Goal: Task Accomplishment & Management: Use online tool/utility

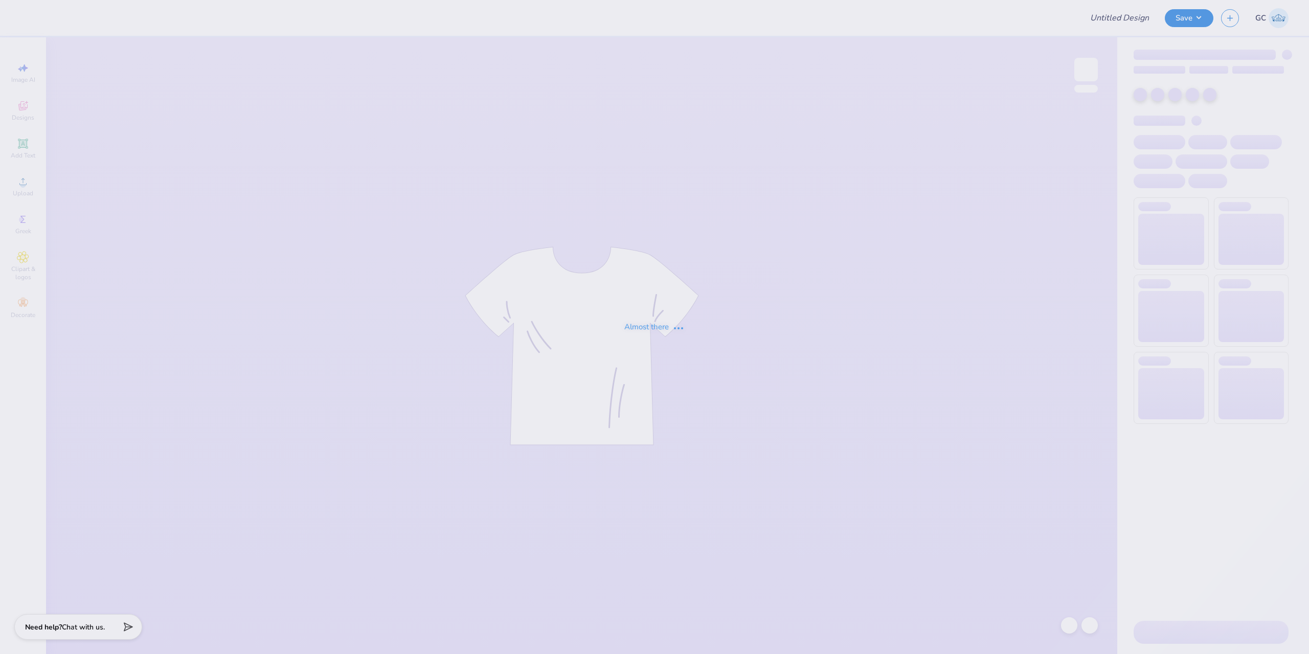
type input "Delta Kappa Delta"
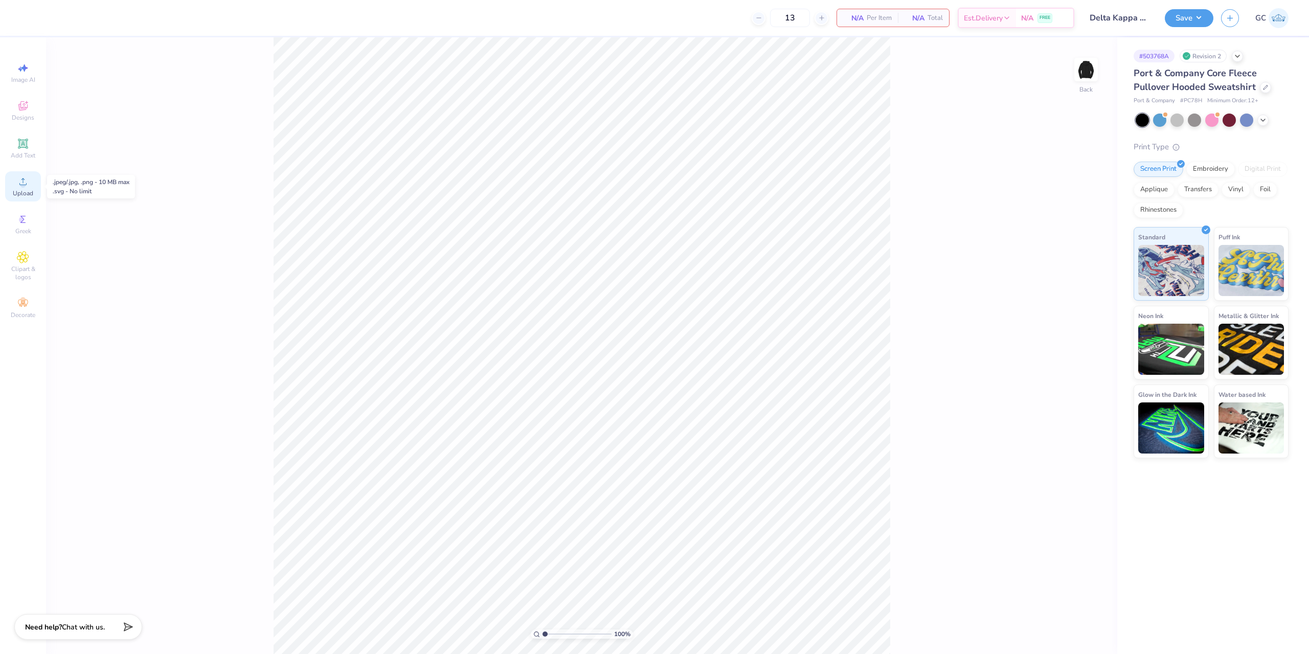
click at [26, 188] on div "Upload" at bounding box center [23, 186] width 36 height 30
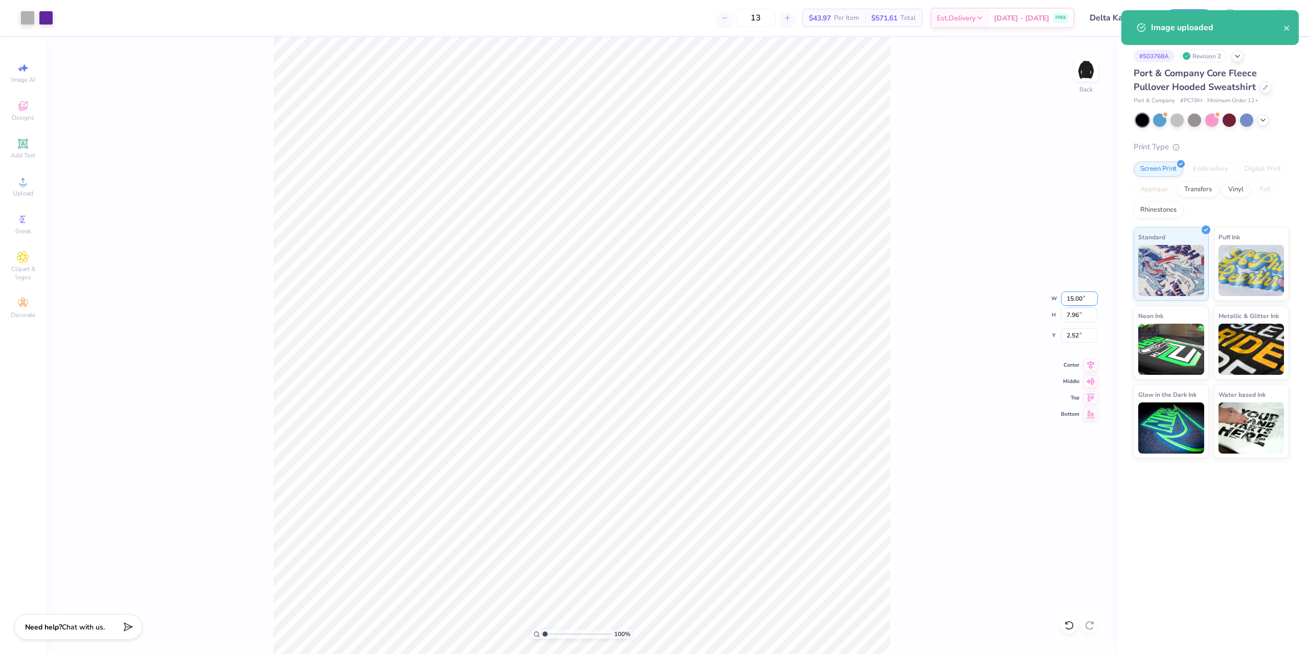
drag, startPoint x: 1065, startPoint y: 299, endPoint x: 1088, endPoint y: 298, distance: 22.5
click at [1090, 298] on input "15.00" at bounding box center [1079, 299] width 37 height 14
type input "12.50"
type input "6.64"
drag, startPoint x: 1084, startPoint y: 335, endPoint x: 1066, endPoint y: 337, distance: 18.6
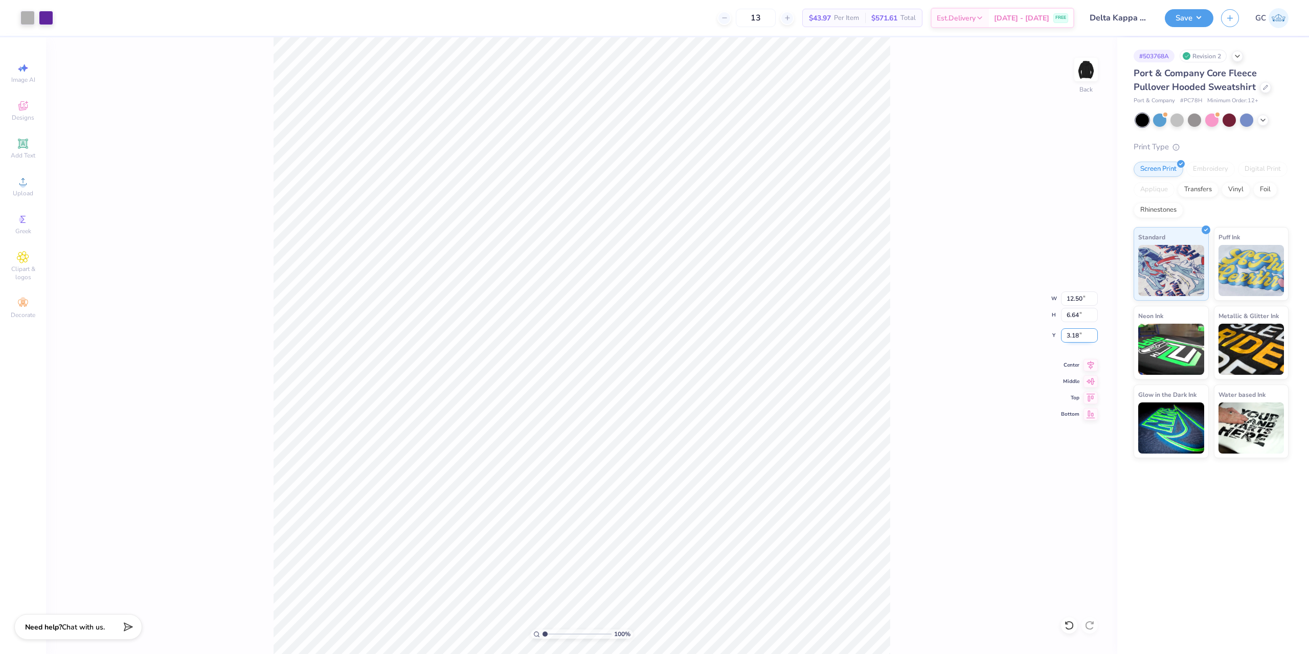
click at [1066, 337] on input "3.18" at bounding box center [1079, 335] width 37 height 14
type input "3.00"
click at [272, 391] on div "100 % Back" at bounding box center [582, 345] width 1072 height 617
click at [1202, 17] on button "Save" at bounding box center [1189, 17] width 49 height 18
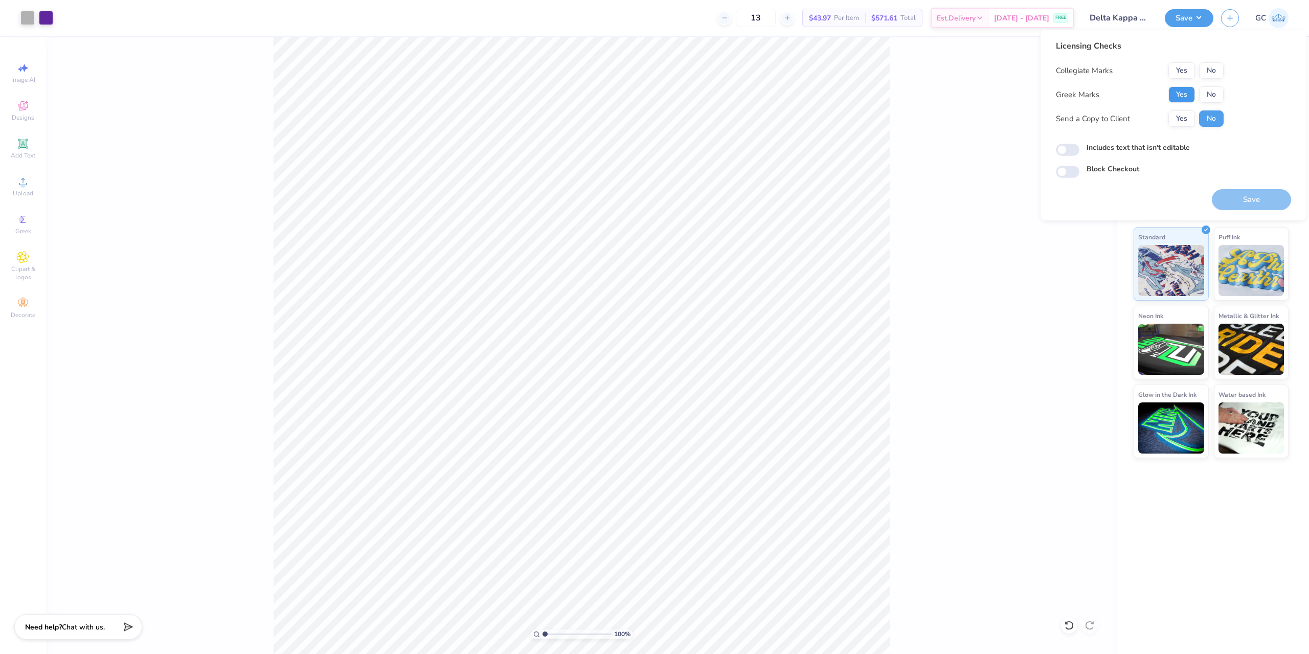
click at [1184, 96] on button "Yes" at bounding box center [1182, 94] width 27 height 16
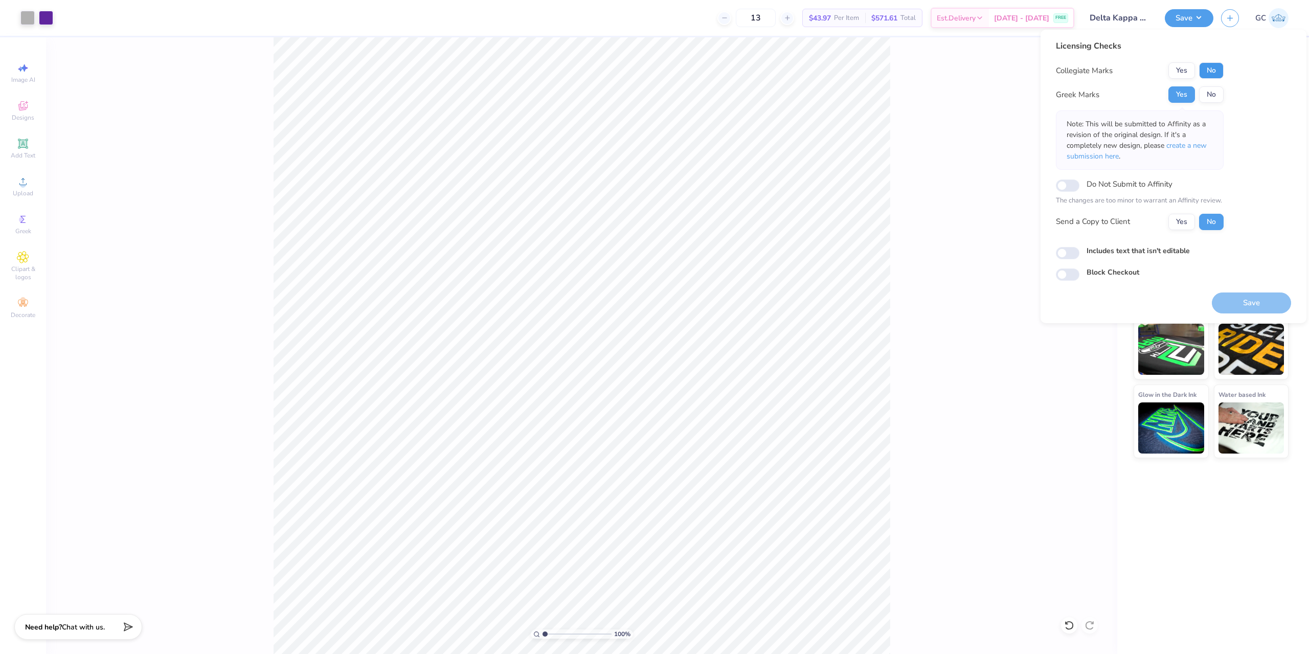
click at [1221, 63] on button "No" at bounding box center [1211, 70] width 25 height 16
click at [1259, 315] on div "Licensing Checks Collegiate Marks Yes No Greek Marks Yes No Note: This will be …" at bounding box center [1174, 177] width 266 height 294
click at [1259, 307] on button "Save" at bounding box center [1251, 303] width 79 height 21
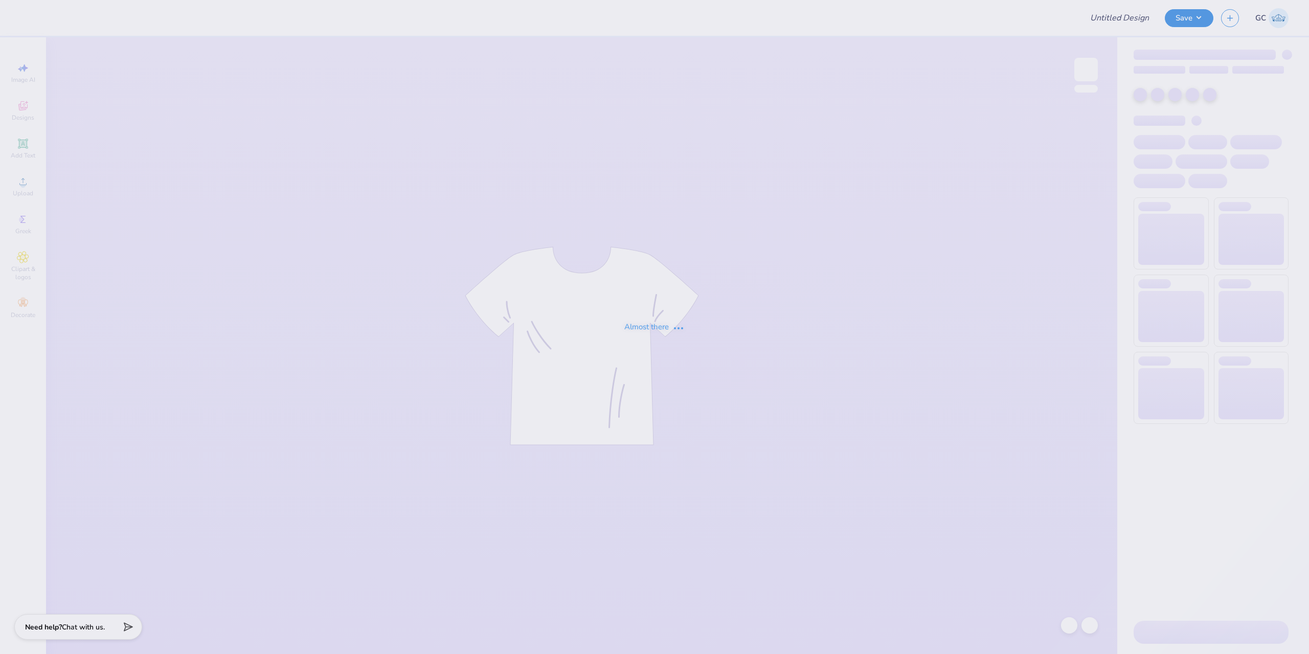
type input "Theta COB Bid Day"
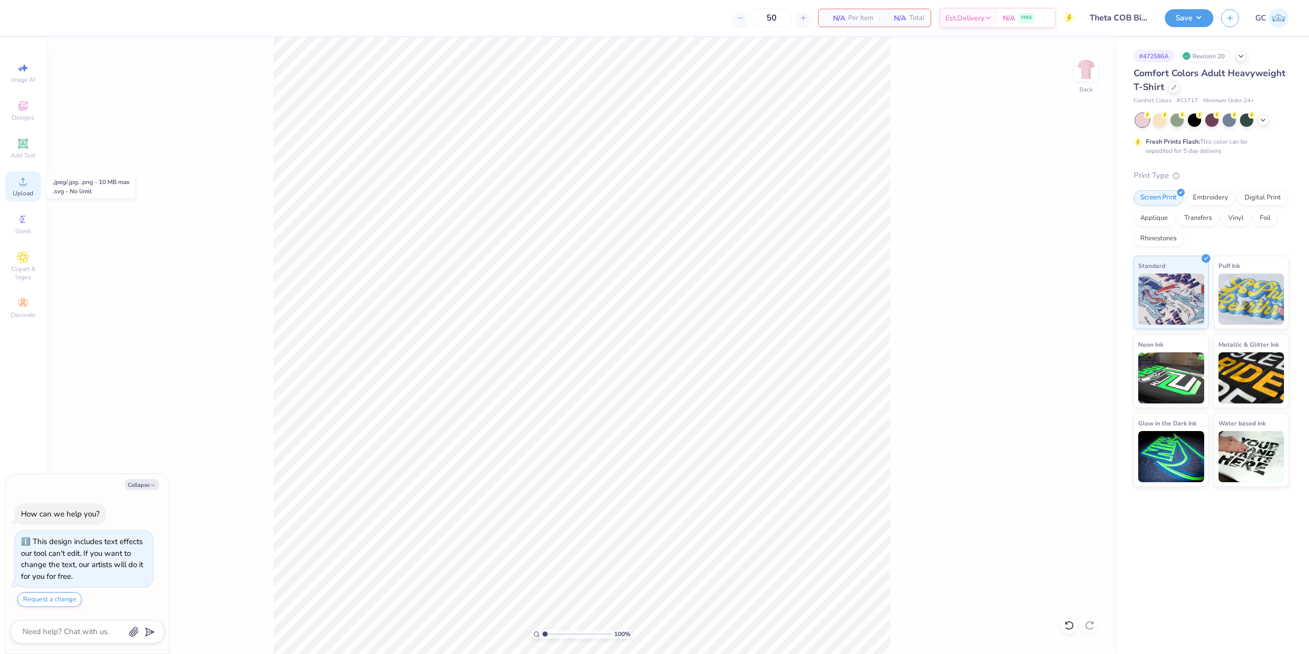
click at [29, 186] on div "Upload" at bounding box center [23, 186] width 36 height 30
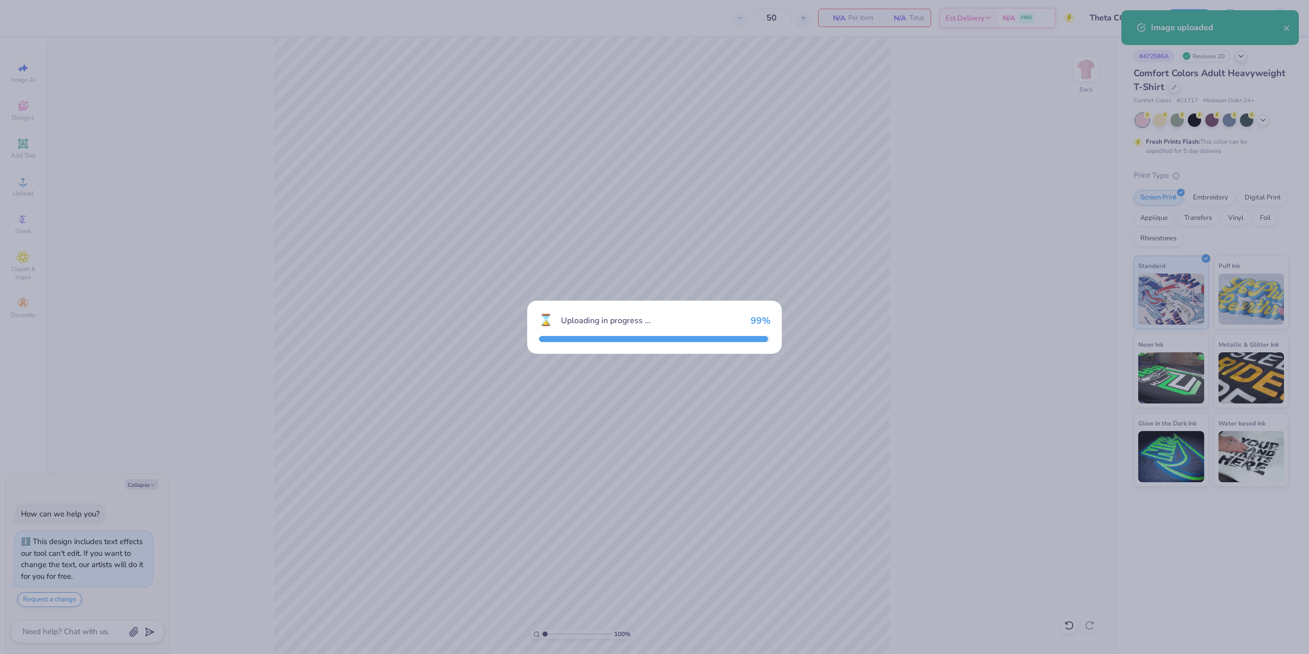
type textarea "x"
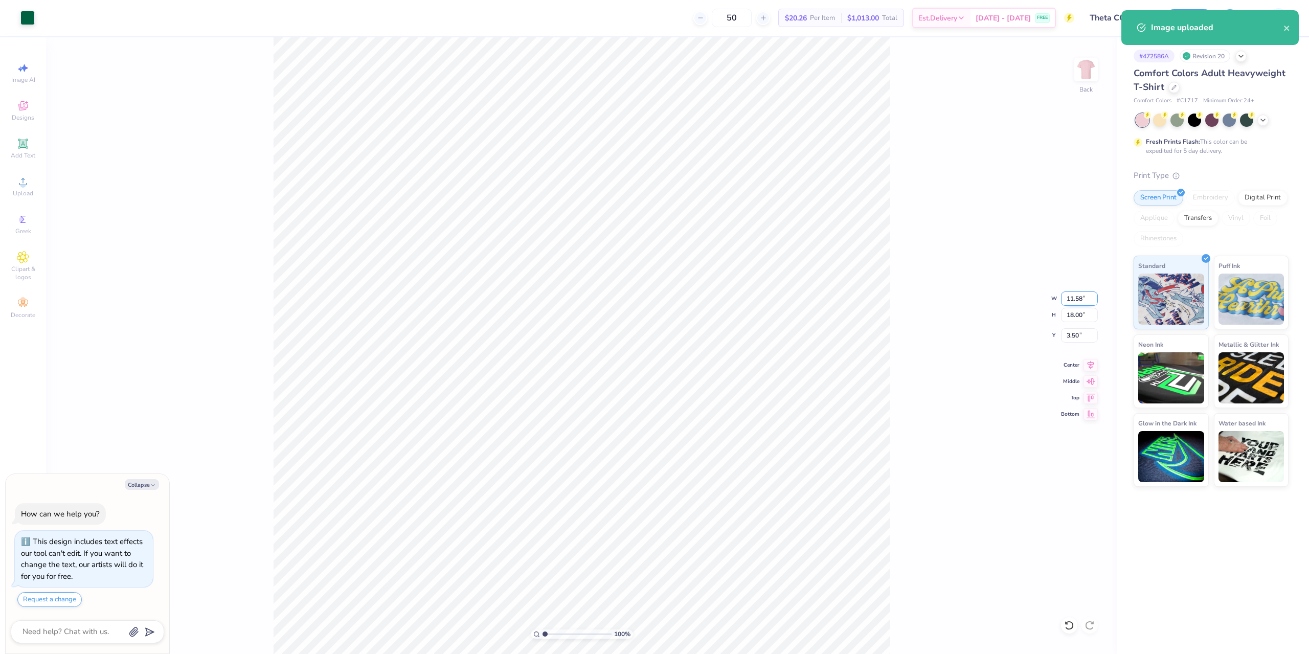
click at [1089, 301] on input "11.58" at bounding box center [1079, 299] width 37 height 14
type input "10"
type textarea "x"
type input "10.00"
type input "15.55"
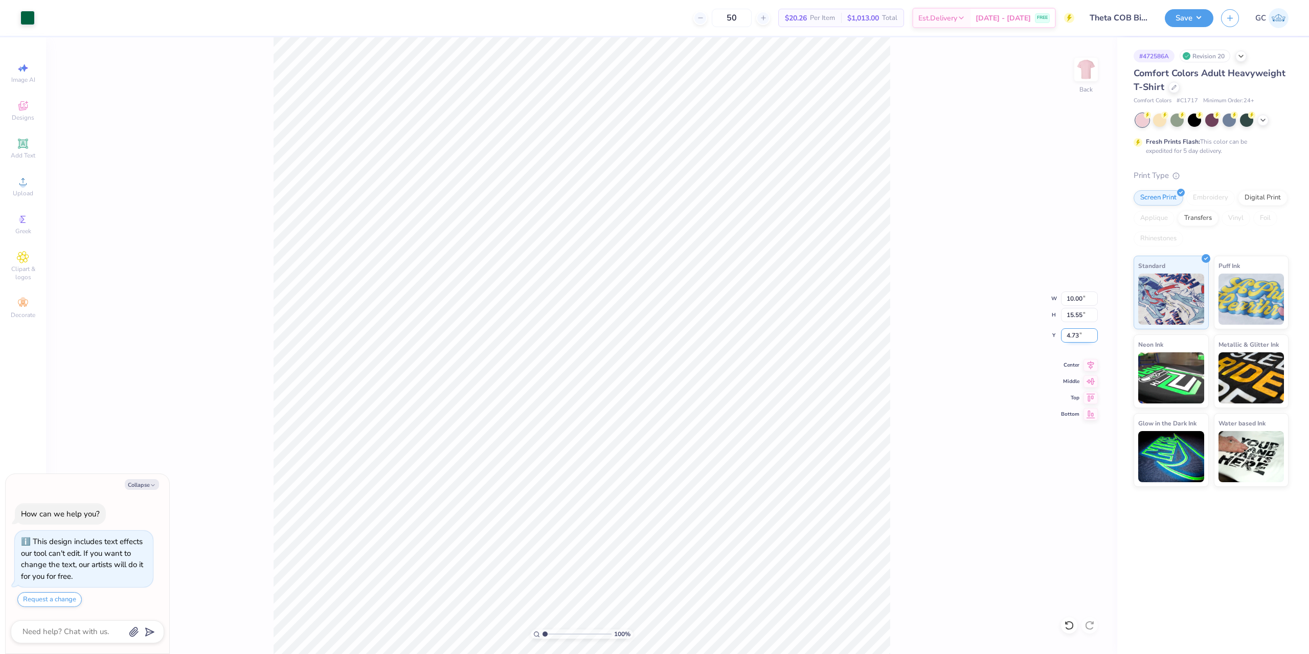
drag, startPoint x: 1084, startPoint y: 338, endPoint x: 1064, endPoint y: 338, distance: 19.4
click at [1064, 338] on input "4.73" at bounding box center [1079, 335] width 37 height 14
type input "3"
type textarea "x"
type input "3.00"
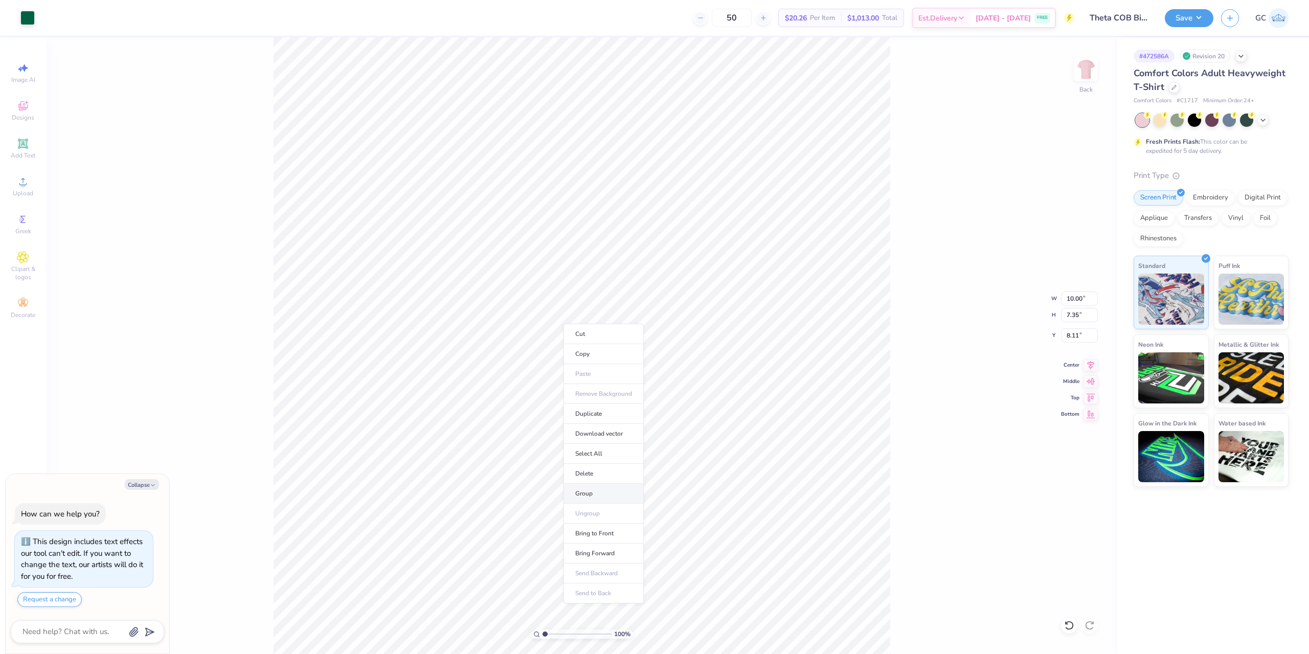
click at [599, 495] on li "Group" at bounding box center [604, 494] width 80 height 20
type textarea "x"
type input "8.31"
type input "2.02"
type input "16.53"
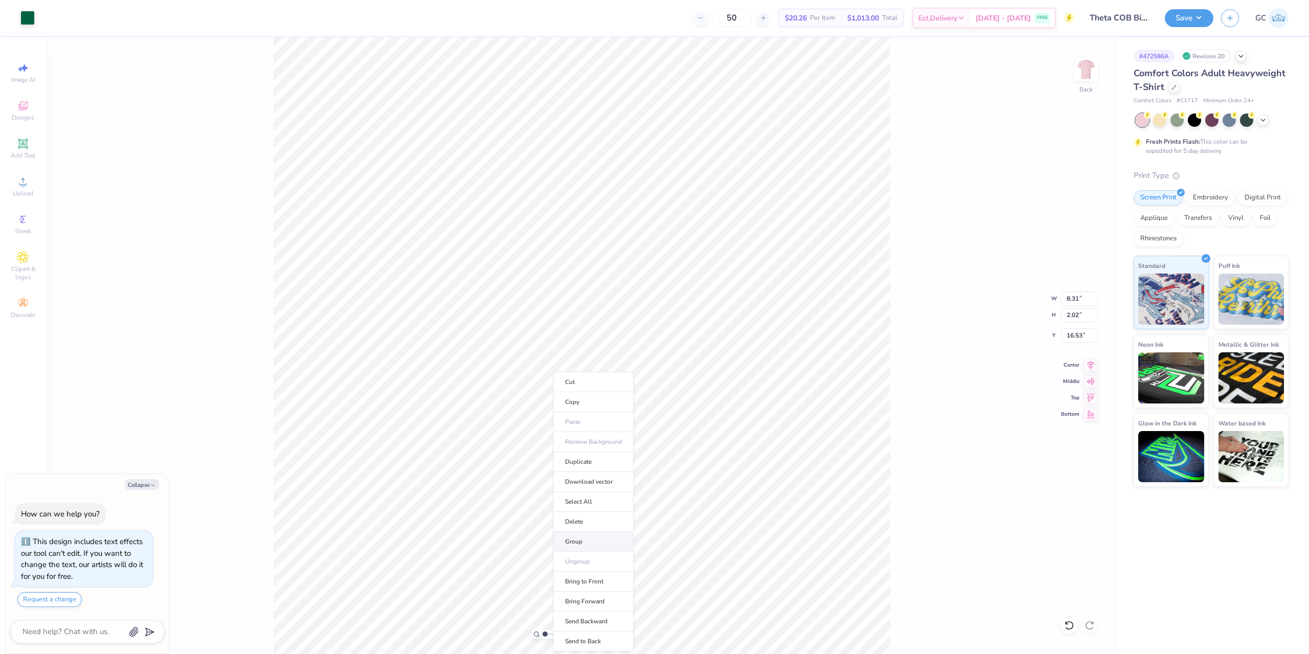
click at [590, 541] on li "Group" at bounding box center [593, 542] width 80 height 20
type textarea "x"
type input "1.37"
type input "1.84"
type input "5.67"
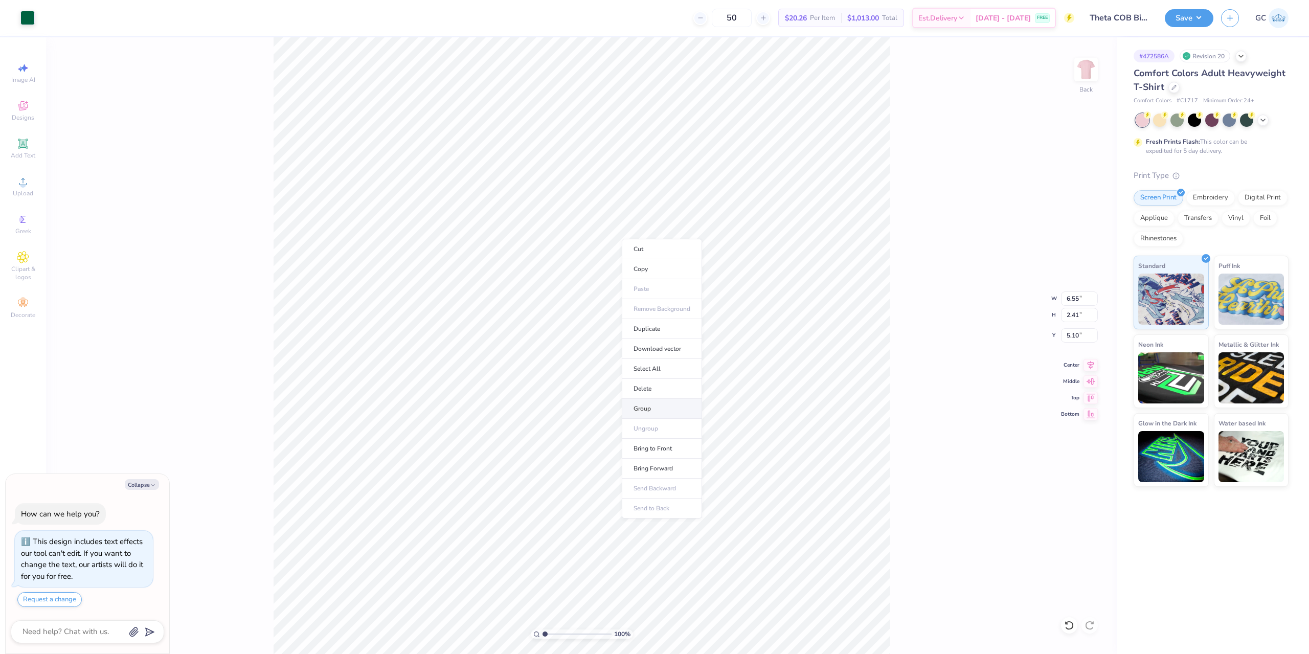
click at [649, 405] on li "Group" at bounding box center [662, 409] width 80 height 20
type textarea "x"
type input "7.82"
type input "1.84"
type input "3.00"
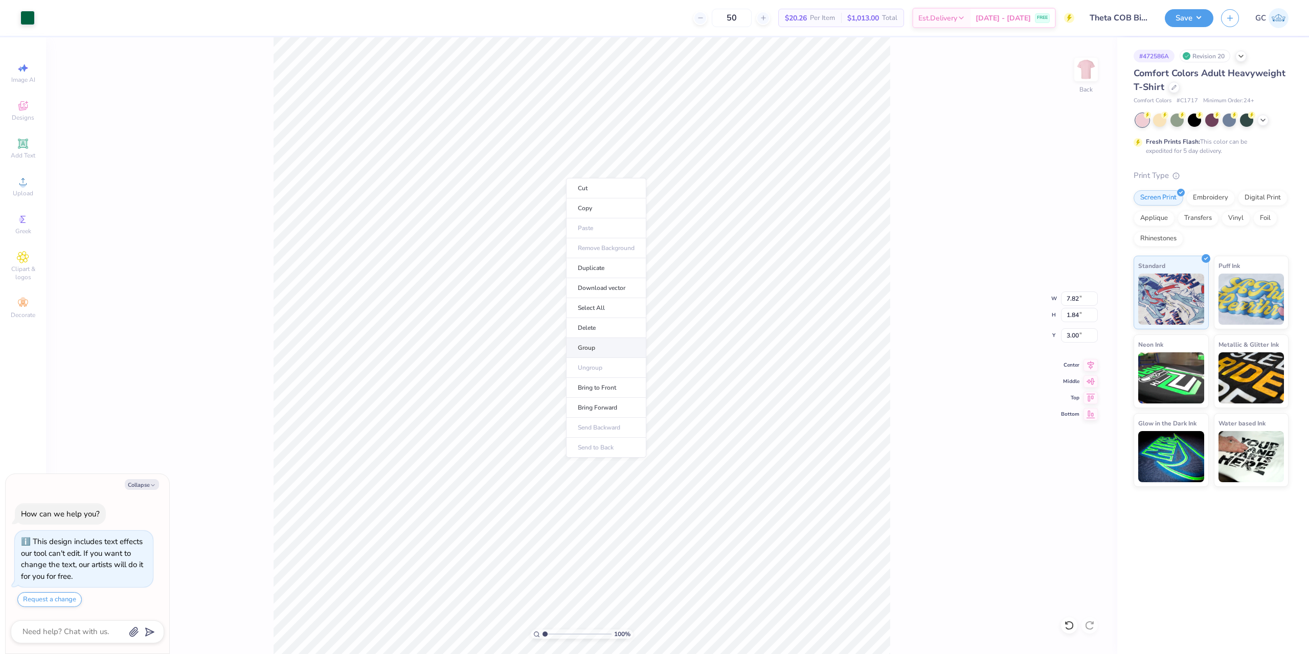
click at [609, 347] on li "Group" at bounding box center [606, 348] width 80 height 20
type textarea "x"
type input "4.51"
type textarea "x"
type input "5.00"
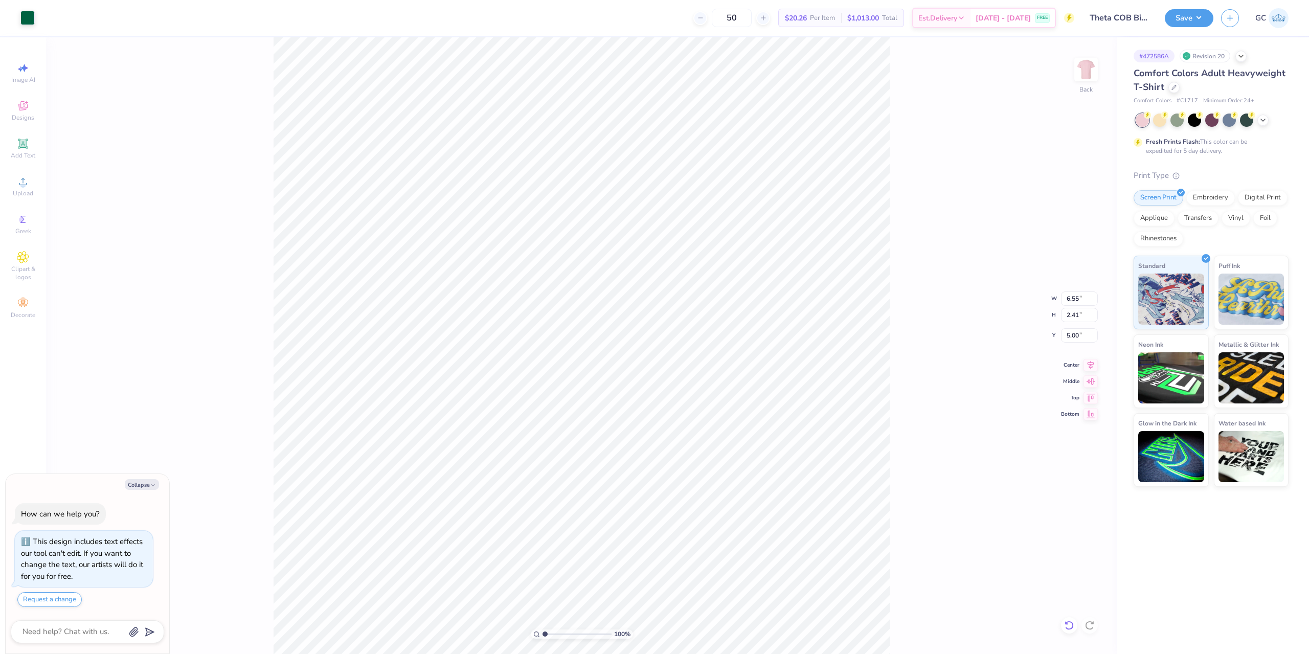
click at [1073, 627] on icon at bounding box center [1069, 625] width 9 height 9
type textarea "x"
type input "5.10"
type textarea "x"
type input "5.00"
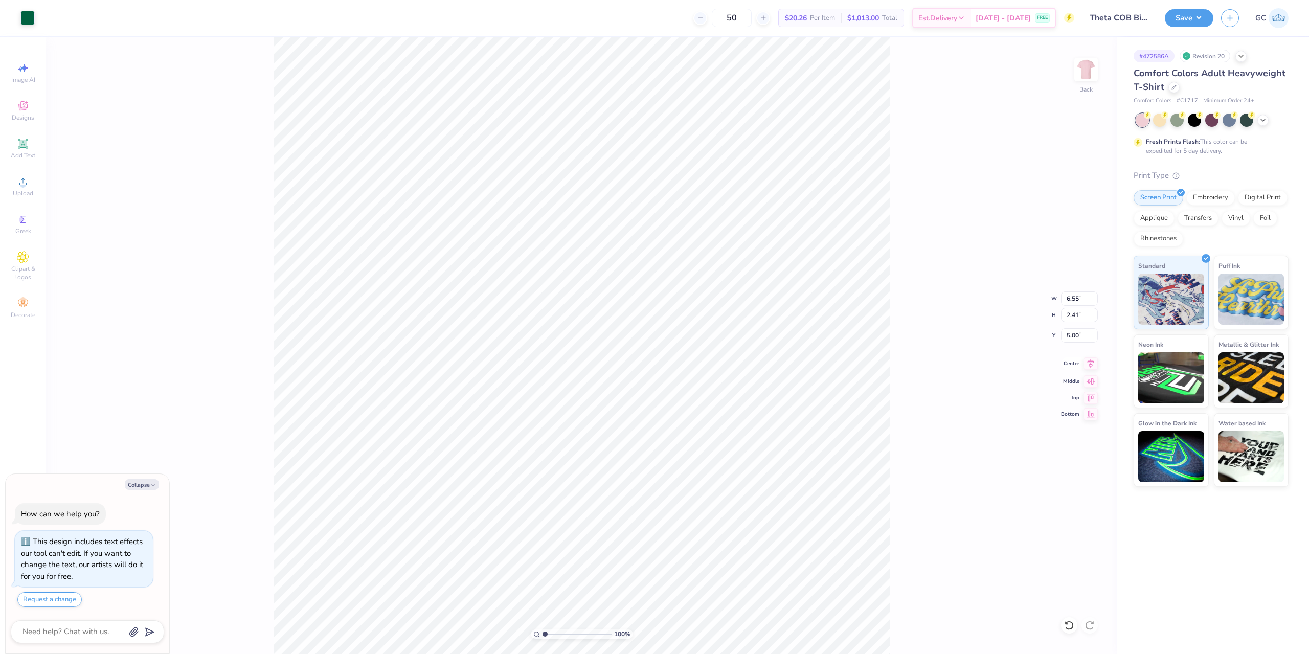
click at [1088, 363] on icon at bounding box center [1091, 364] width 14 height 12
type textarea "x"
type input "10.00"
type input "7.35"
type input "8.11"
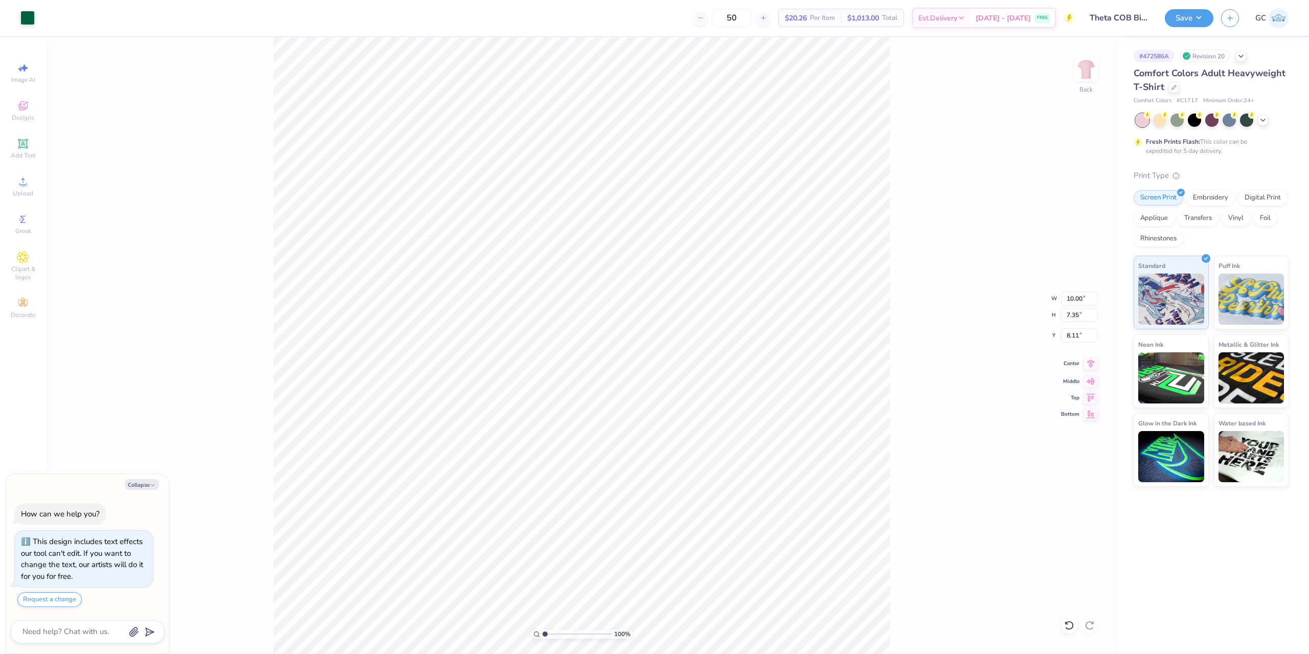
type textarea "x"
type input "7.82"
type input "1.84"
type input "3.00"
click at [1089, 364] on icon at bounding box center [1091, 364] width 14 height 12
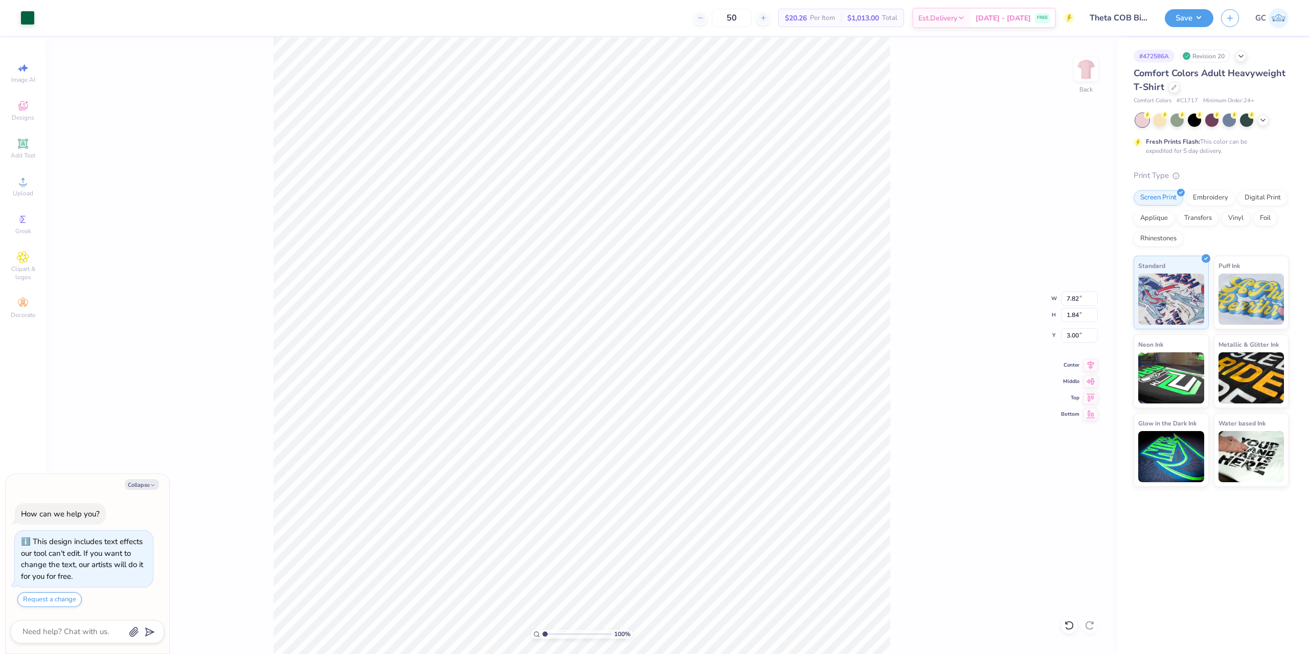
type textarea "x"
type input "8.31"
type input "2.02"
type input "16.53"
click at [1088, 365] on icon at bounding box center [1091, 364] width 14 height 12
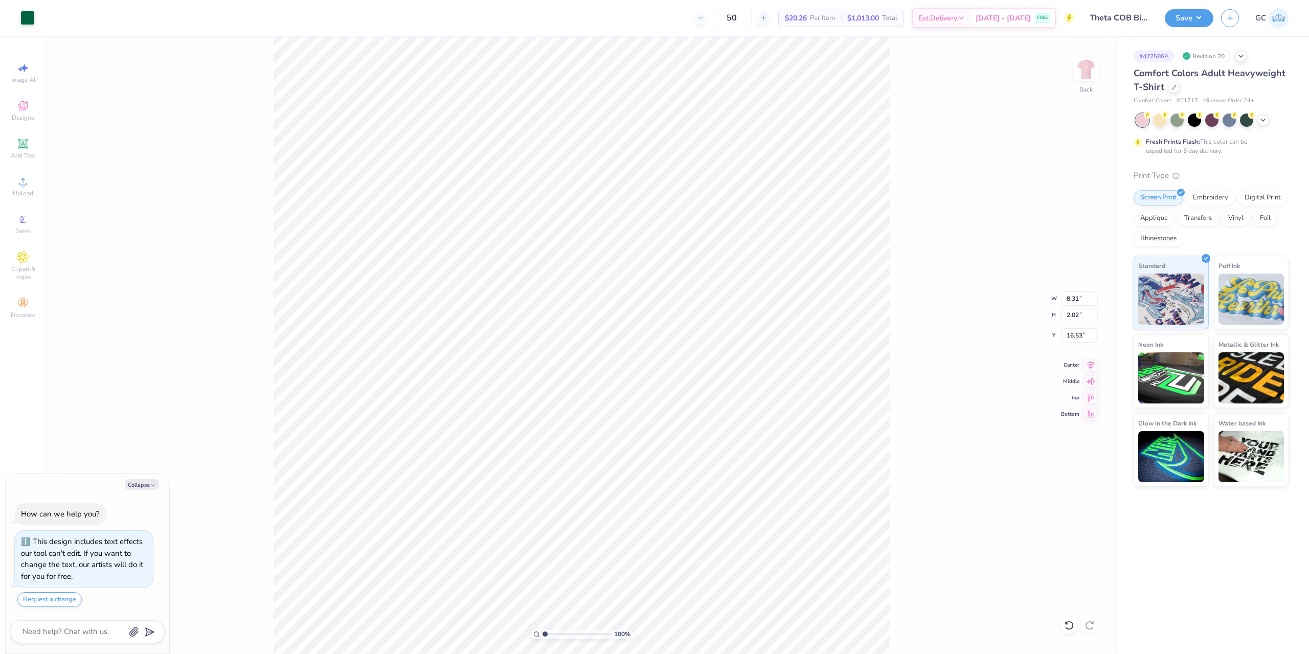
type textarea "x"
type input "16.12"
type textarea "x"
type input "7.91"
type input "1.92"
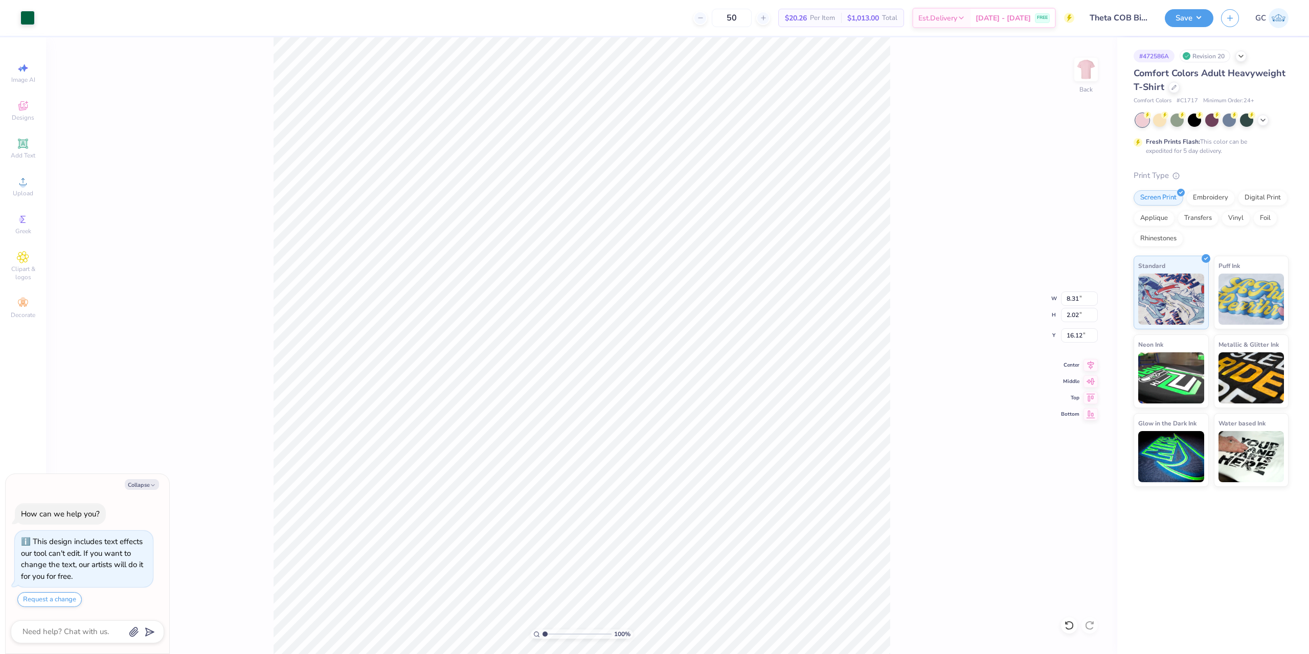
type input "16.22"
click at [1095, 357] on div "100 % Back W 7.91 7.91 " H 1.92 1.92 " Y 16.22 16.22 " Center Middle Top Bottom" at bounding box center [582, 345] width 1072 height 617
click at [1093, 363] on icon at bounding box center [1091, 363] width 7 height 9
type textarea "x"
type input "10.00"
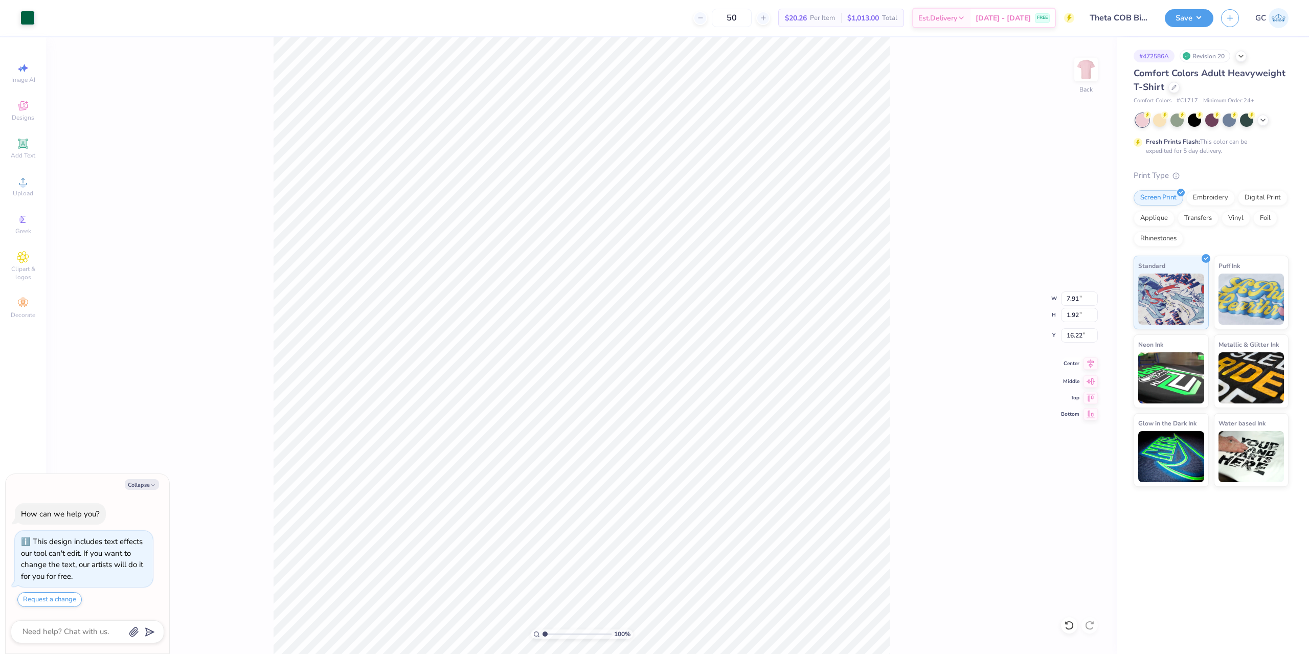
type input "7.35"
type input "8.11"
type textarea "x"
type input "7.22"
type input "5.30"
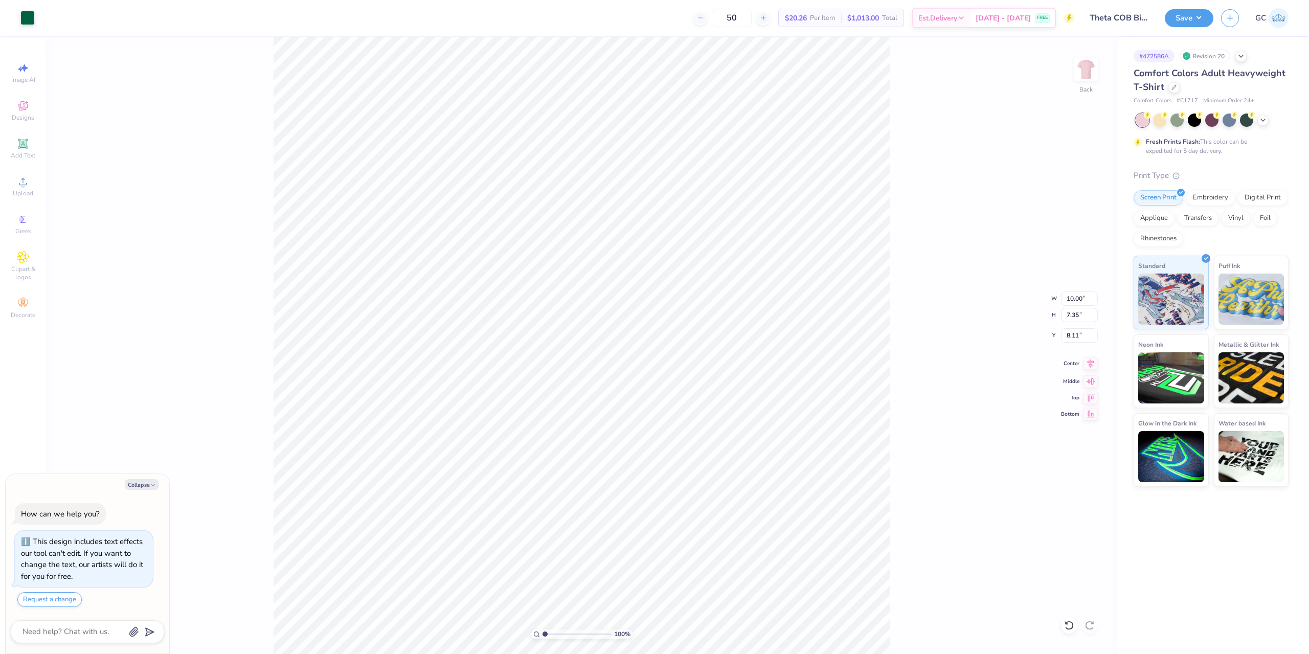
type input "10.15"
type textarea "x"
type input "7.83"
type textarea "x"
type input "6.55"
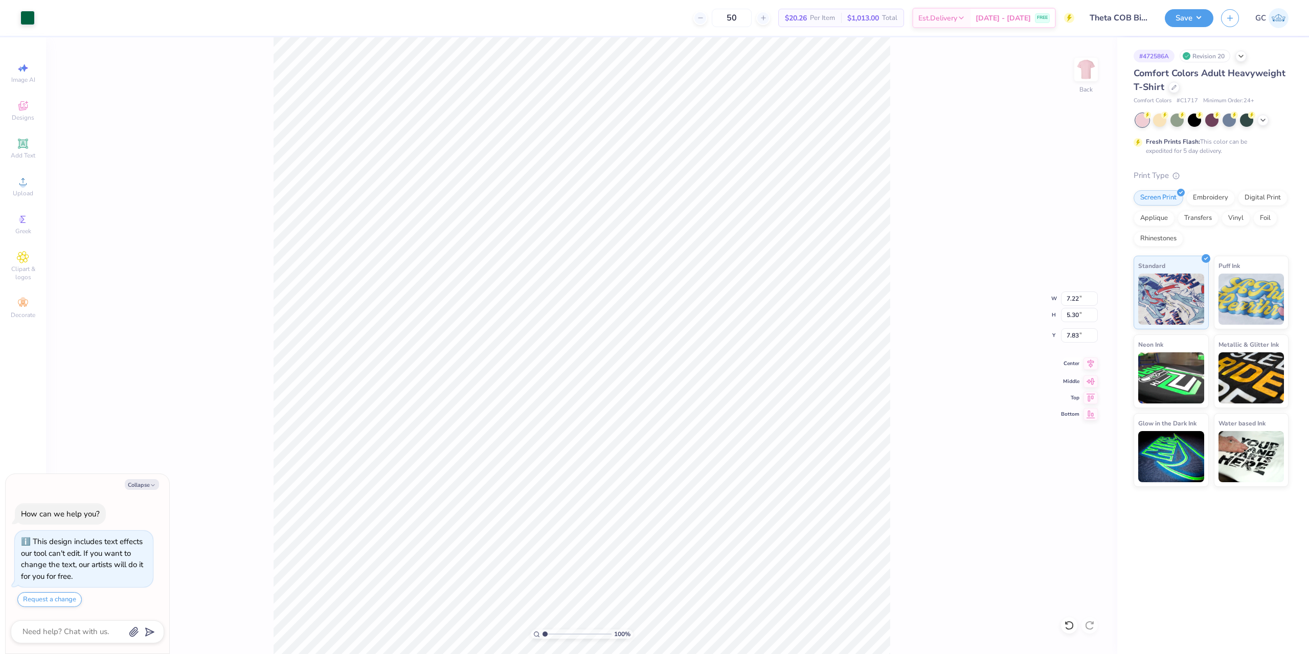
type input "2.41"
type input "5.00"
type textarea "x"
type input "5.42"
type input "2.00"
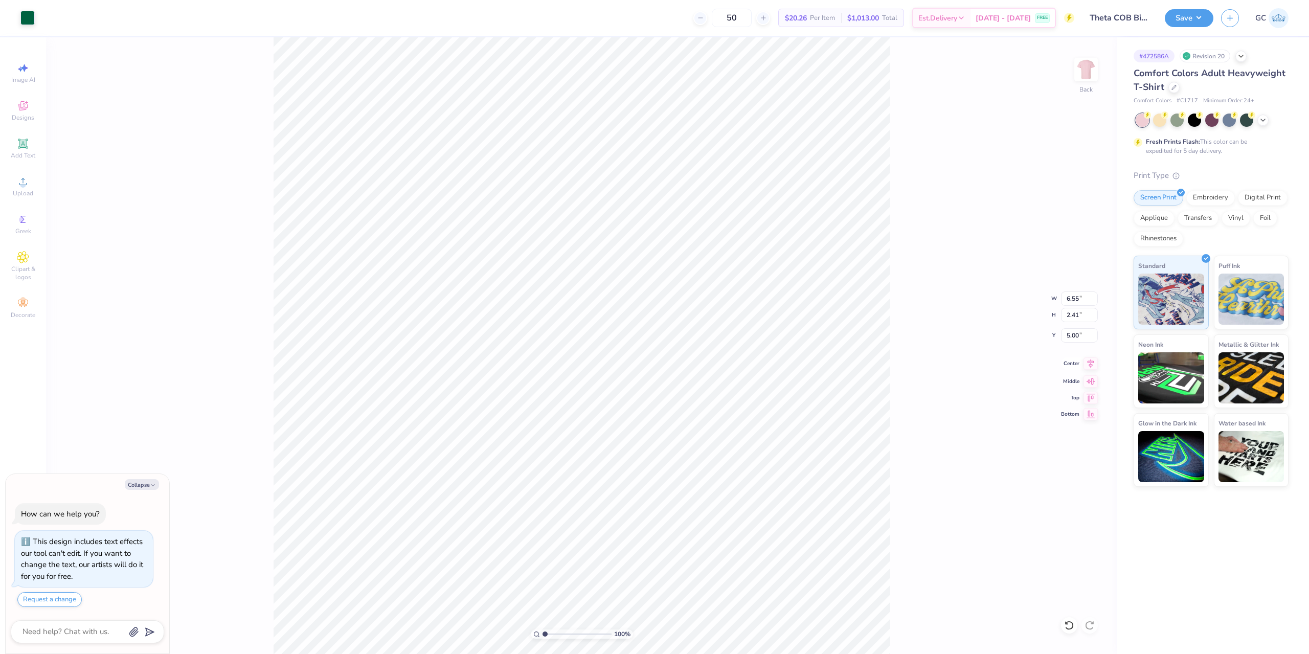
type input "5.41"
type textarea "x"
type input "7.82"
type input "1.84"
type input "3.00"
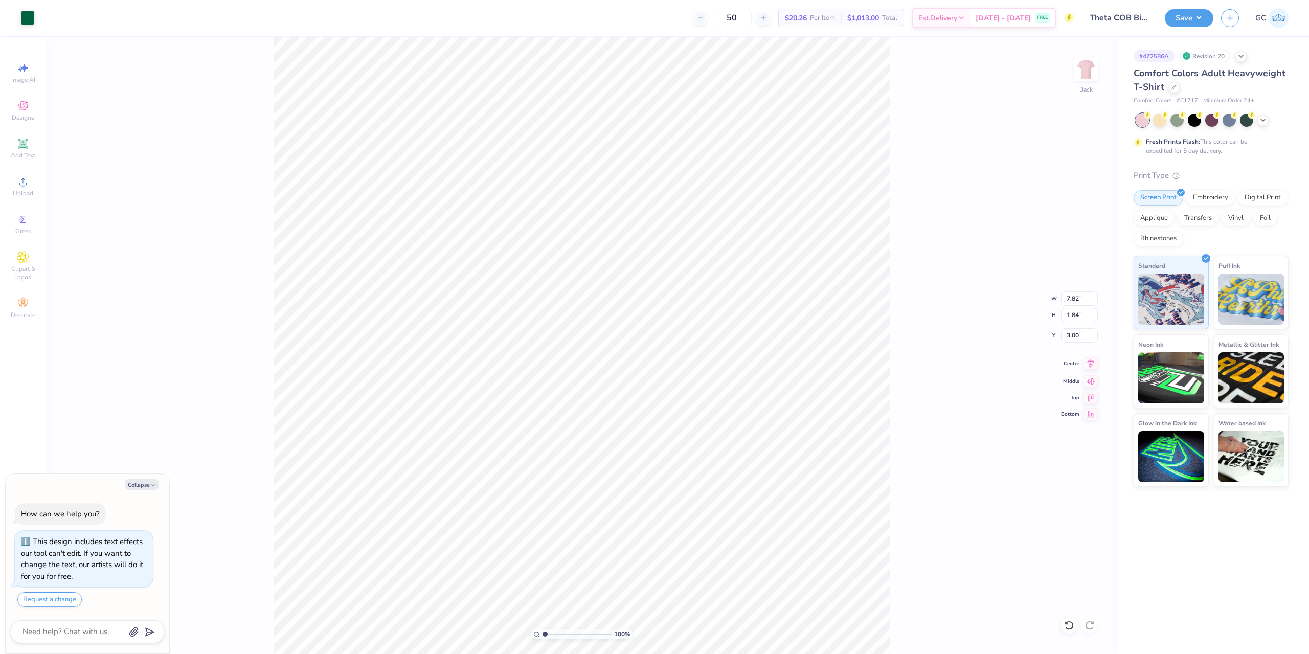
type textarea "x"
type input "3.57"
type textarea "x"
type input "7.91"
type input "1.92"
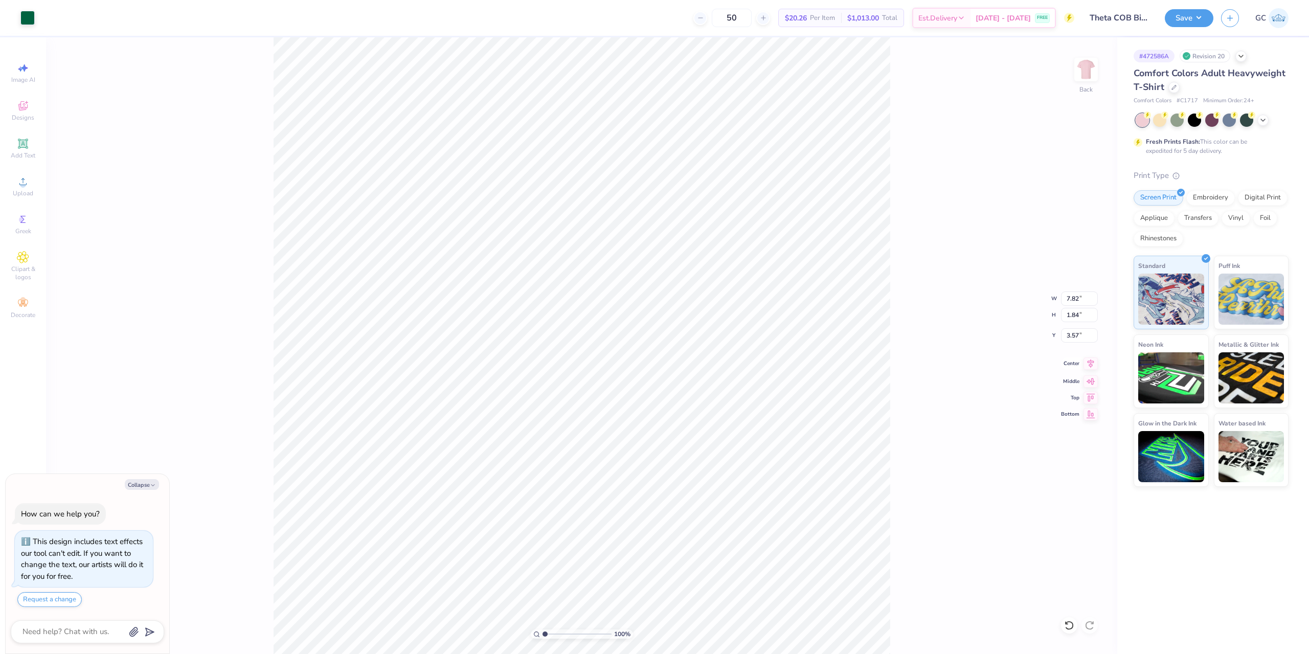
type input "16.22"
type textarea "x"
type input "13.65"
click at [1093, 365] on icon at bounding box center [1091, 364] width 14 height 12
type textarea "x"
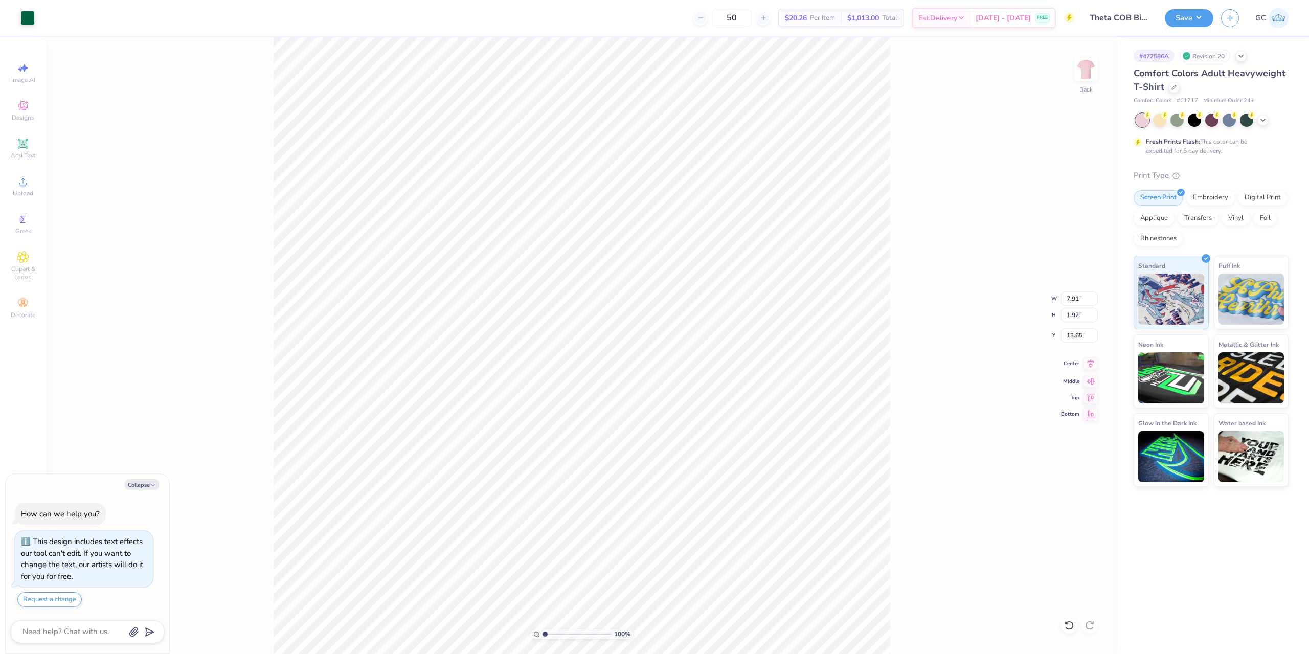
type input "7.22"
type input "5.30"
type input "7.83"
click at [1087, 364] on icon at bounding box center [1091, 364] width 14 height 12
type textarea "x"
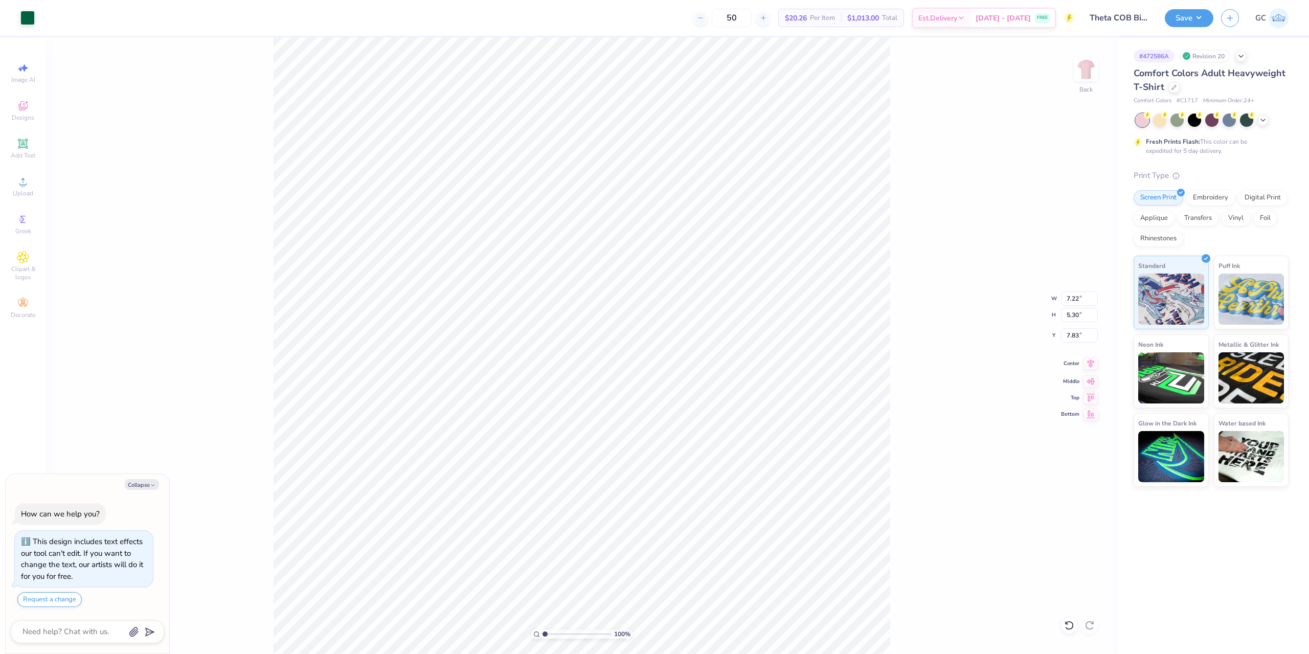
type input "5.42"
type input "2.00"
type input "5.41"
click at [1087, 364] on icon at bounding box center [1091, 364] width 14 height 12
type textarea "x"
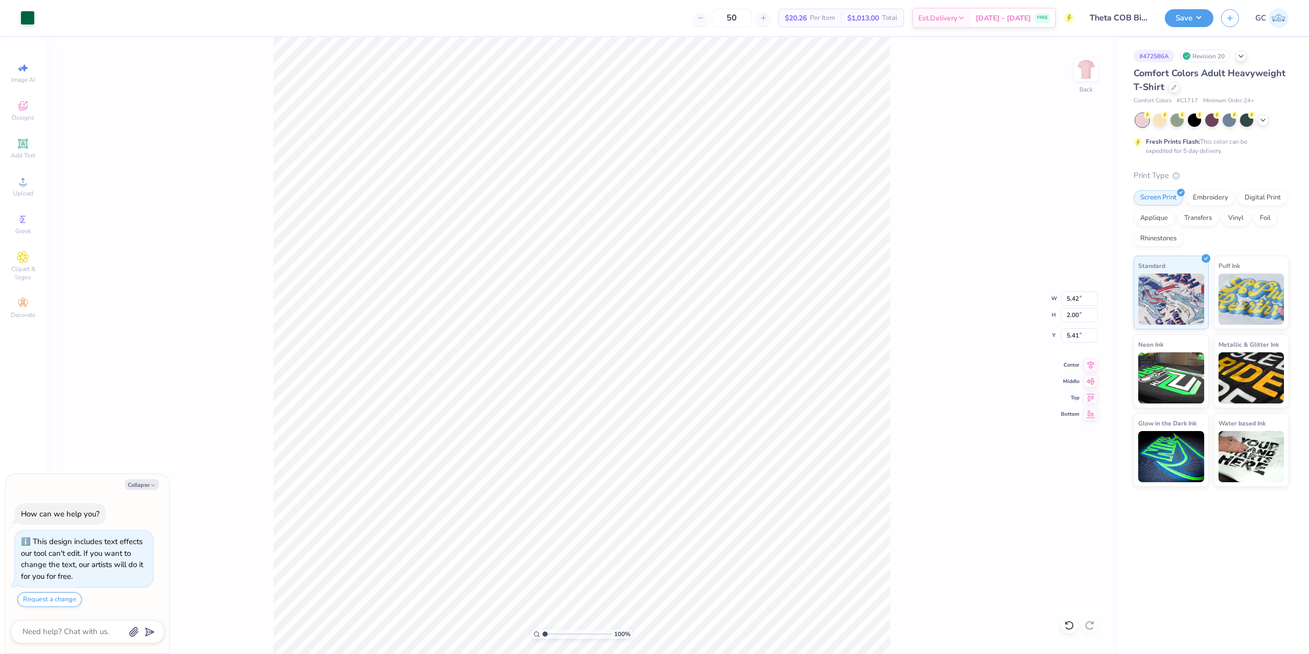
type input "7.82"
type input "1.84"
type input "3.57"
click at [1091, 363] on icon at bounding box center [1091, 364] width 14 height 12
click at [642, 493] on li "Group" at bounding box center [646, 495] width 80 height 20
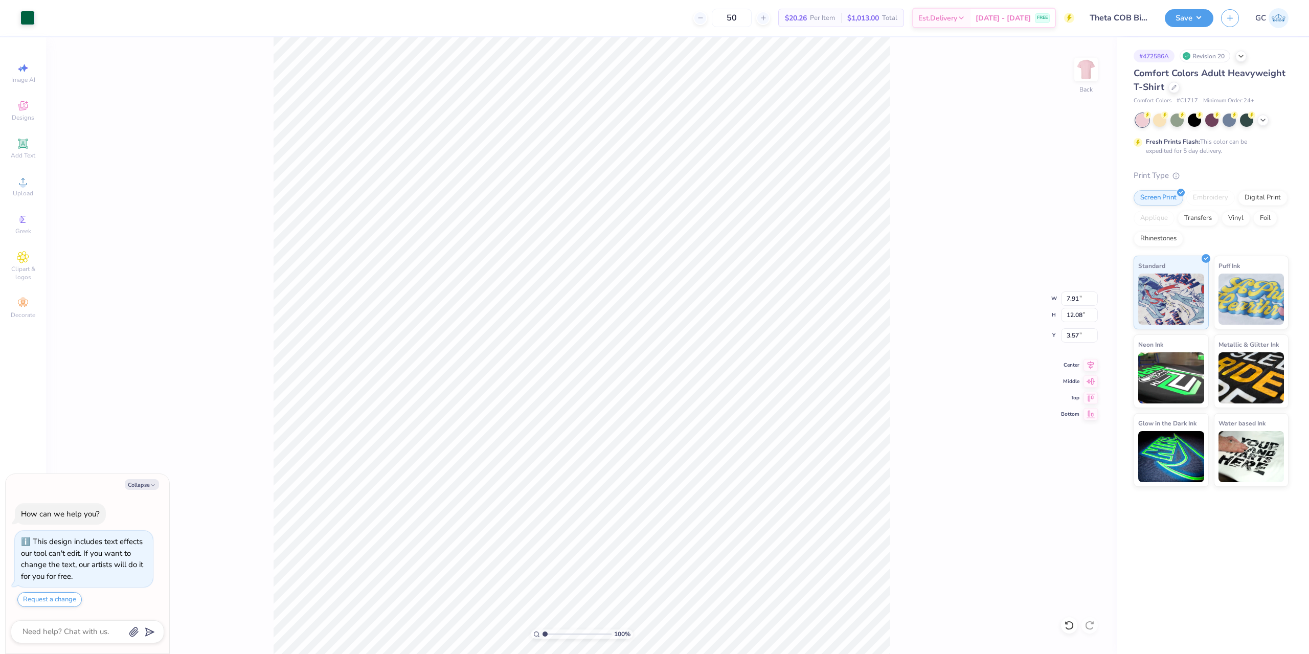
type textarea "x"
drag, startPoint x: 1085, startPoint y: 297, endPoint x: 1066, endPoint y: 297, distance: 18.9
click at [1066, 297] on input "7.91" at bounding box center [1079, 299] width 37 height 14
type input "10"
type textarea "x"
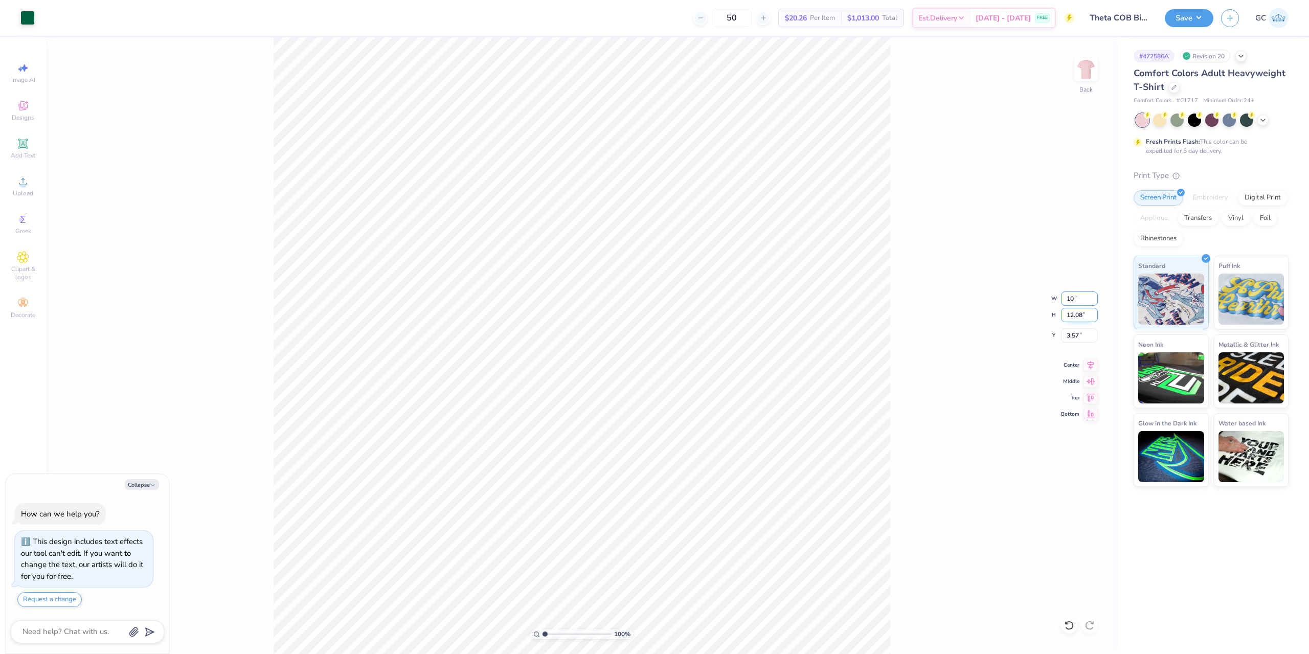
type input "10.00"
type input "15.27"
type input "1.97"
type textarea "x"
drag, startPoint x: 1086, startPoint y: 337, endPoint x: 1067, endPoint y: 337, distance: 19.4
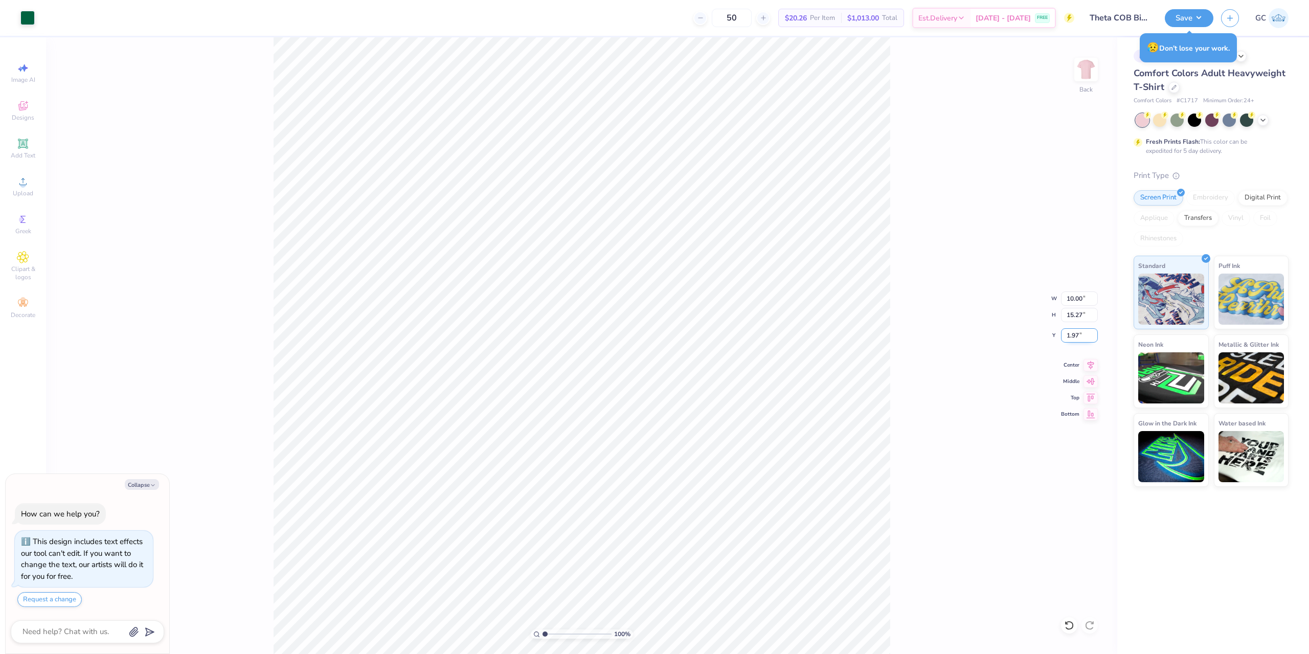
click at [1067, 337] on input "1.97" at bounding box center [1079, 335] width 37 height 14
type input "3"
type textarea "x"
type input "3.00"
type textarea "x"
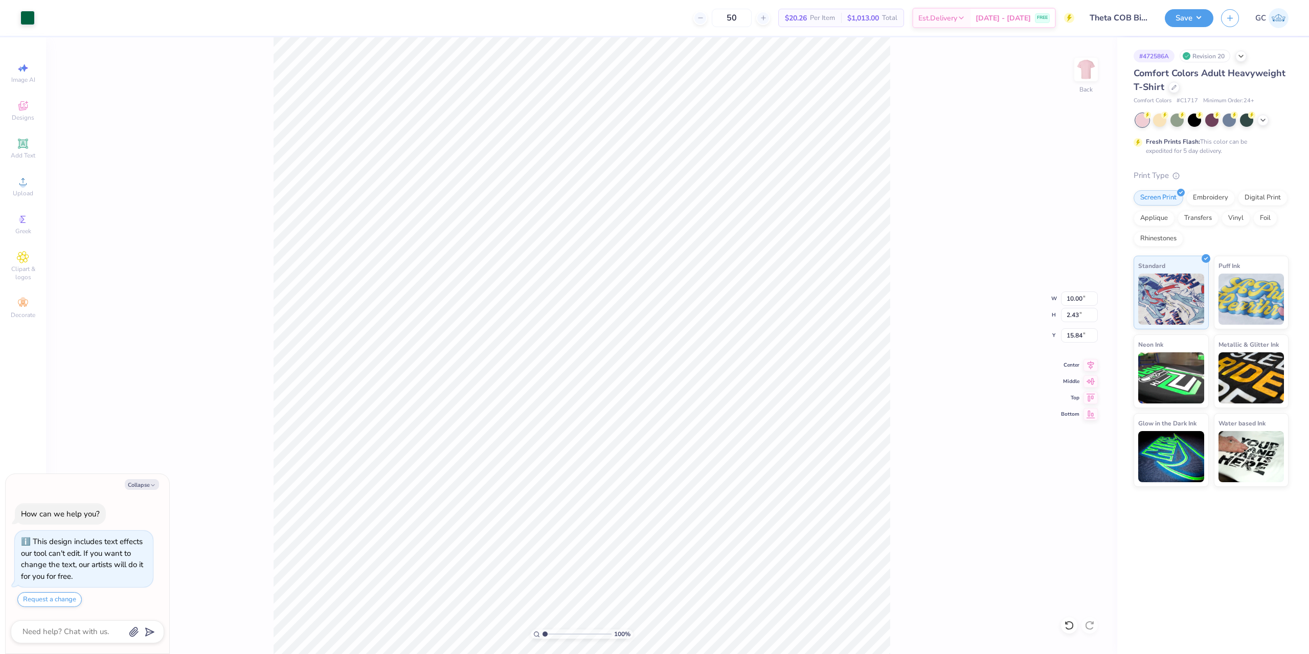
type input "6.43"
type input "1.57"
type textarea "x"
type input "15.91"
type textarea "x"
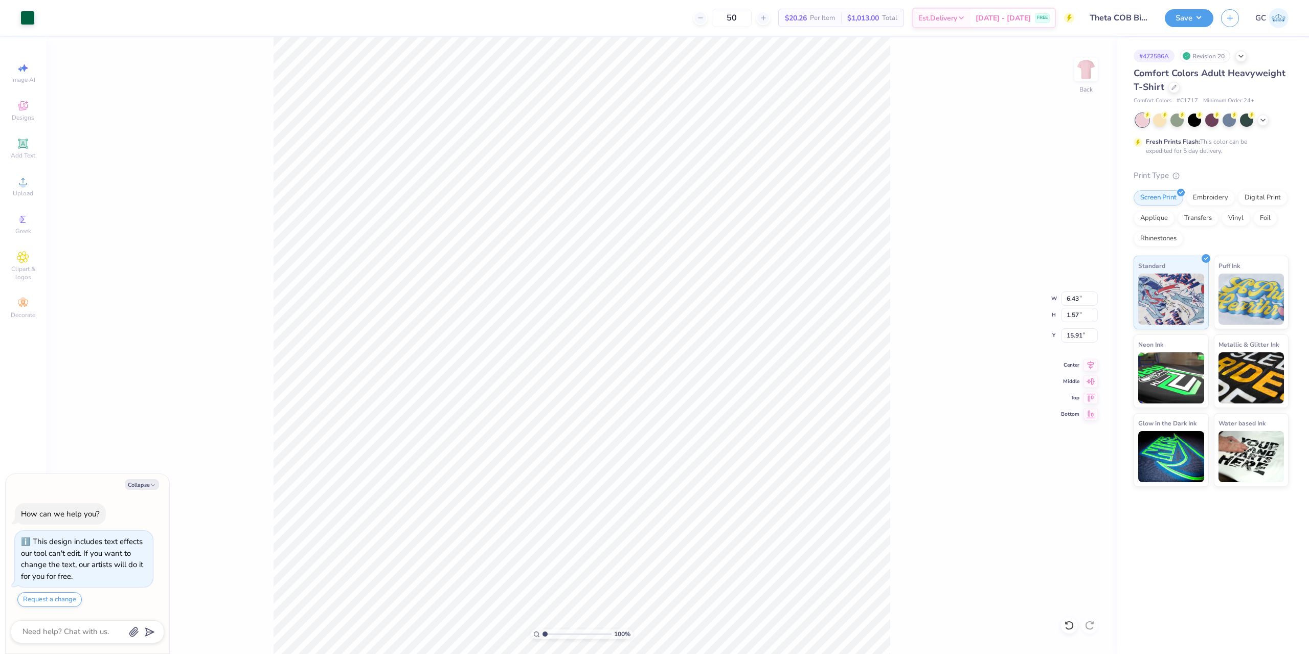
type input "6.12"
type input "1.49"
type textarea "x"
type input "7.03"
type input "1.71"
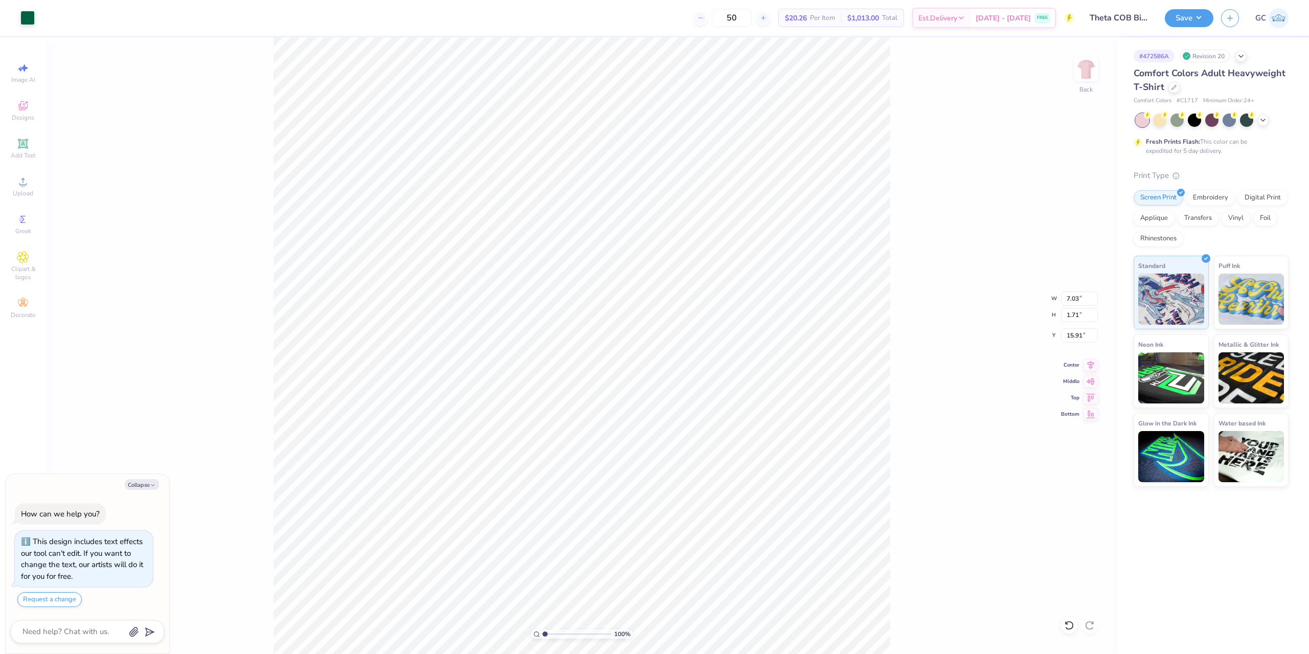
type textarea "x"
type input "9.13"
type input "6.71"
type input "8.38"
type textarea "x"
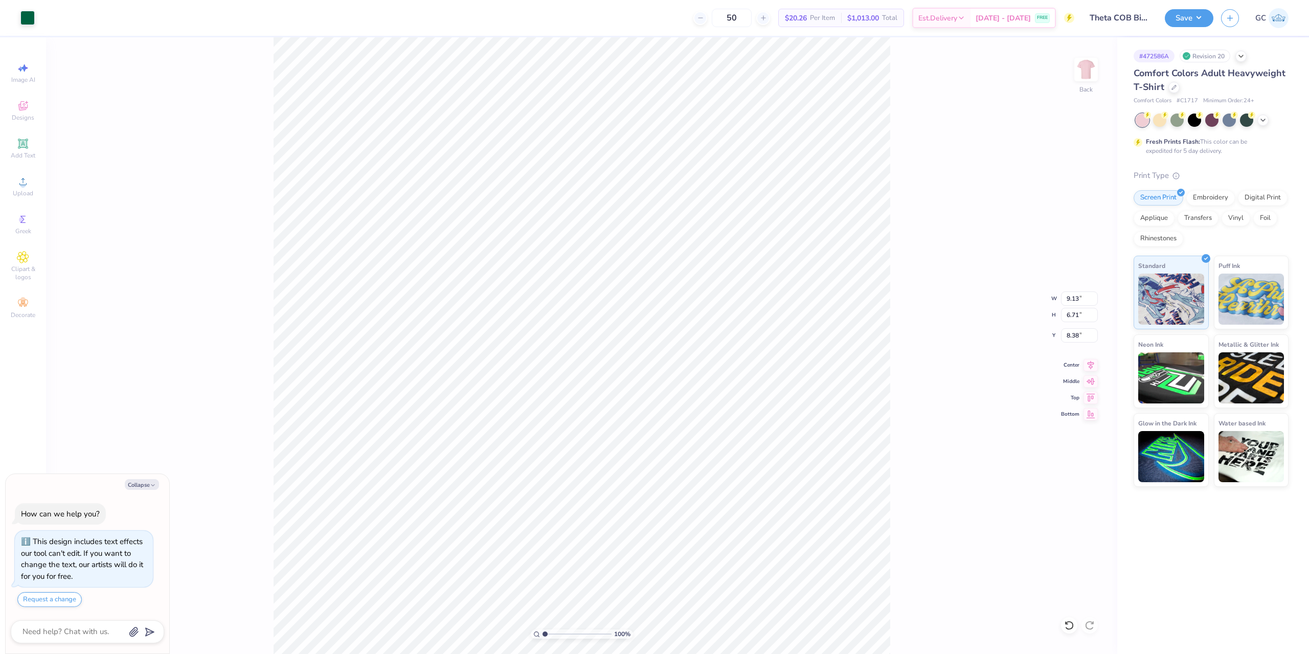
type input "7.29"
type input "5.36"
type textarea "x"
type input "8.69"
type textarea "x"
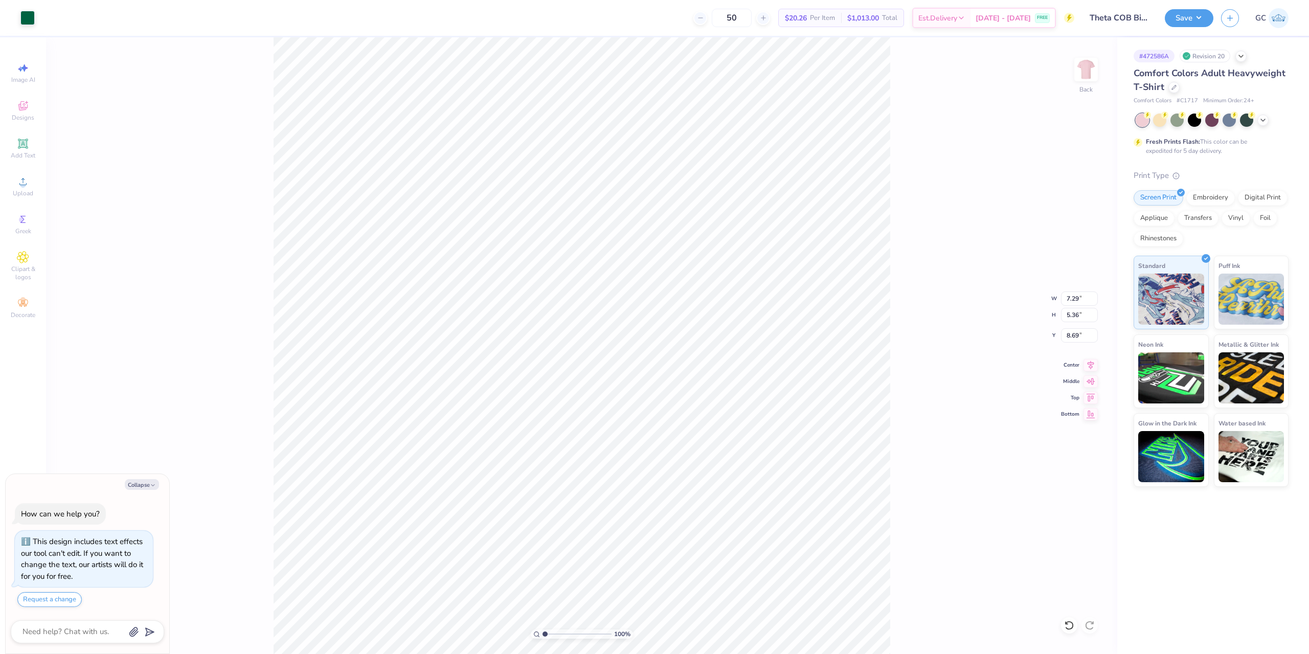
type input "6.86"
type input "2.53"
type input "5.33"
type textarea "x"
type input "6.18"
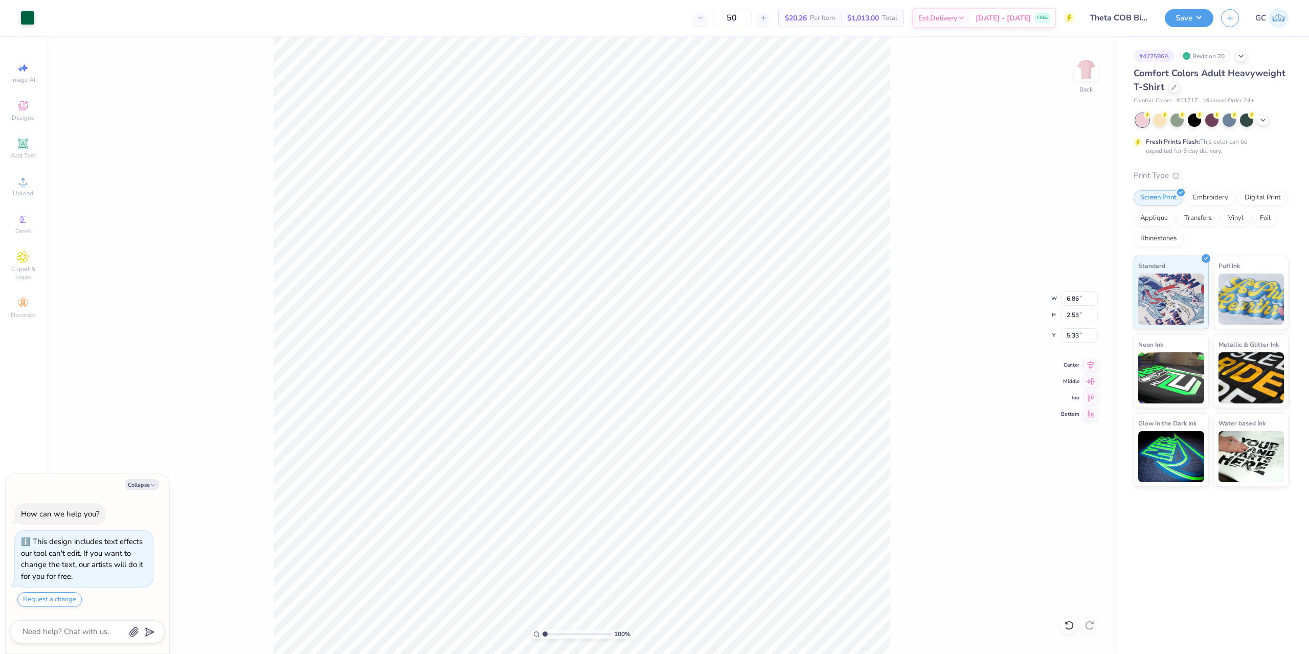
type input "2.28"
type textarea "x"
type input "7.03"
type input "1.71"
type input "15.79"
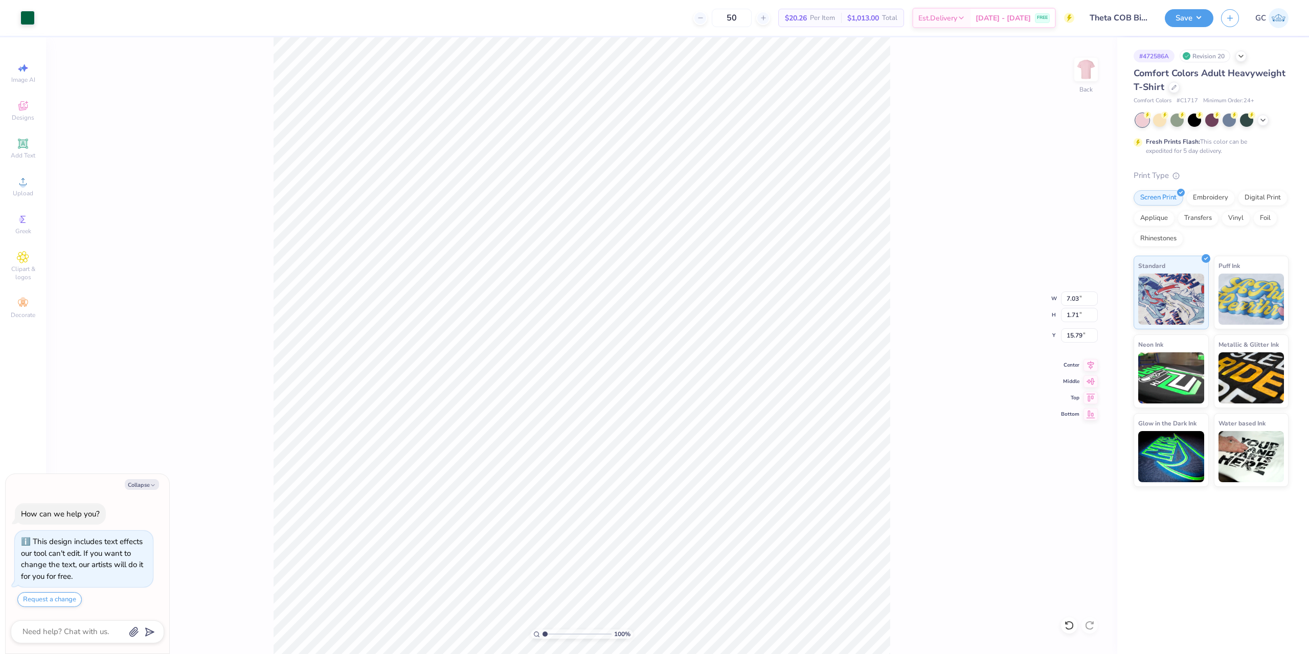
type textarea "x"
type input "14.48"
type textarea "x"
type input "7.29"
type input "5.36"
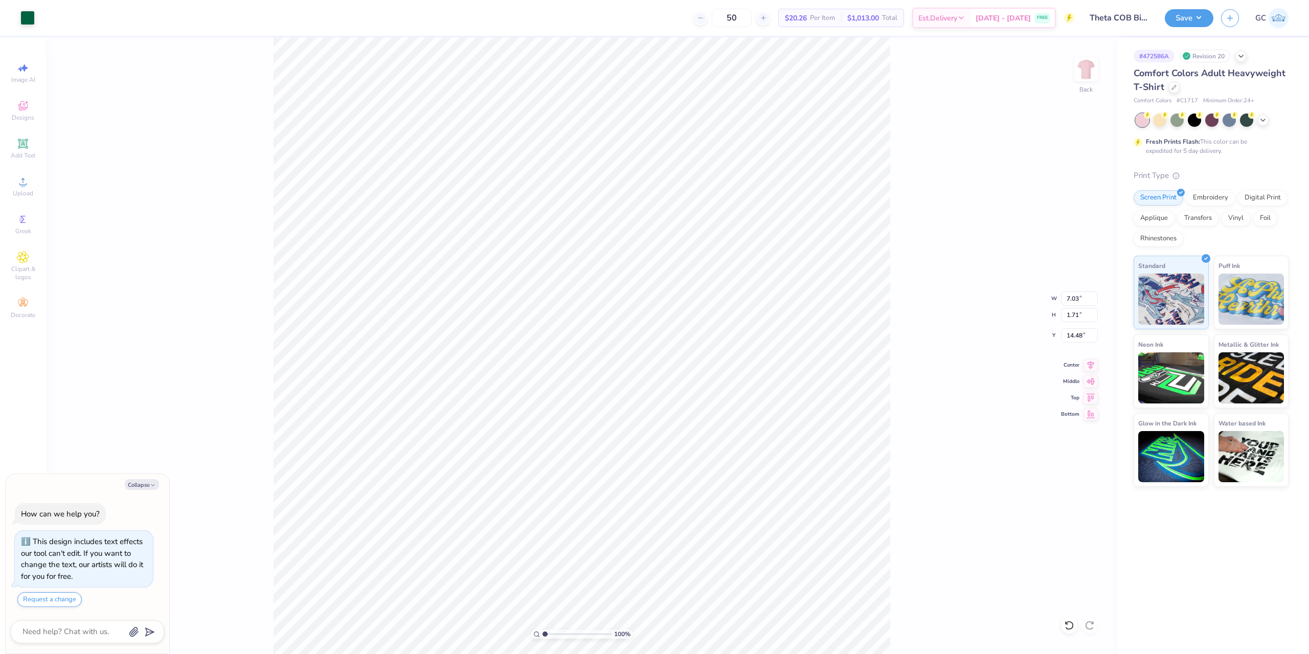
type input "8.69"
type textarea "x"
type input "6.18"
type input "2.28"
type input "5.33"
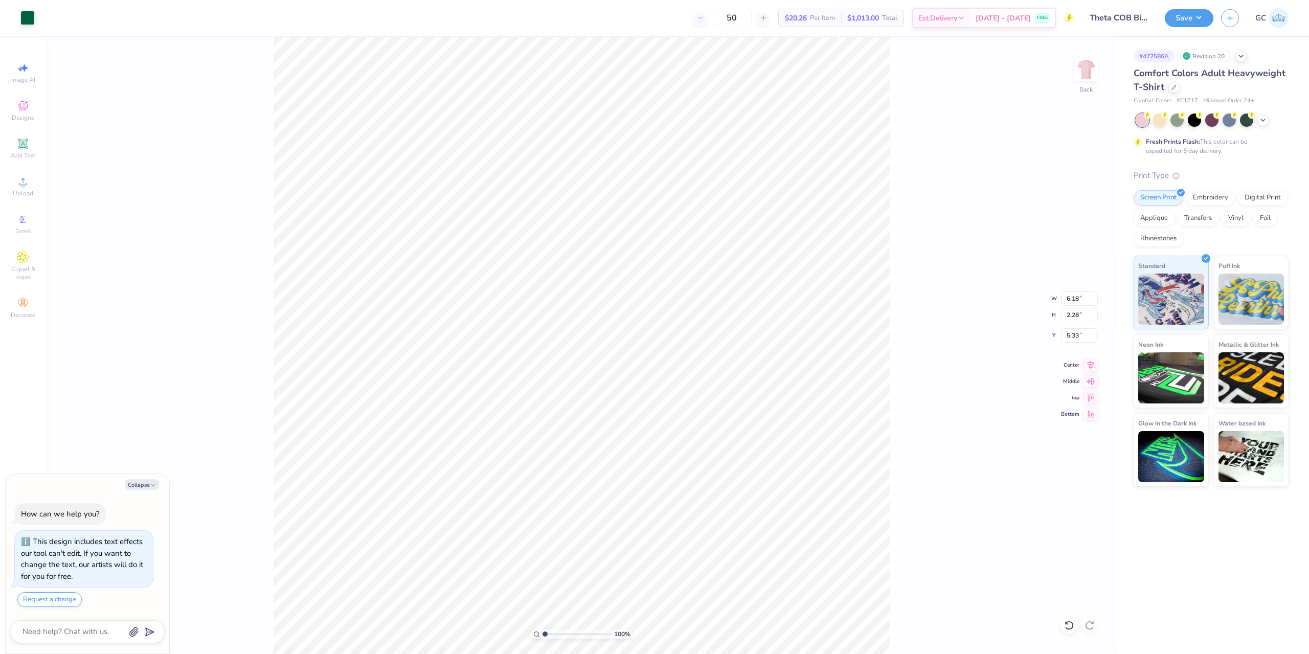
type textarea "x"
type input "5.60"
type textarea "x"
type input "7.29"
type input "5.36"
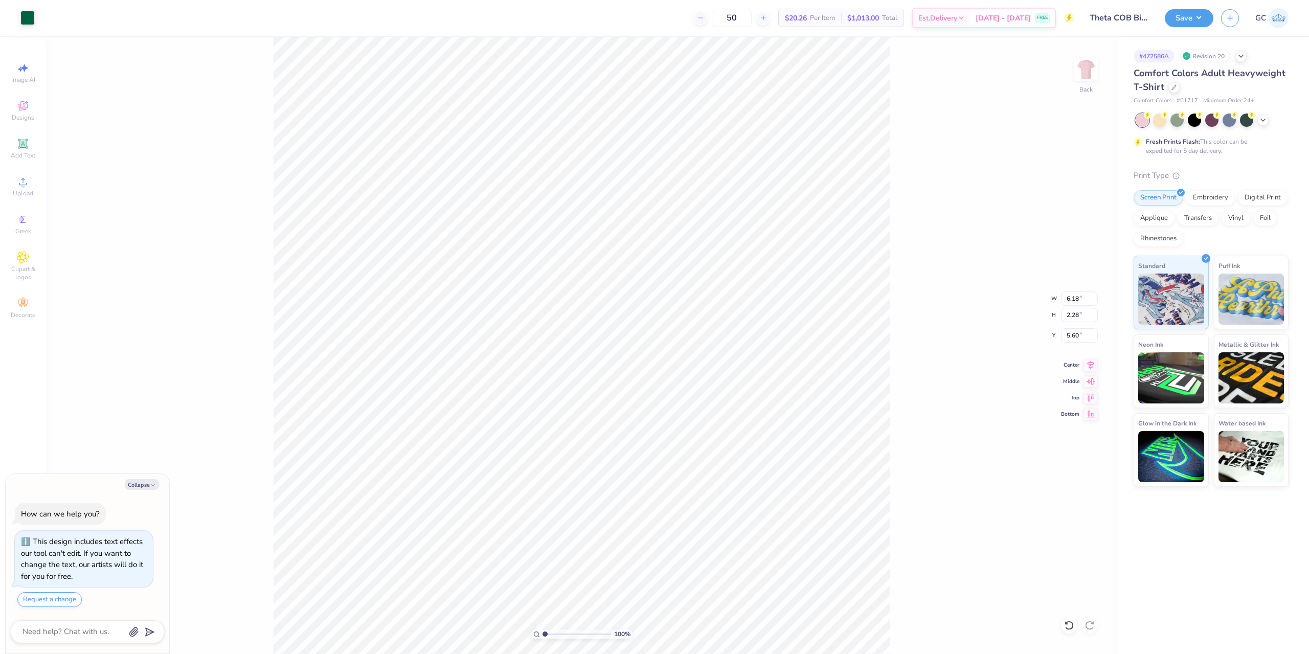
type input "8.69"
type textarea "x"
type input "7.10"
type input "5.22"
type textarea "x"
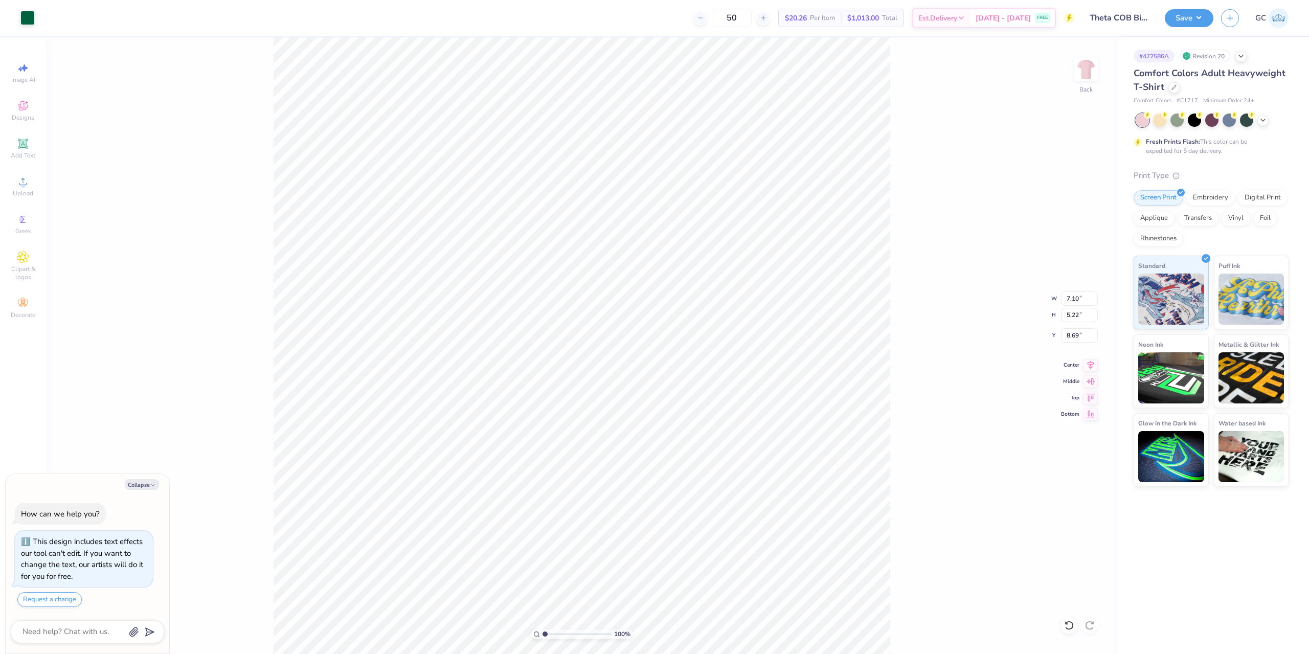
type input "8.11"
type textarea "x"
type input "13.80"
type textarea "x"
type input "6.18"
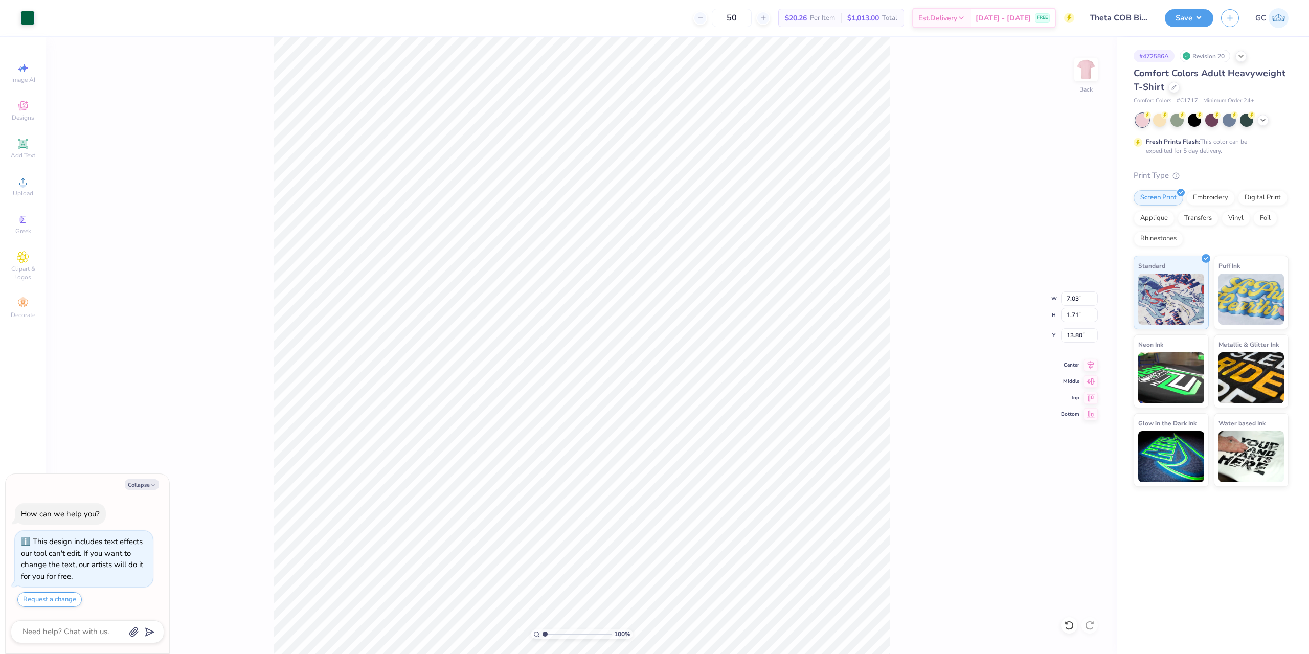
type input "2.28"
type input "5.60"
type textarea "x"
type input "5.45"
type textarea "x"
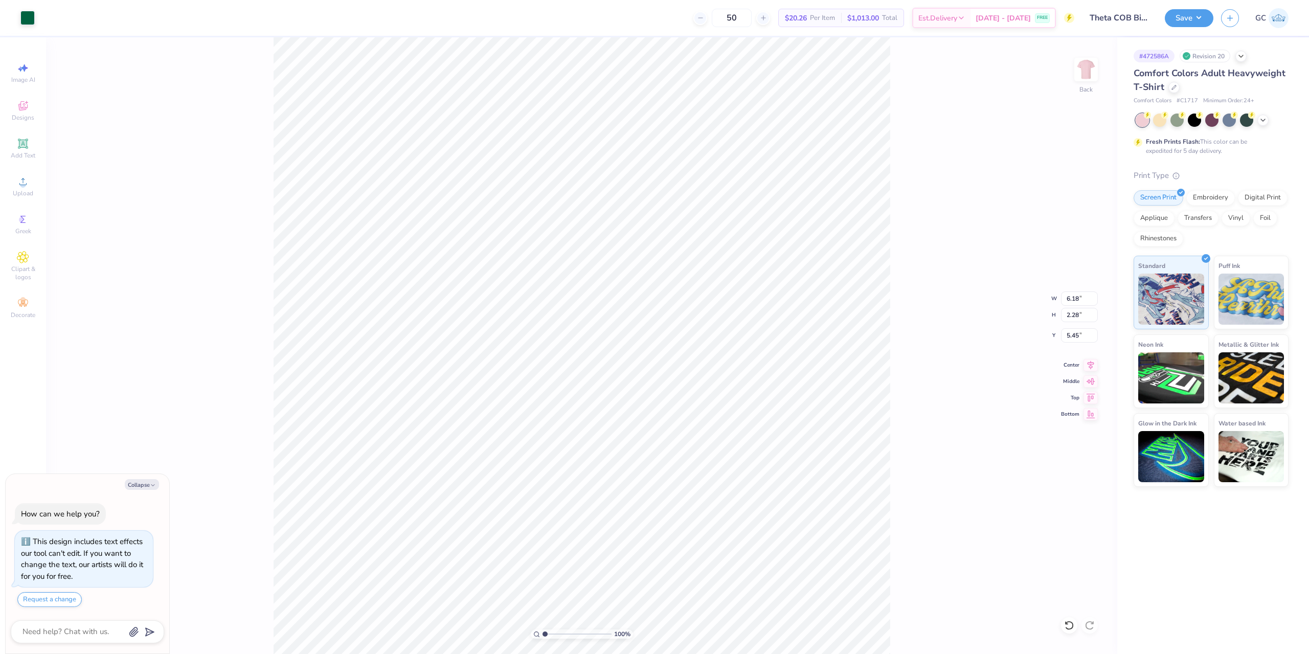
type input "7.10"
type input "5.22"
type input "8.11"
type textarea "x"
type input "8.03"
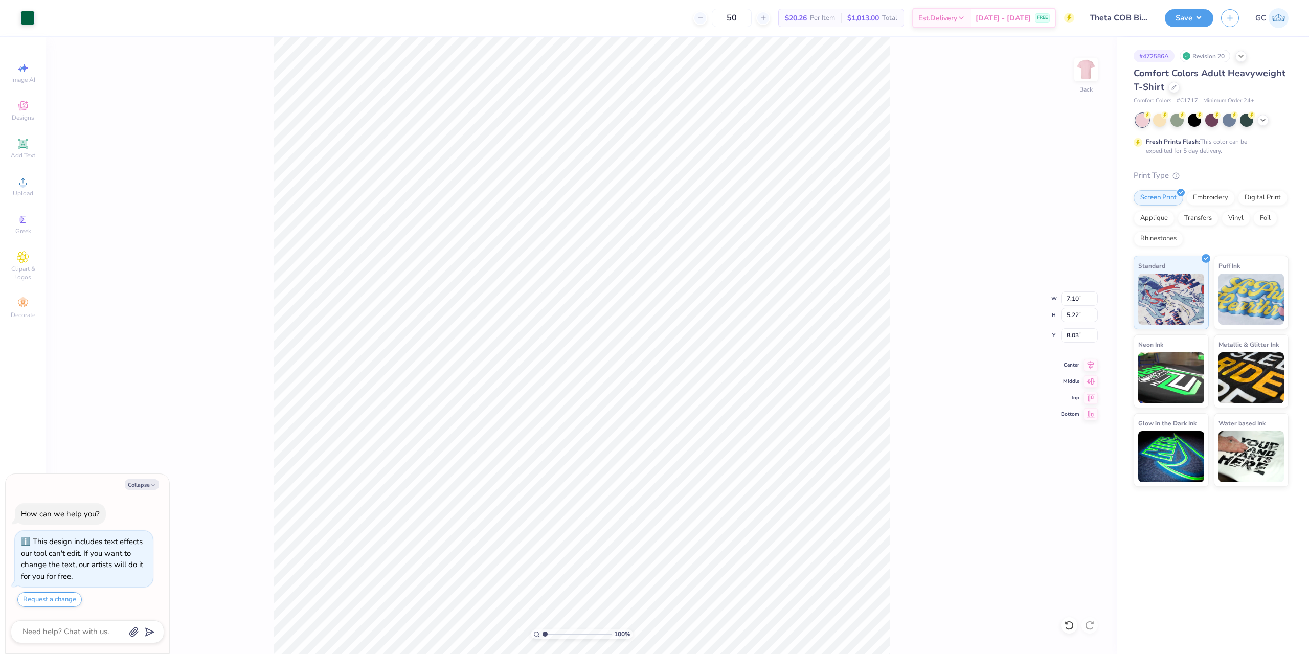
type textarea "x"
type input "7.03"
type input "1.71"
type input "13.80"
type textarea "x"
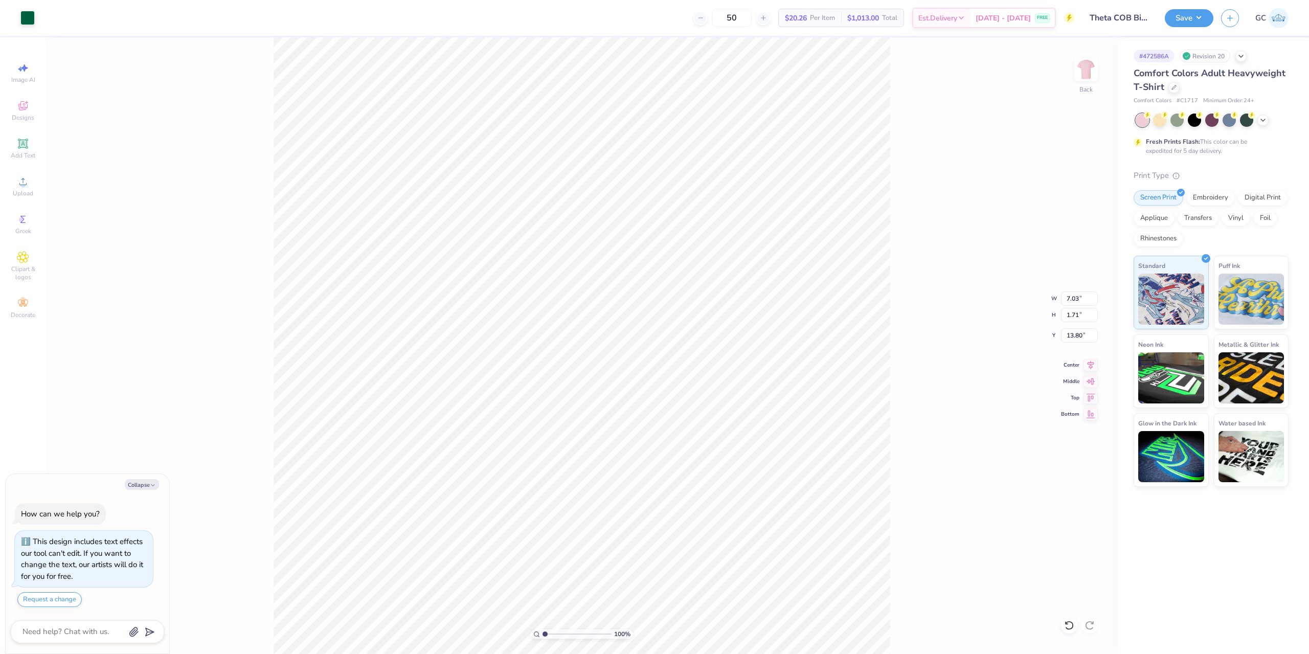
type input "13.70"
click at [603, 507] on li "Group" at bounding box center [612, 507] width 80 height 20
type textarea "x"
drag, startPoint x: 1086, startPoint y: 300, endPoint x: 1066, endPoint y: 299, distance: 20.0
click at [1066, 299] on input "9.89" at bounding box center [1079, 299] width 37 height 14
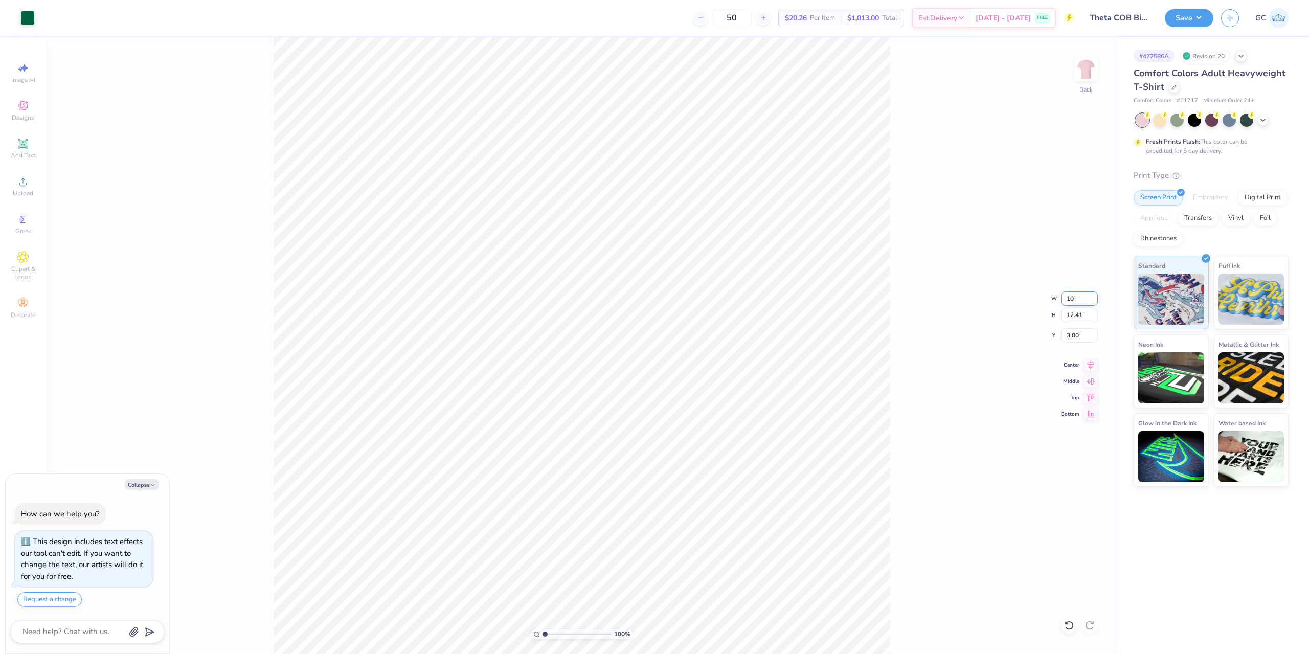
type input "10"
type textarea "x"
type input "10.00"
type input "12.55"
drag, startPoint x: 1073, startPoint y: 336, endPoint x: 1061, endPoint y: 336, distance: 11.8
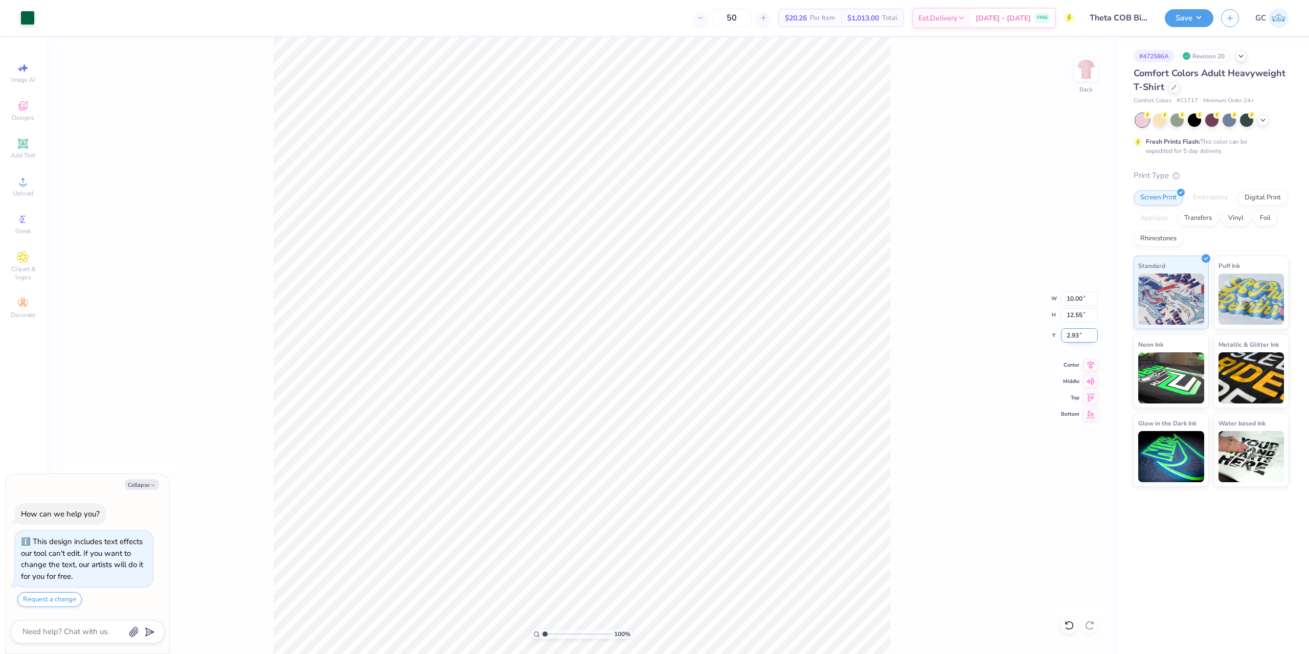
click at [1061, 336] on input "2.93" at bounding box center [1079, 335] width 37 height 14
type input "3"
type textarea "x"
type input "3.00"
click at [1189, 17] on button "Save" at bounding box center [1189, 17] width 49 height 18
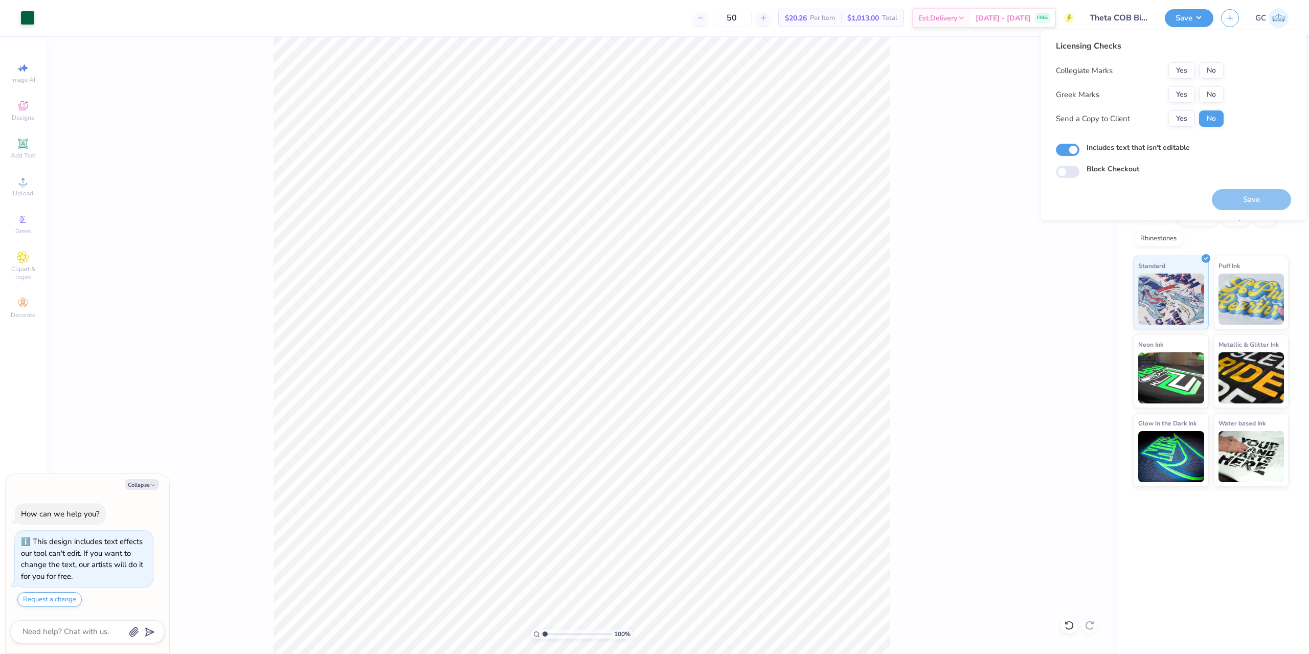
click at [1186, 85] on div "Collegiate Marks Yes No Greek Marks Yes No Send a Copy to Client Yes No" at bounding box center [1140, 94] width 168 height 64
click at [1188, 92] on button "Yes" at bounding box center [1182, 94] width 27 height 16
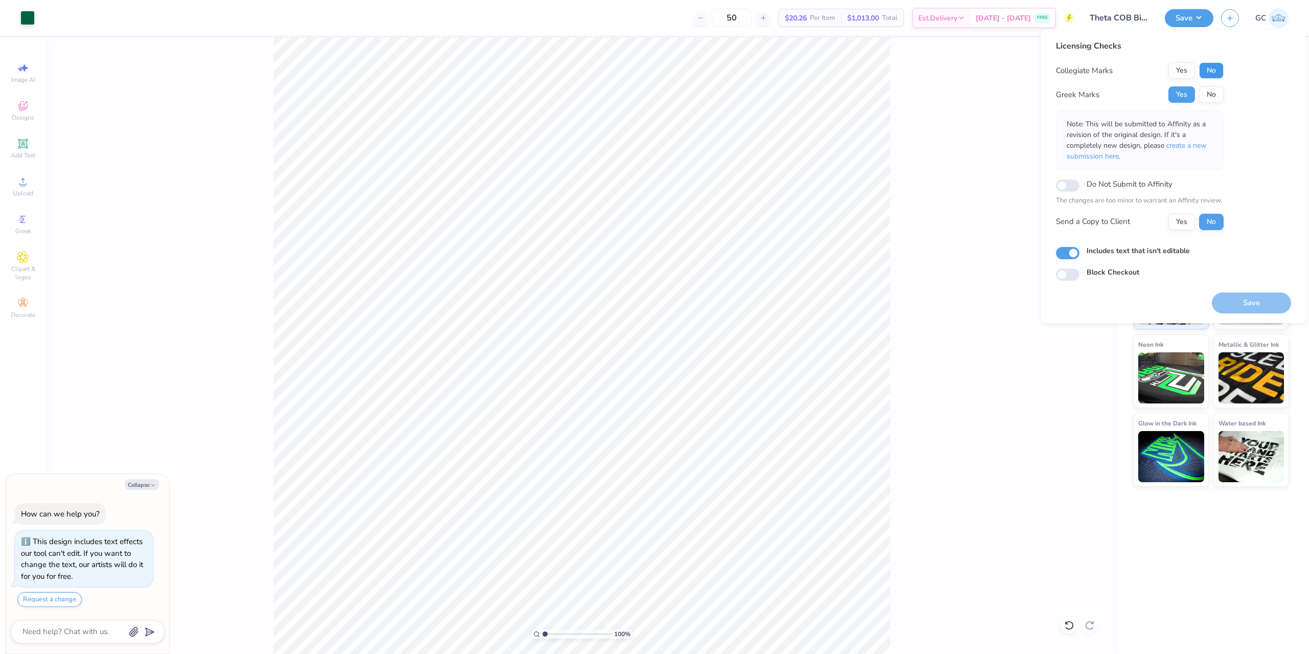
click at [1220, 65] on button "No" at bounding box center [1211, 70] width 25 height 16
click at [1250, 304] on button "Save" at bounding box center [1251, 303] width 79 height 21
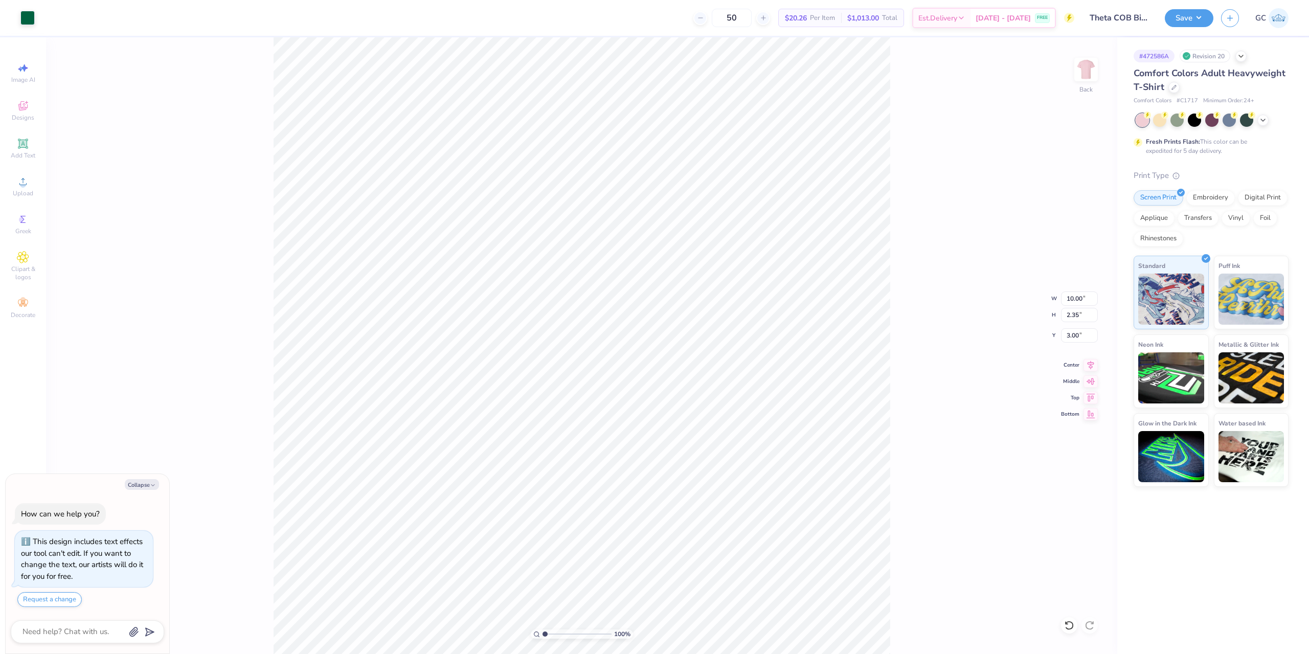
type textarea "x"
type input "8.17"
type input "1.92"
type input "3.43"
type textarea "x"
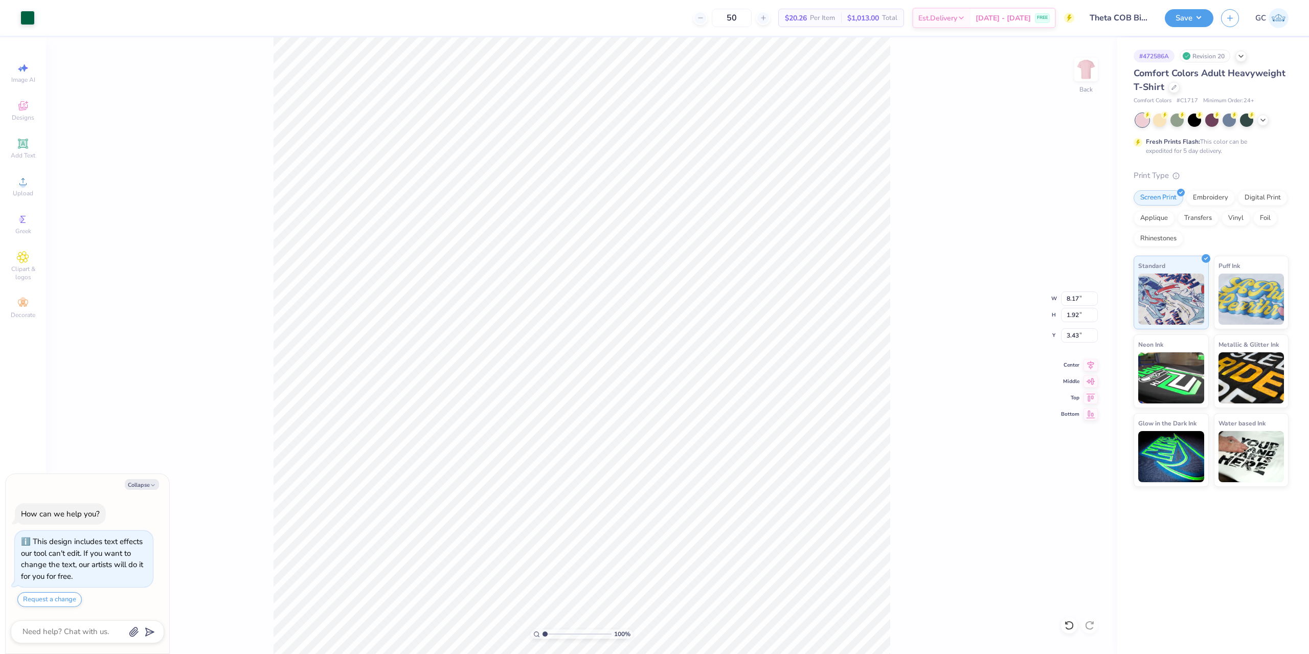
type input "3.00"
type textarea "x"
type input "6.26"
type input "2.30"
type input "5.48"
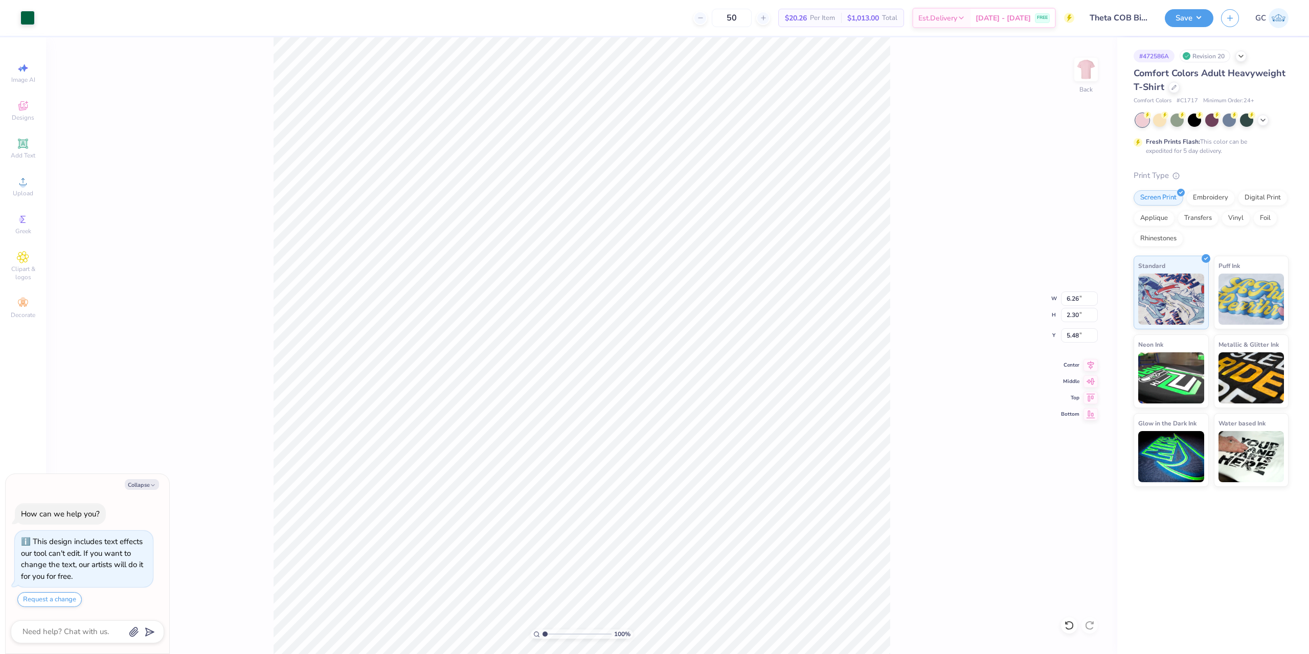
type textarea "x"
type input "5.23"
type textarea "x"
type input "7.18"
type input "5.28"
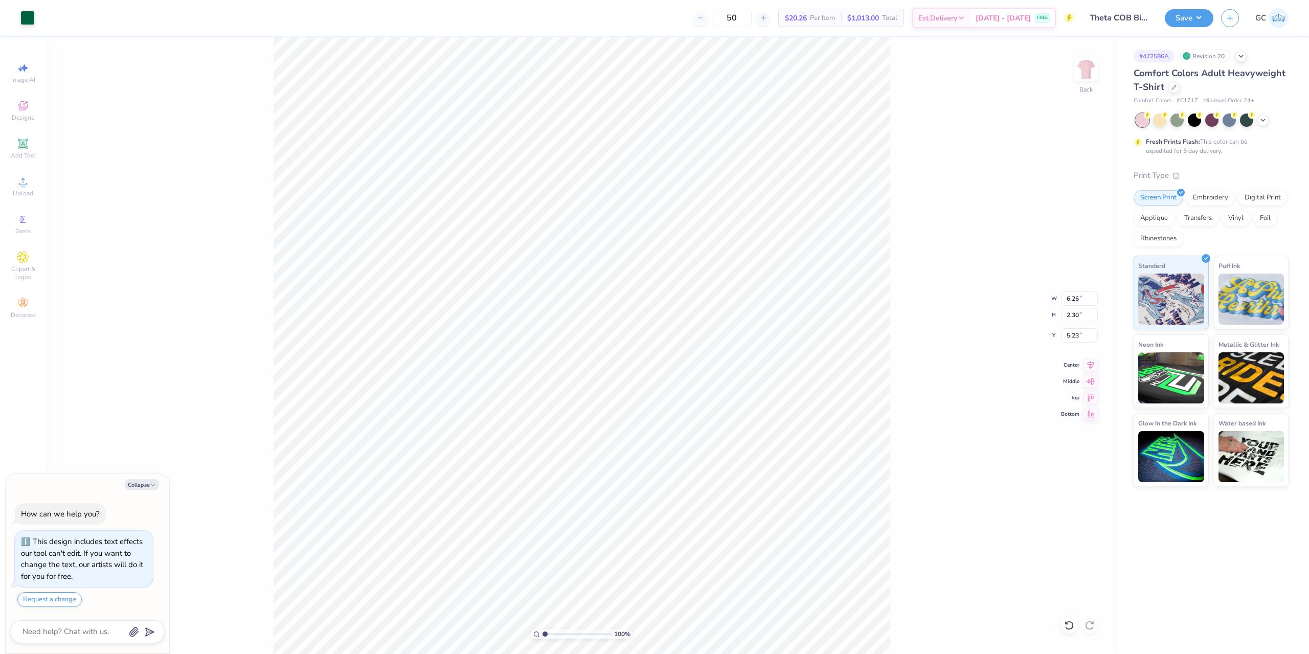
type input "8.09"
type textarea "x"
type input "7.84"
type textarea "x"
type input "7.11"
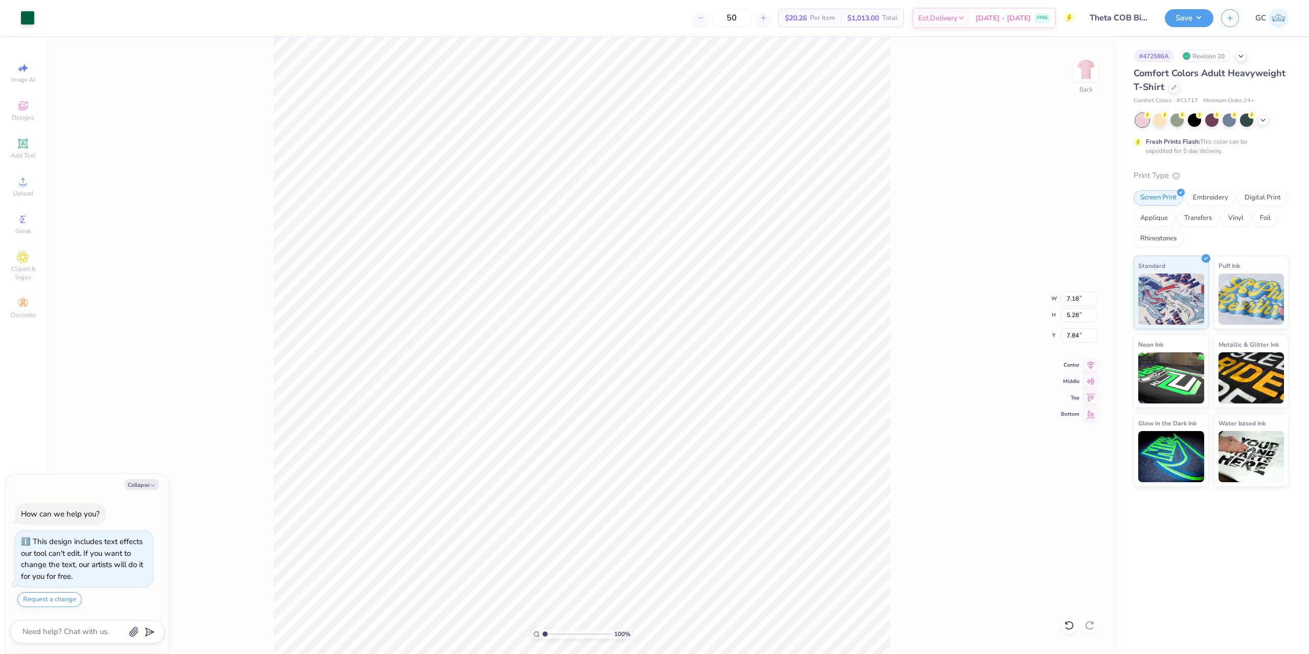
type input "1.73"
drag, startPoint x: 1079, startPoint y: 298, endPoint x: 1063, endPoint y: 299, distance: 15.9
click at [1063, 299] on input "8.17" at bounding box center [1079, 299] width 37 height 14
drag, startPoint x: 1080, startPoint y: 302, endPoint x: 1073, endPoint y: 302, distance: 6.6
click at [1073, 302] on input "8.00" at bounding box center [1079, 299] width 37 height 14
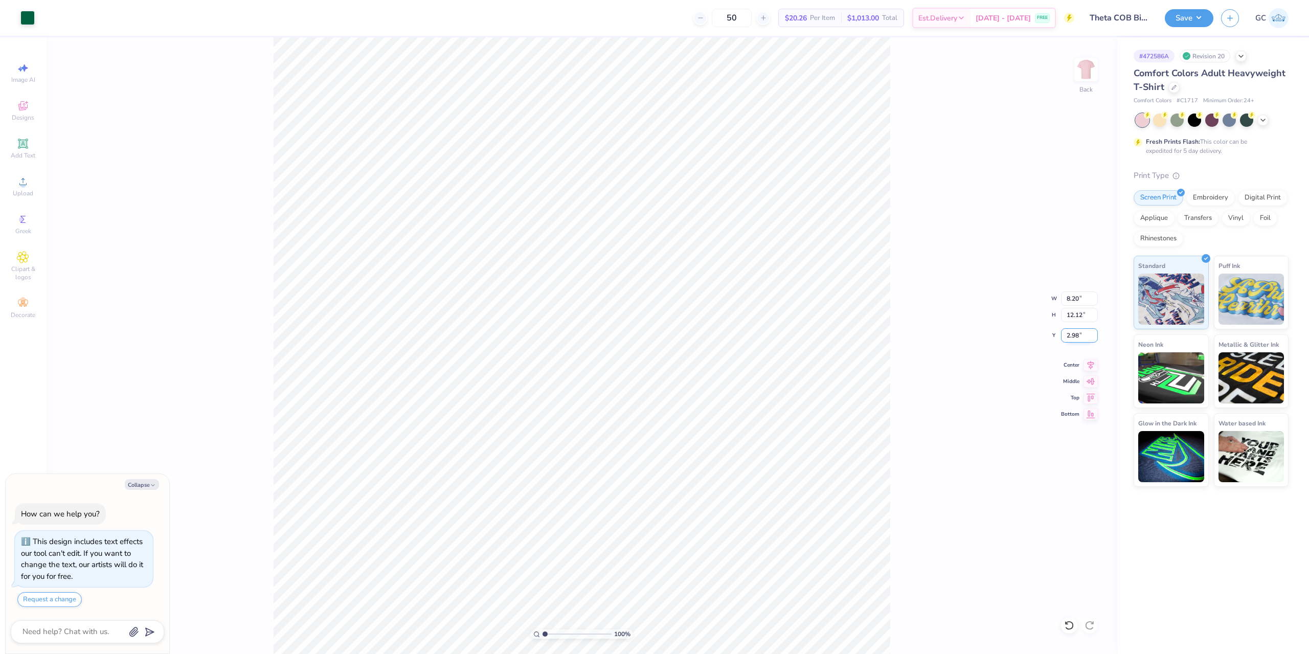
drag, startPoint x: 1086, startPoint y: 336, endPoint x: 1062, endPoint y: 336, distance: 24.0
click at [1062, 336] on input "2.98" at bounding box center [1079, 335] width 37 height 14
click at [1208, 8] on div "Save GC" at bounding box center [1237, 18] width 144 height 36
click at [1208, 14] on button "Save" at bounding box center [1189, 17] width 49 height 18
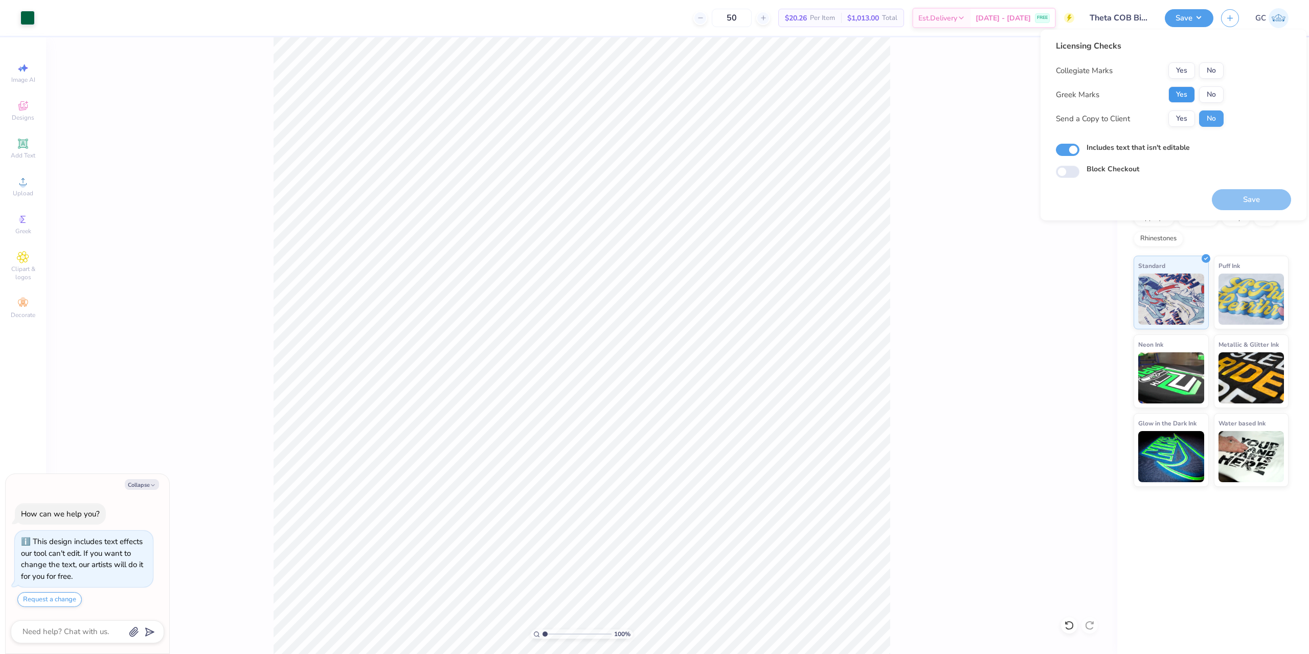
click at [1186, 96] on button "Yes" at bounding box center [1182, 94] width 27 height 16
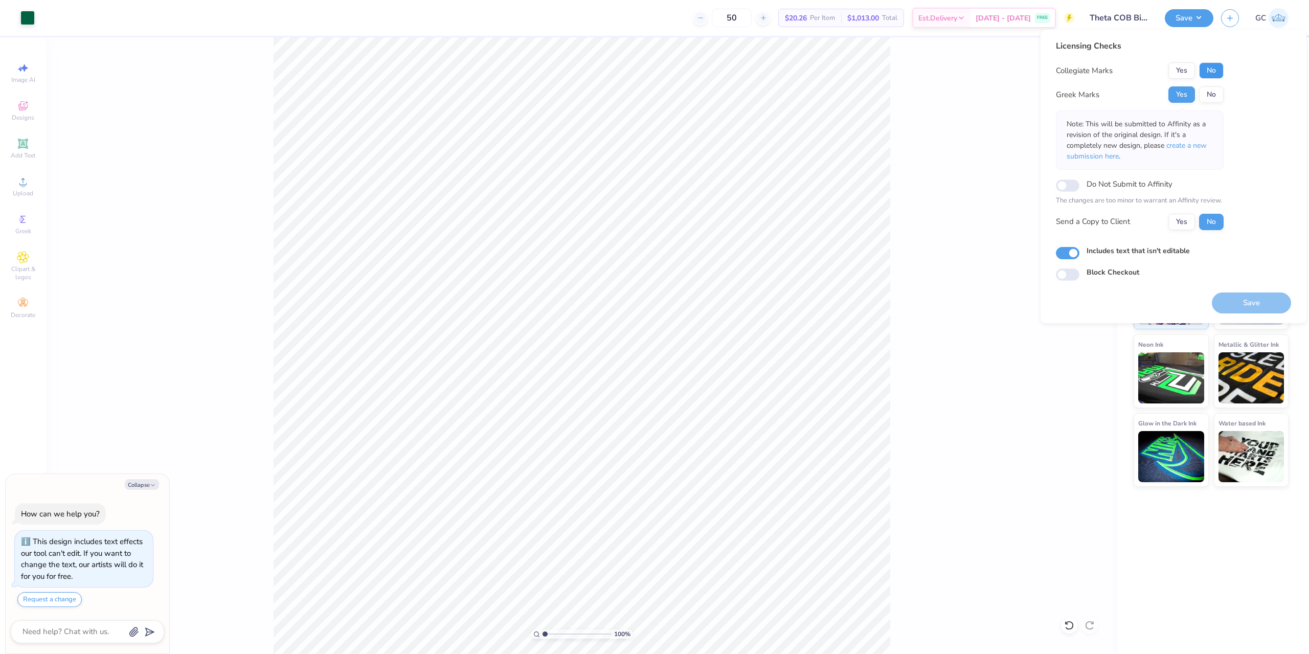
click at [1219, 66] on button "No" at bounding box center [1211, 70] width 25 height 16
click at [1253, 302] on button "Save" at bounding box center [1251, 303] width 79 height 21
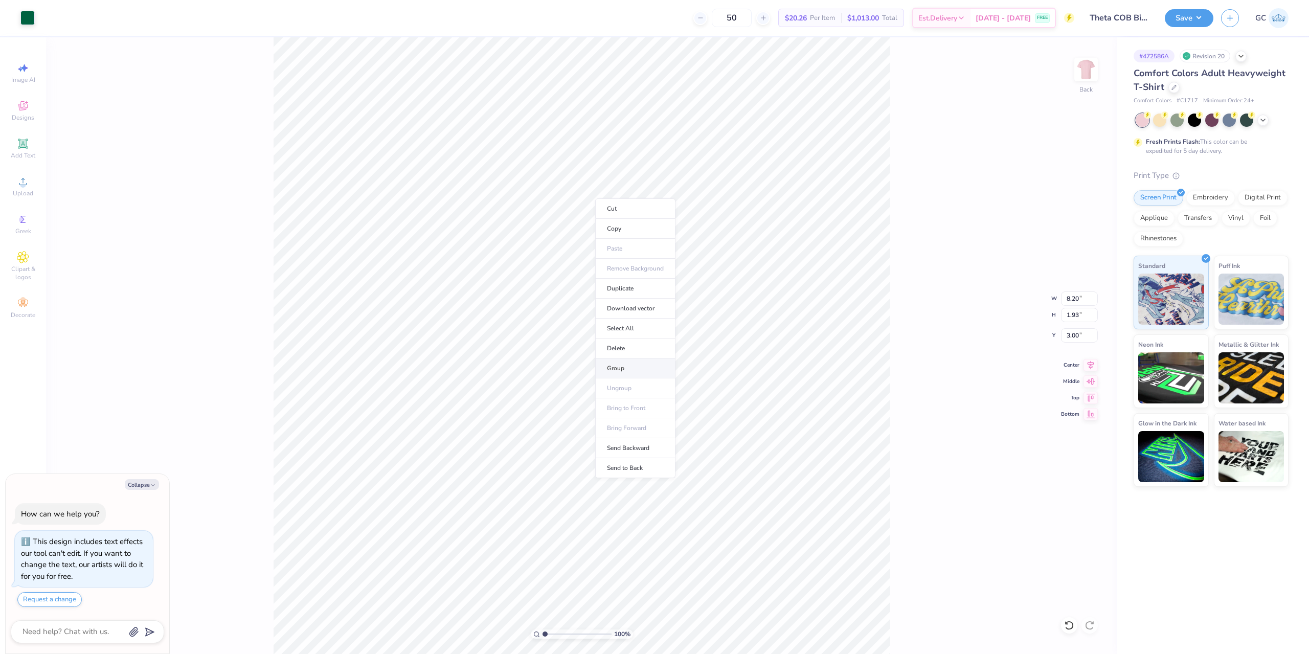
click at [631, 367] on li "Group" at bounding box center [635, 369] width 80 height 20
type textarea "x"
type input "0.82"
type input "1.67"
type input "5.24"
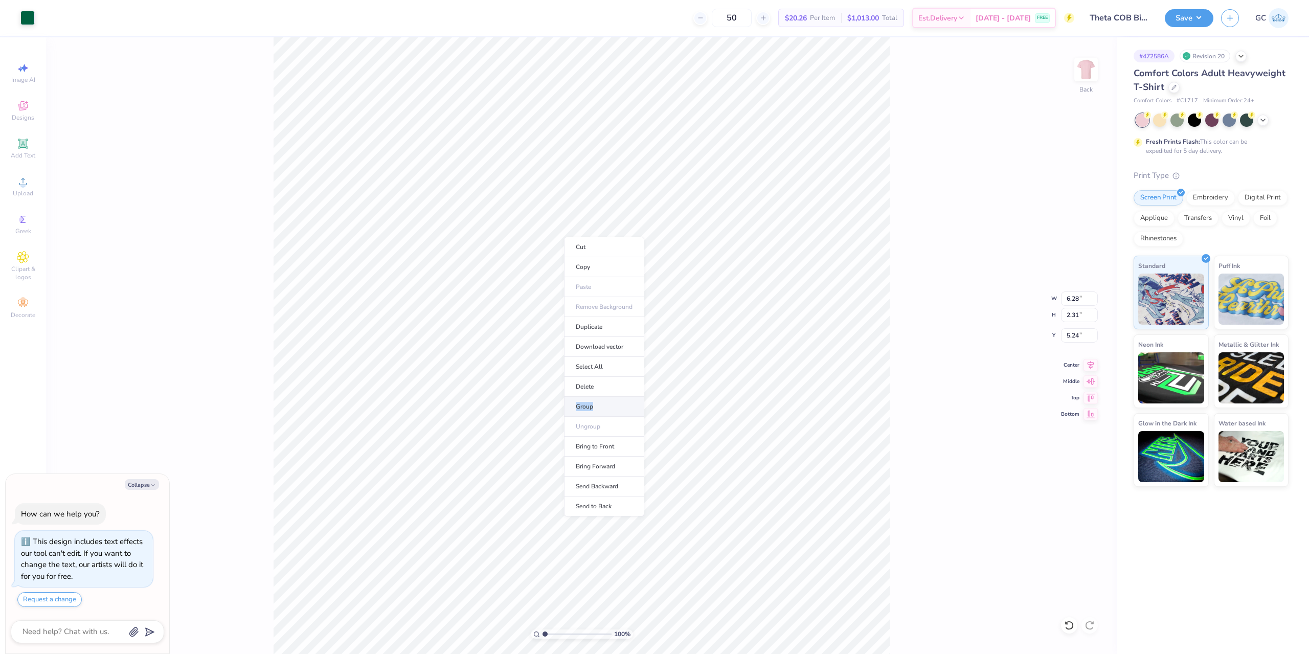
drag, startPoint x: 601, startPoint y: 386, endPoint x: 606, endPoint y: 402, distance: 16.4
click at [606, 402] on ul "Cut Copy Paste Remove Background Duplicate Download vector Select All Delete Gr…" at bounding box center [604, 377] width 80 height 280
click at [606, 402] on li "Group" at bounding box center [604, 407] width 80 height 20
drag, startPoint x: 1085, startPoint y: 301, endPoint x: 1032, endPoint y: 298, distance: 52.7
click at [1037, 299] on div "100 % Back W 6.28 6.28 " H 2.31 2.31 " Y 5.24 5.24 " Center Middle Top Bottom" at bounding box center [582, 345] width 1072 height 617
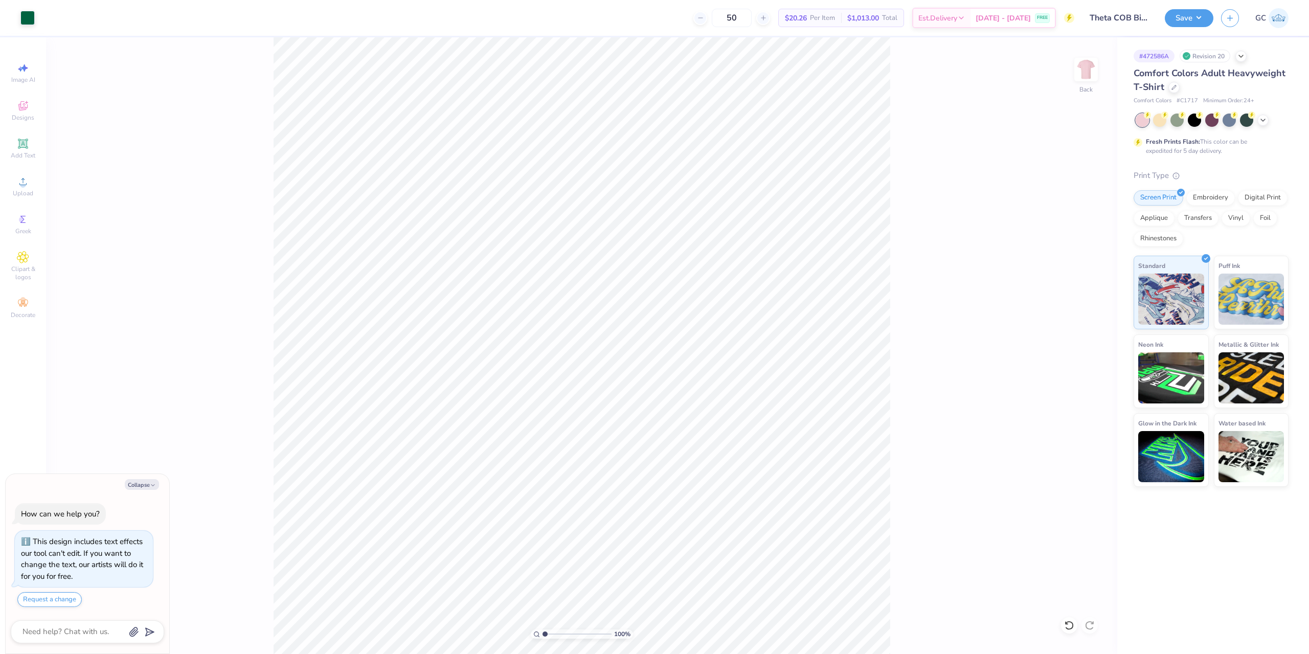
type textarea "x"
drag, startPoint x: 1081, startPoint y: 302, endPoint x: 1066, endPoint y: 302, distance: 15.3
click at [1066, 302] on input "8.20" at bounding box center [1079, 299] width 37 height 14
type input "6.28"
type textarea "x"
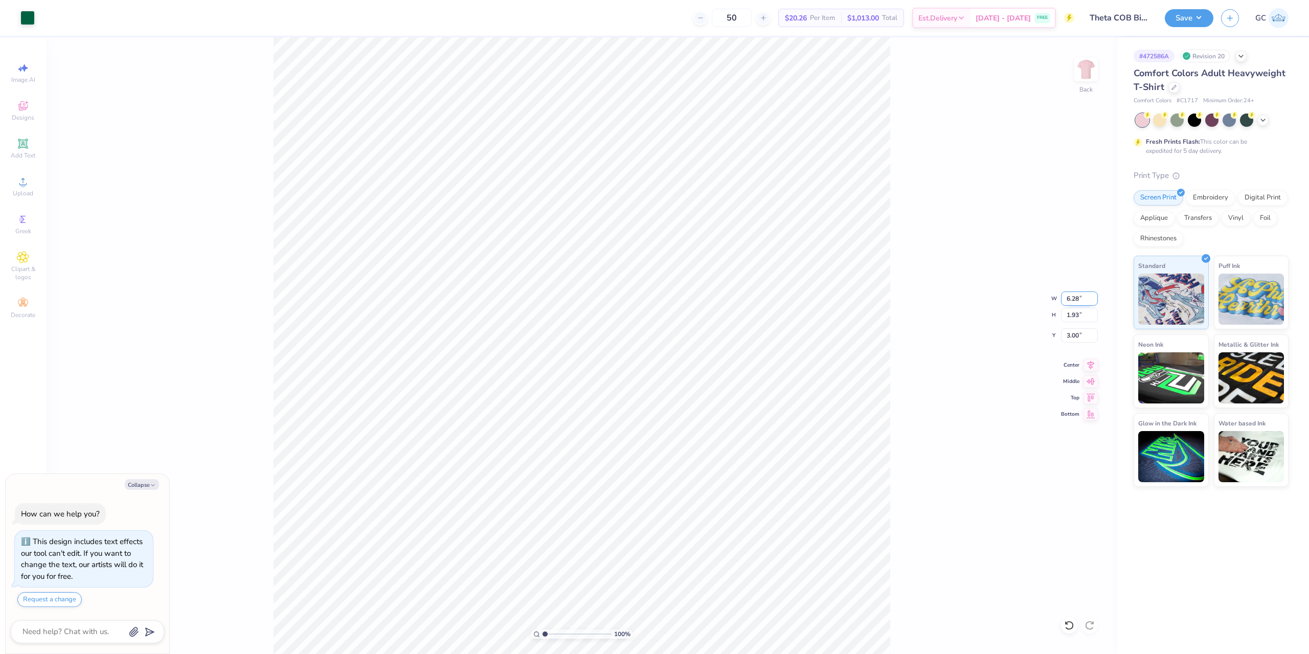
type input "1.48"
type input "3.23"
click at [1066, 621] on icon at bounding box center [1069, 625] width 10 height 10
type textarea "x"
type input "6.28"
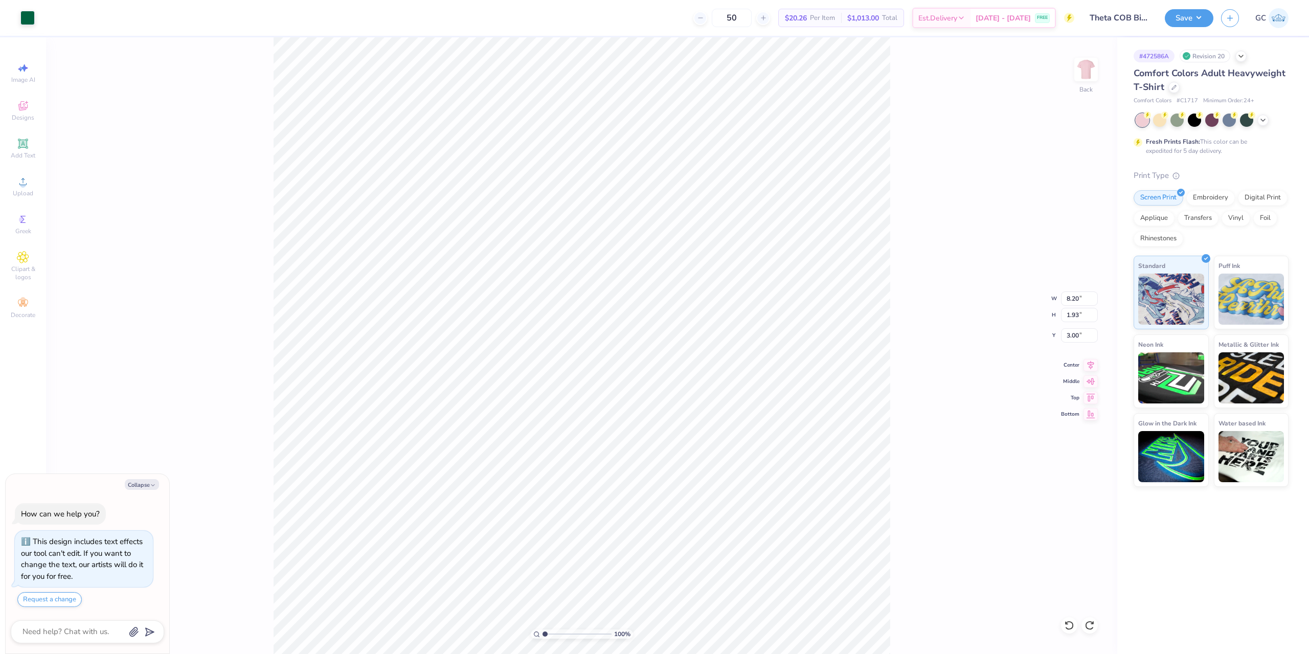
type input "2.31"
type input "5.24"
type textarea "x"
type input "8.20"
type input "1.93"
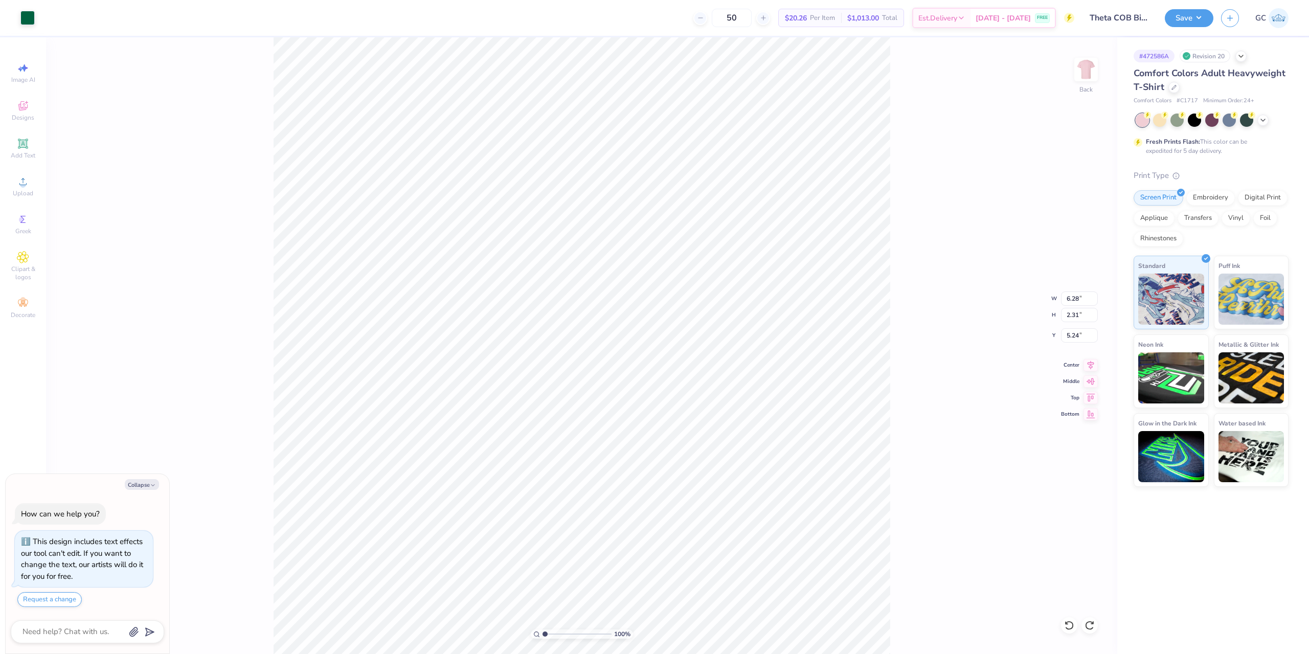
type input "3.00"
type textarea "x"
type input "6.28"
type input "2.31"
type input "5.24"
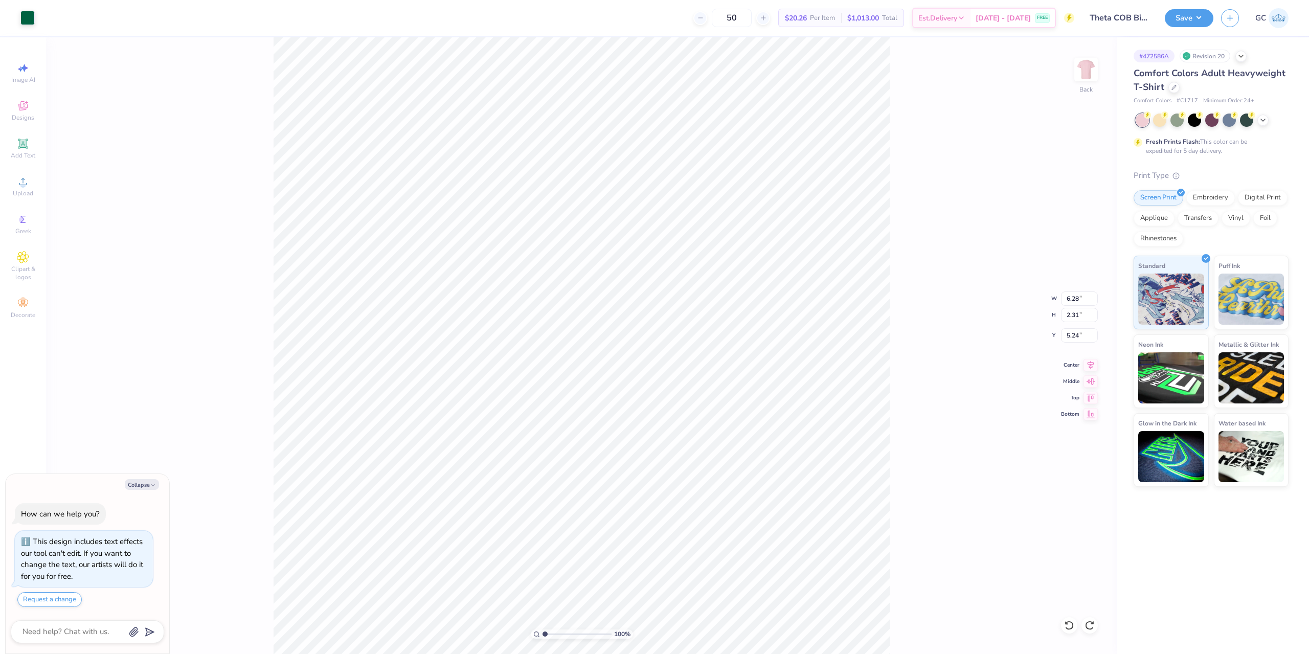
type textarea "x"
type input "5.78"
type input "2.13"
type input "5.42"
click at [1096, 363] on icon at bounding box center [1091, 364] width 14 height 12
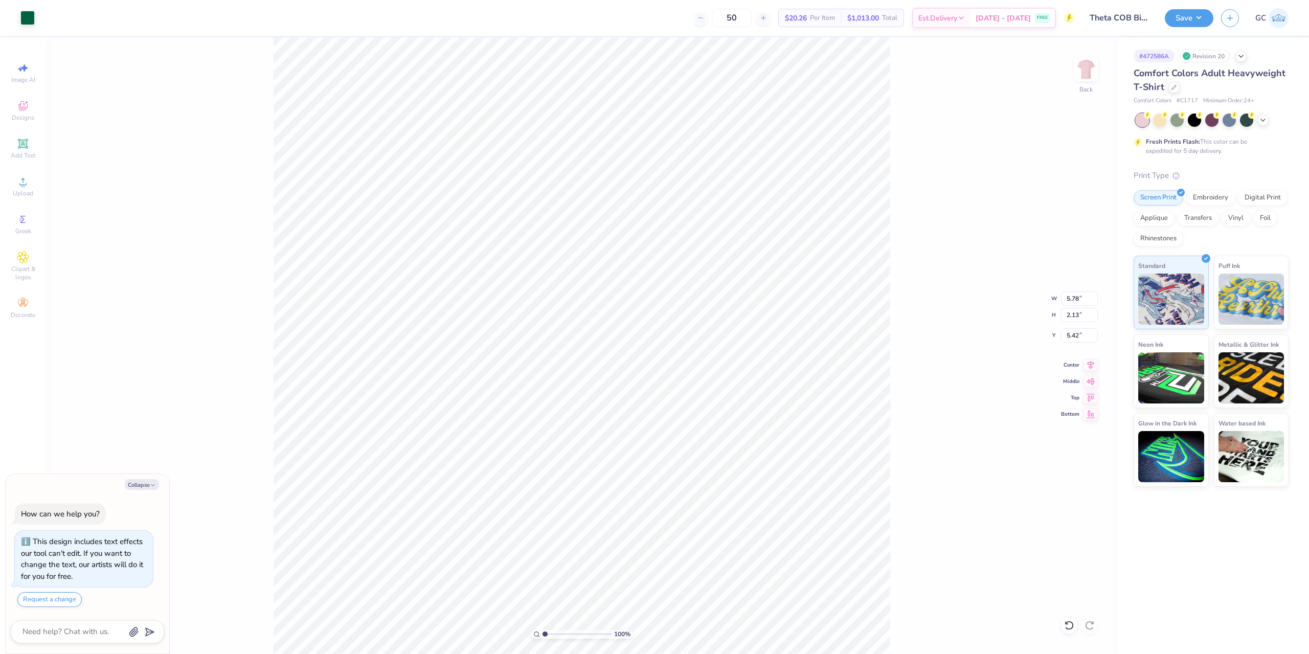
type textarea "x"
type input "8.20"
type input "1.93"
type input "3.00"
type textarea "x"
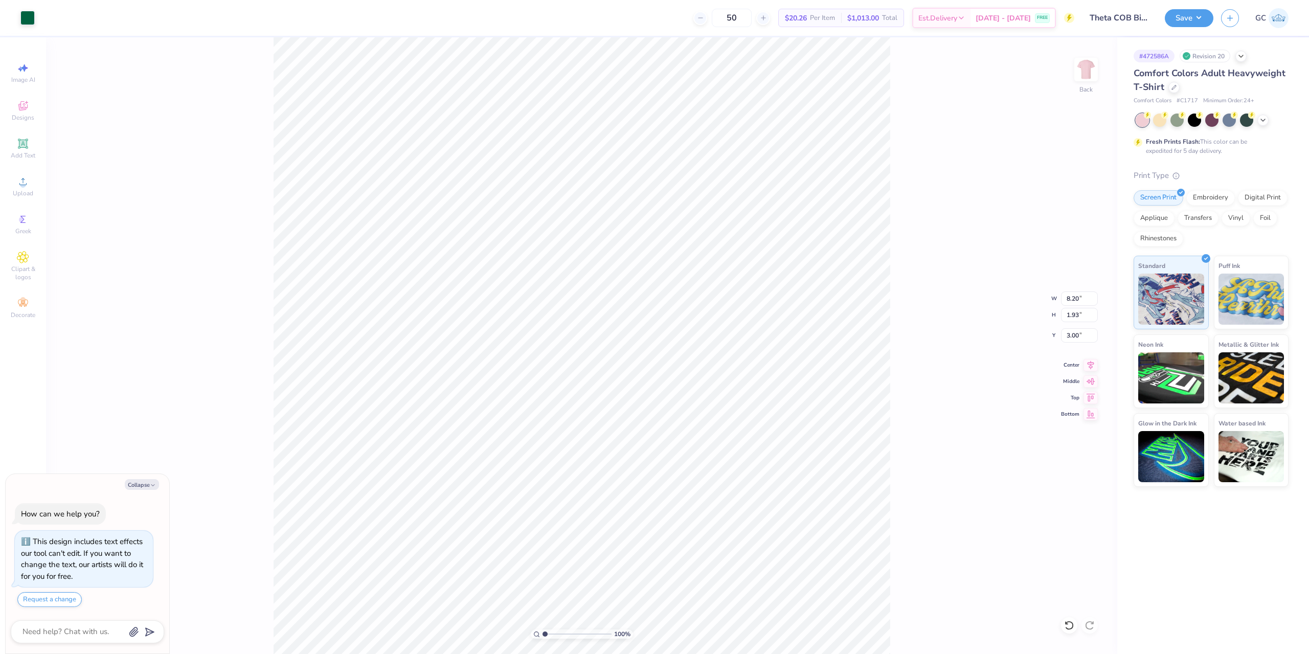
type input "3.23"
type textarea "x"
type input "2.22643191709162"
type textarea "x"
type input "1.49212329151837"
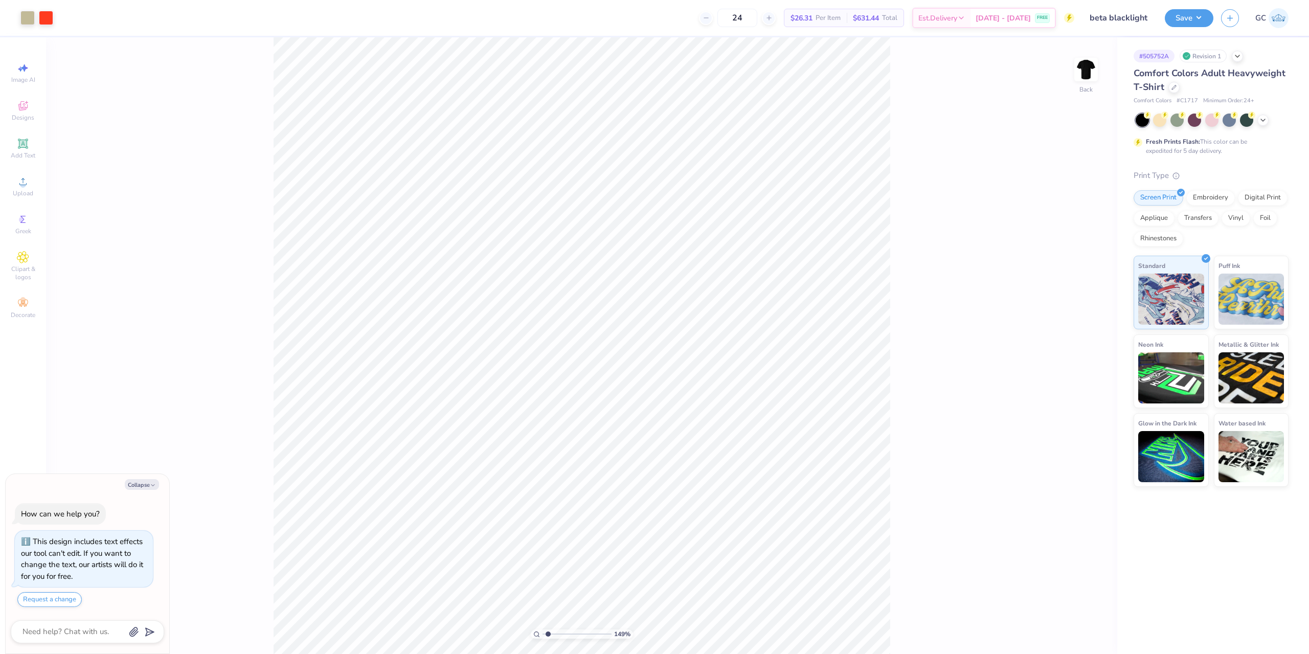
type textarea "x"
type input "1.49212329151837"
type textarea "x"
type input "1.49212329151837"
type textarea "x"
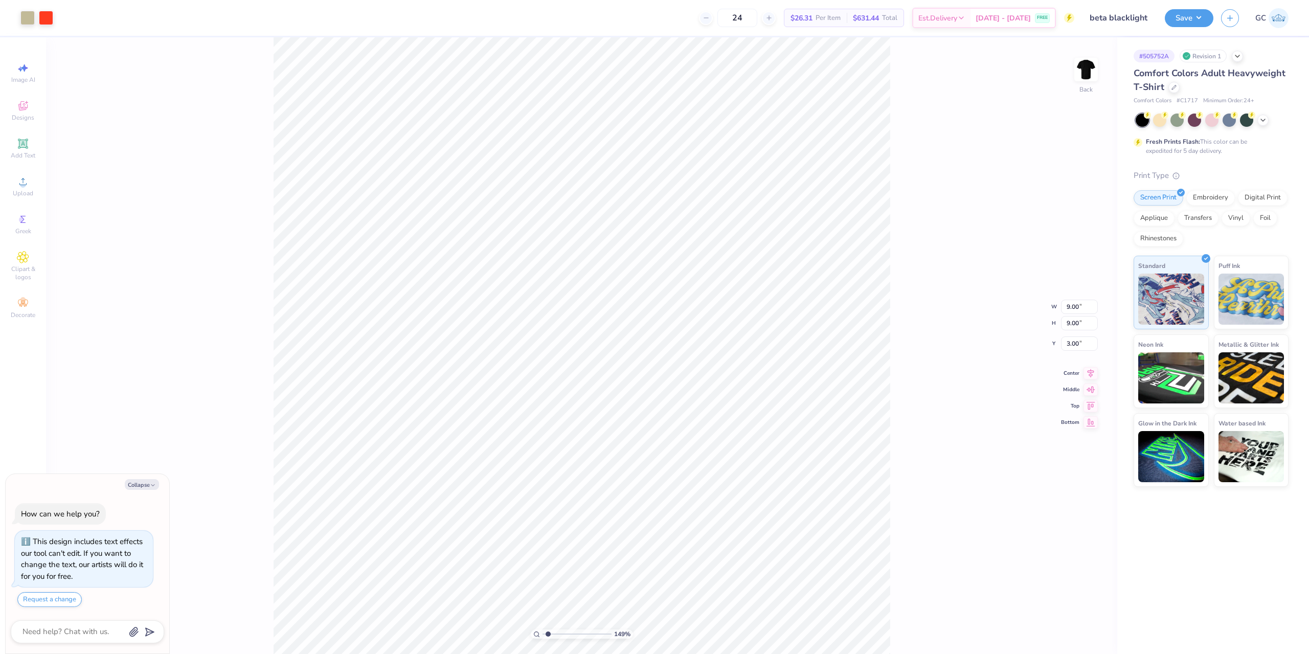
type input "1.49212329151837"
type textarea "x"
type input "1.49212329151837"
type textarea "x"
type input "1.49212329151837"
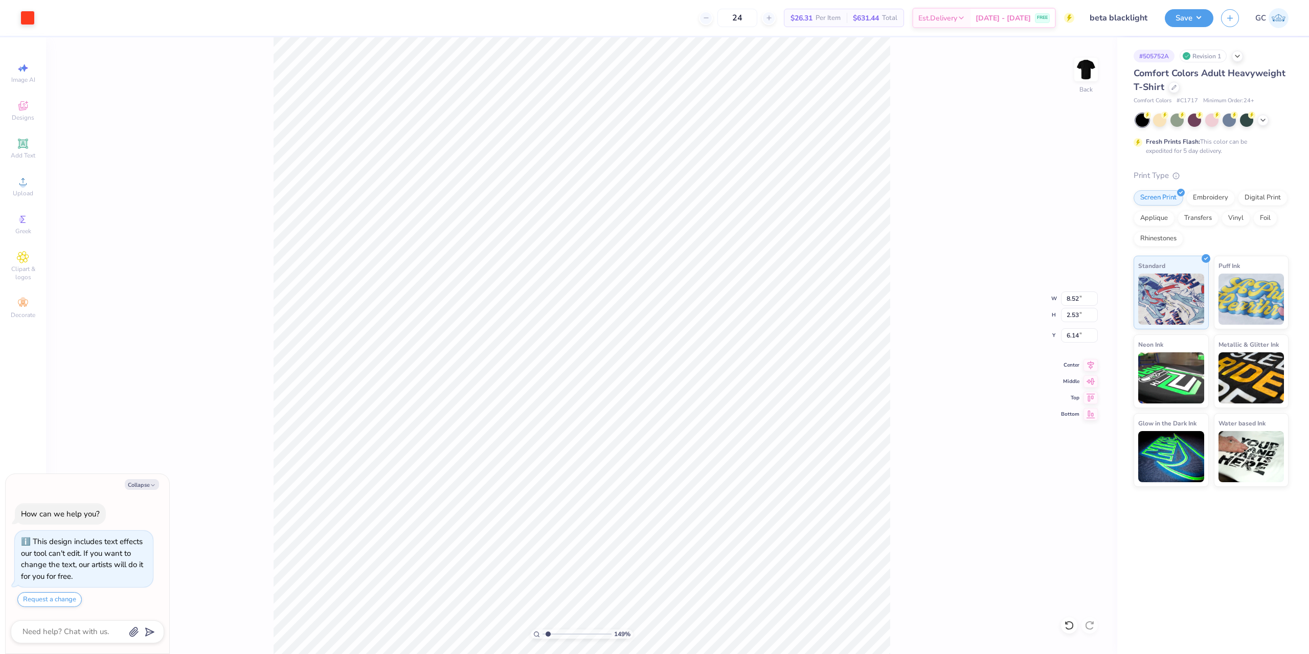
type textarea "x"
type input "1.49212329151837"
type textarea "x"
type input "1.49212329151837"
type textarea "x"
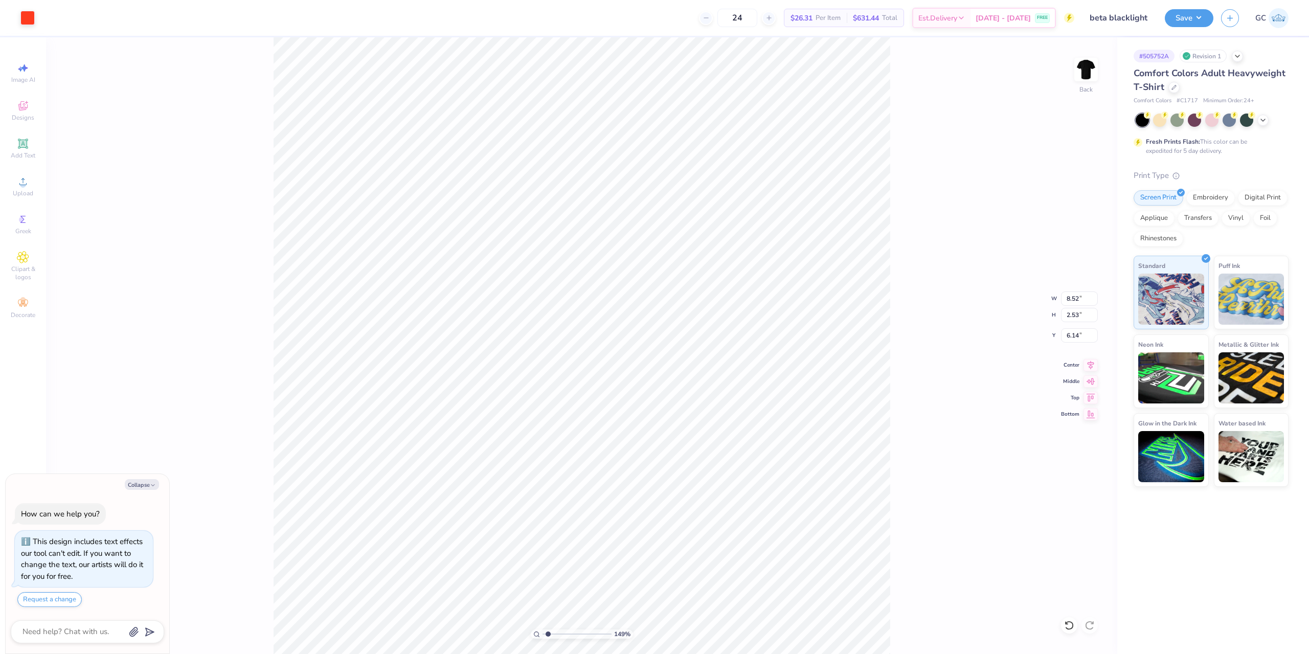
type input "1.49212329151837"
type textarea "x"
type input "1.49212329151837"
type textarea "x"
type input "1.49212329151837"
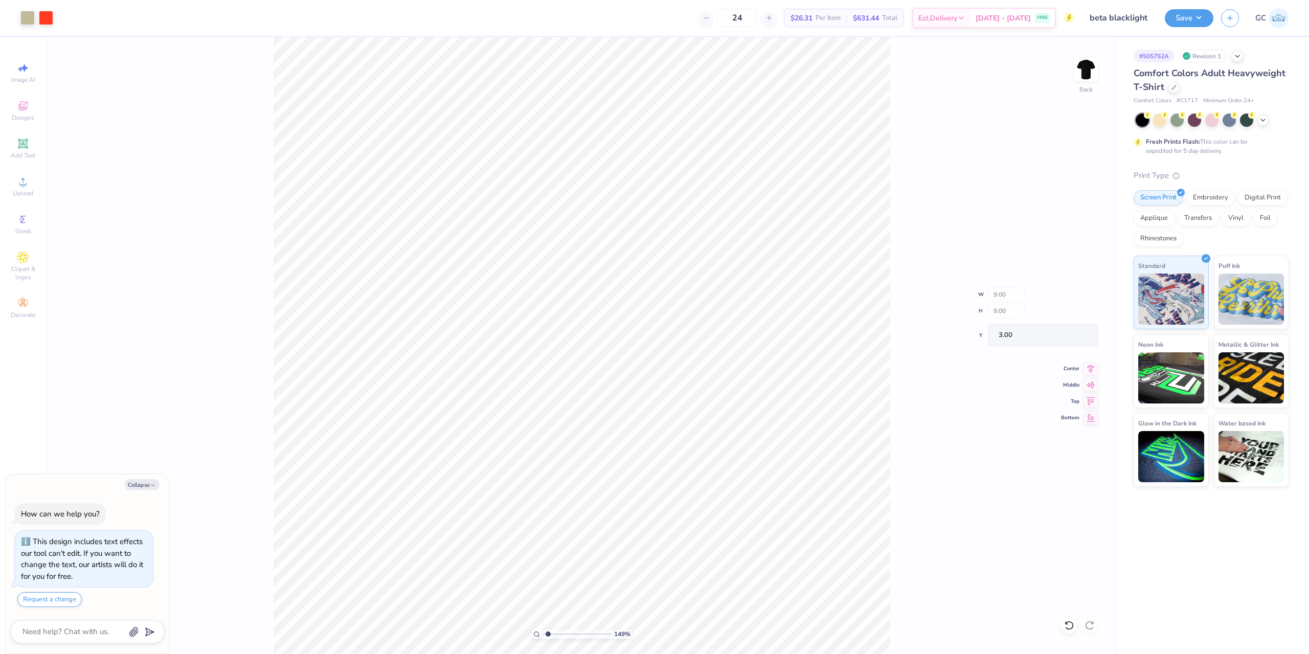
type textarea "x"
type input "1.49212329151837"
type textarea "x"
type input "1.49212329151837"
type textarea "x"
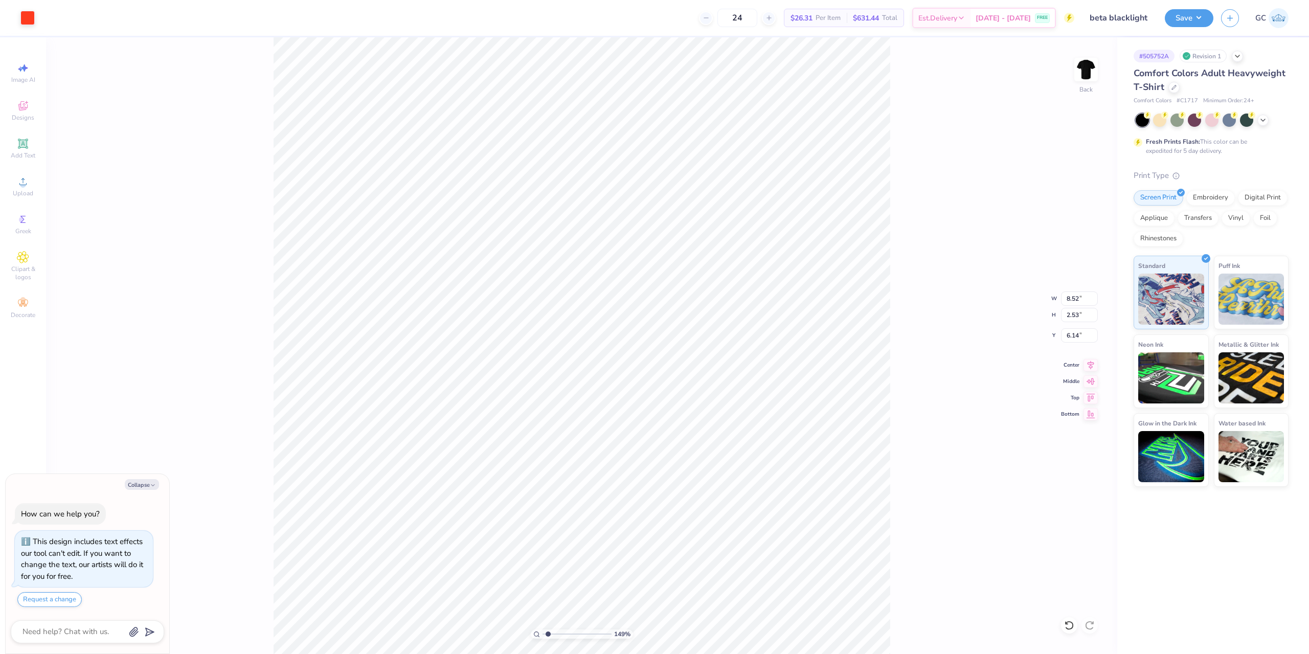
type input "1.49212329151837"
type textarea "x"
type input "1.49212329151837"
type textarea "x"
type input "1.49212329151837"
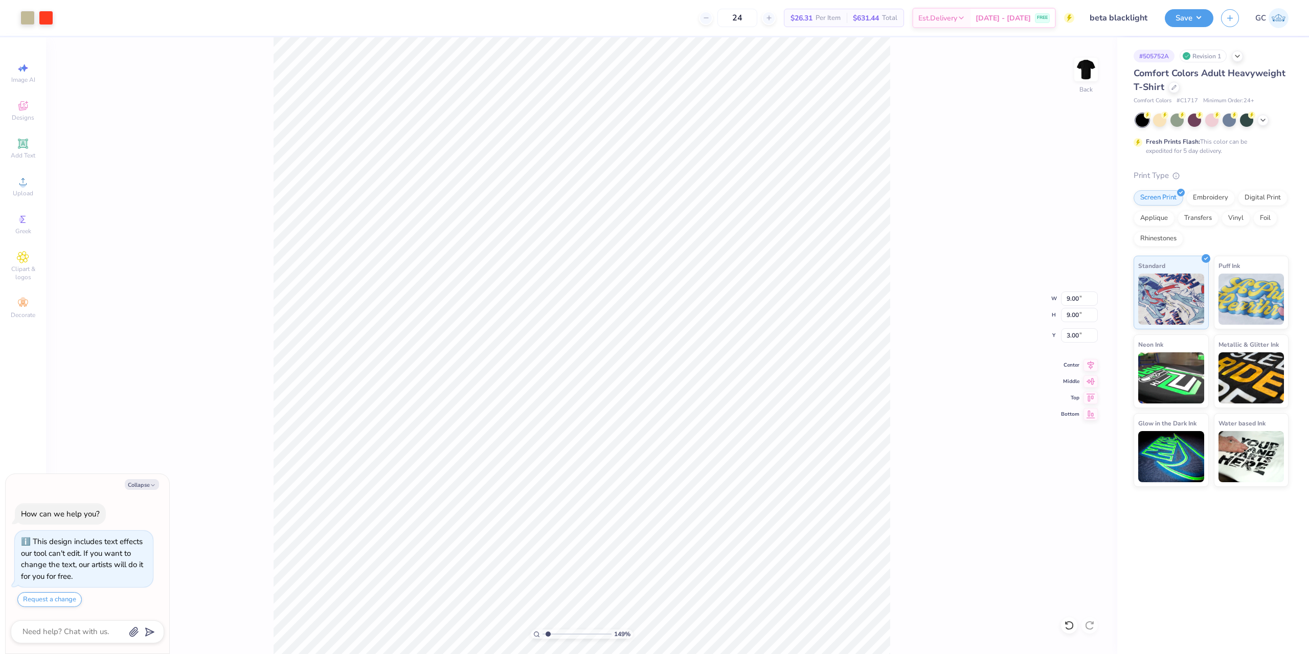
type textarea "x"
type input "1.49212329151837"
click at [26, 181] on icon at bounding box center [23, 181] width 12 height 12
type textarea "x"
type input "1.49212329151837"
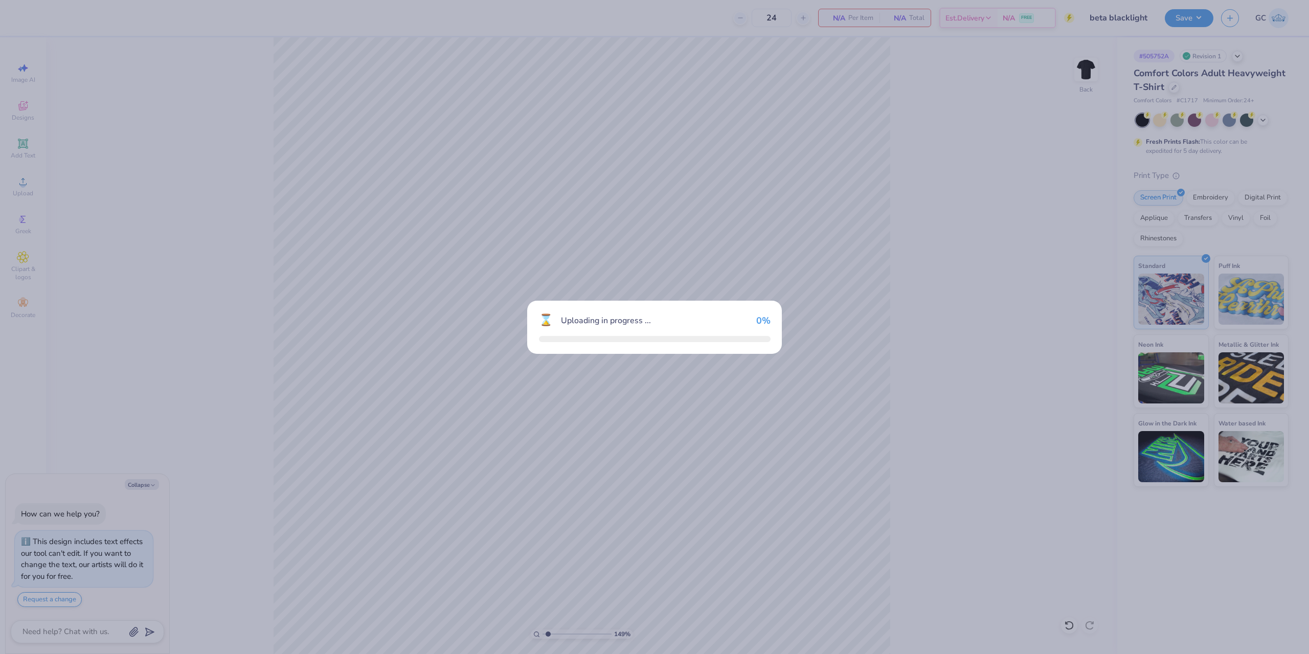
type textarea "x"
type input "1.49212329151837"
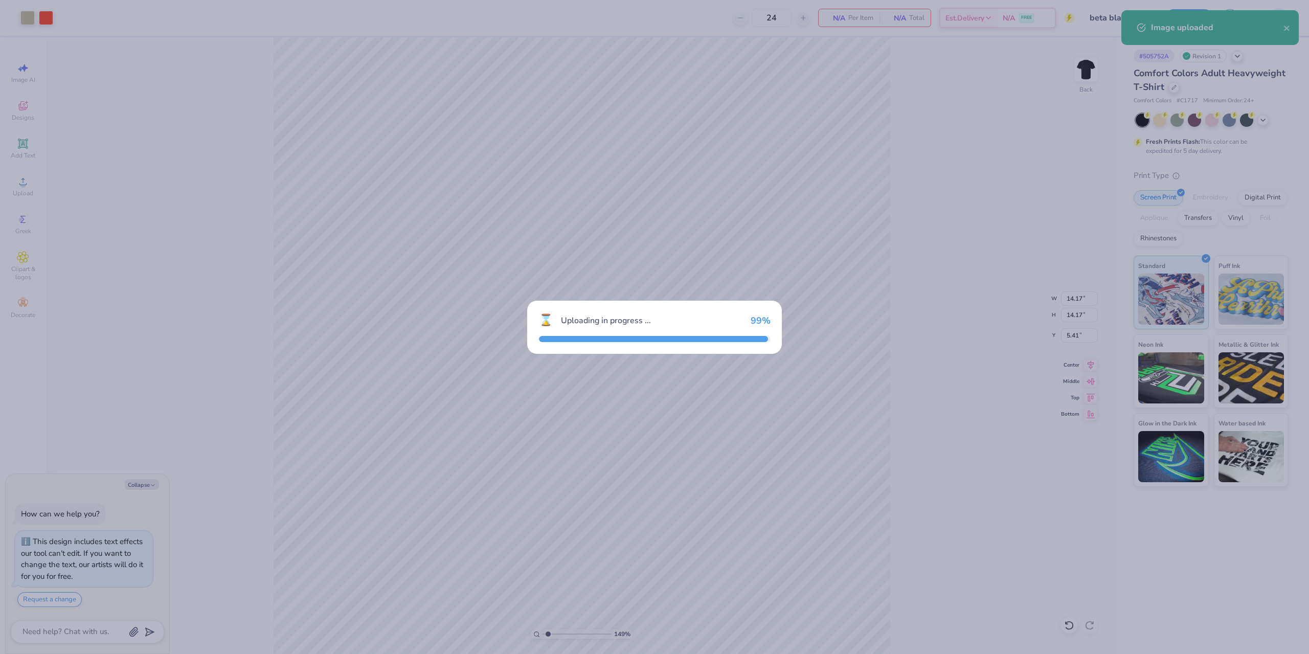
type textarea "x"
type input "1.49212329151837"
type textarea "x"
type input "1.49212329151837"
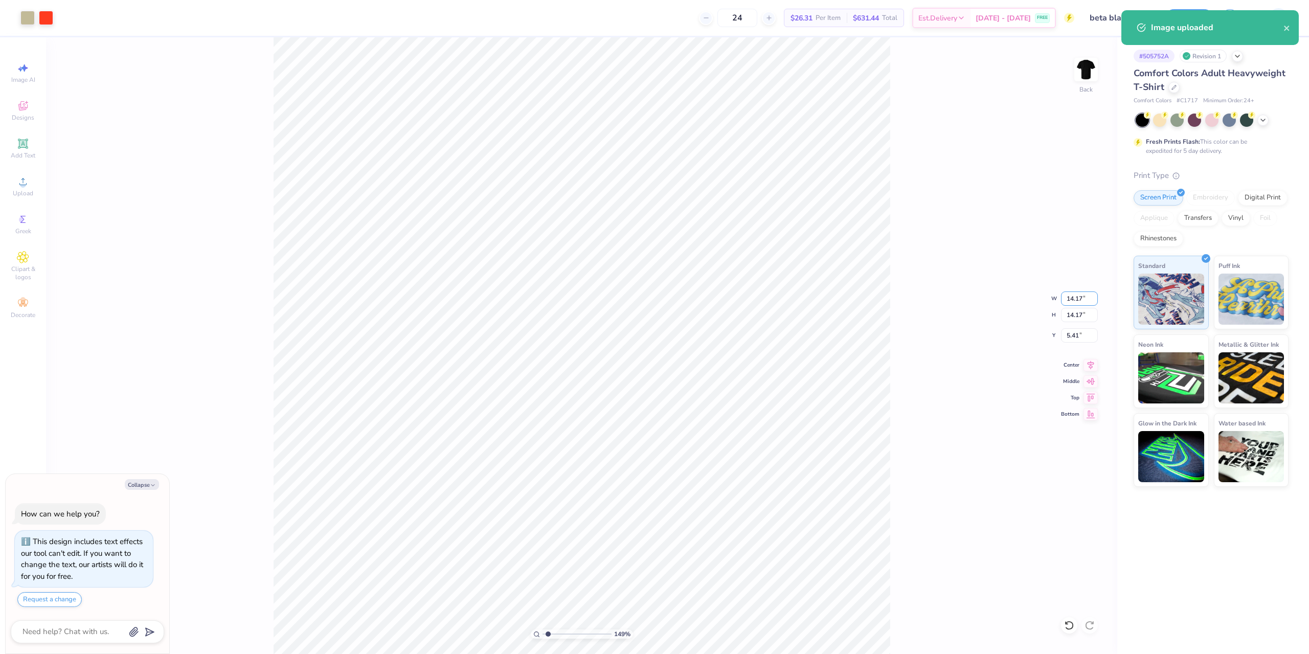
drag, startPoint x: 1085, startPoint y: 299, endPoint x: 1072, endPoint y: 297, distance: 13.0
click at [1060, 299] on div "149 % Back W 14.17 14.17 " H 14.17 14.17 " Y 5.41 5.41 " Center Middle Top Bott…" at bounding box center [582, 345] width 1072 height 617
type textarea "x"
type input "1.49212329151837"
type textarea "x"
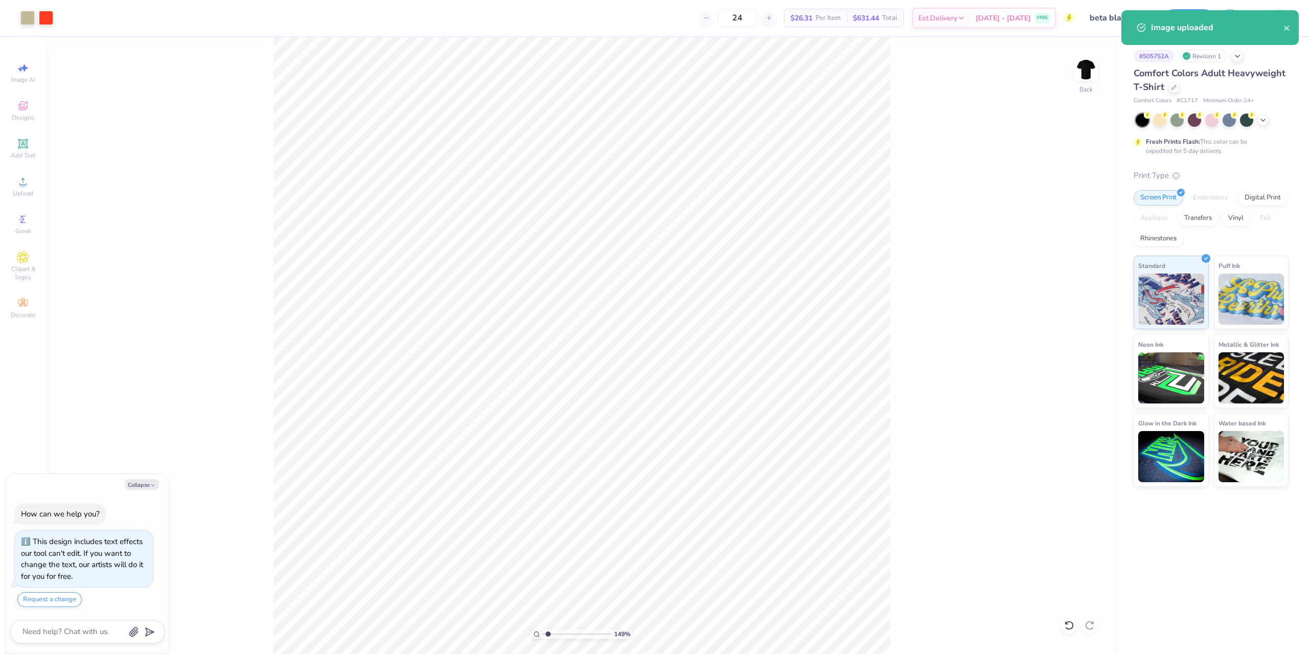
type input "1.49212329151837"
type textarea "x"
type input "1.49212329151837"
type textarea "x"
type input "1.49212329151837"
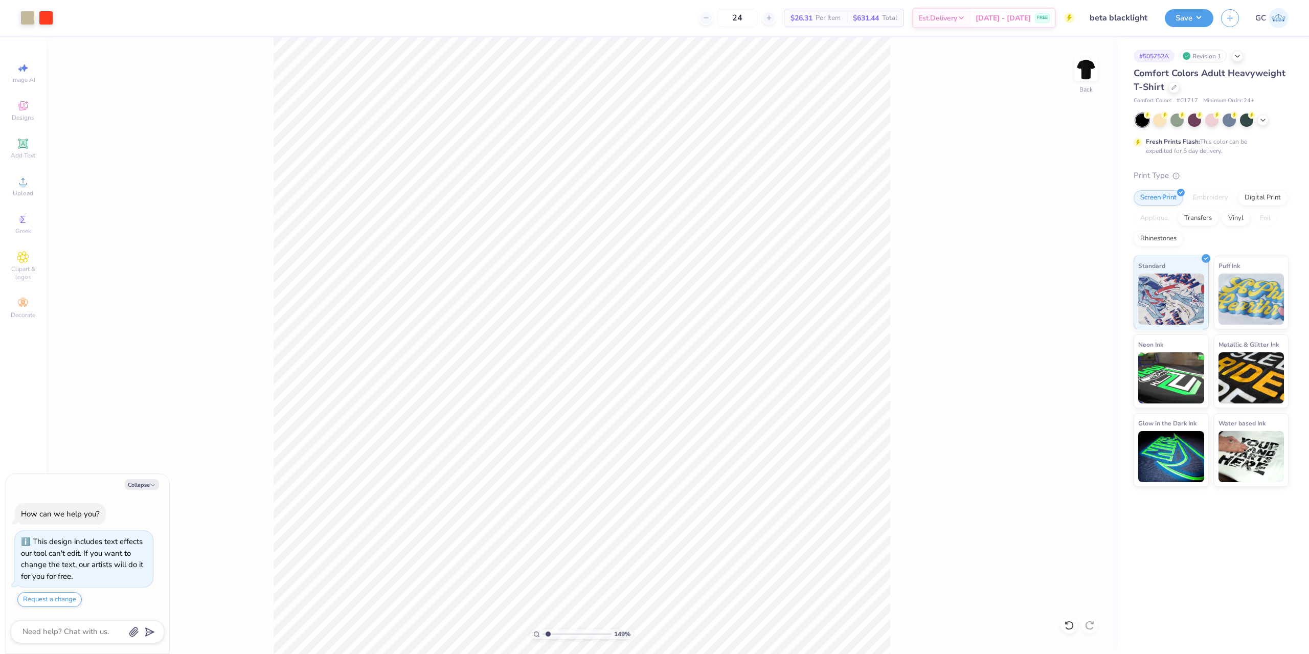
type textarea "x"
type input "1.49212329151837"
type textarea "x"
type input "1.49212329151837"
drag, startPoint x: 1085, startPoint y: 296, endPoint x: 1066, endPoint y: 297, distance: 18.5
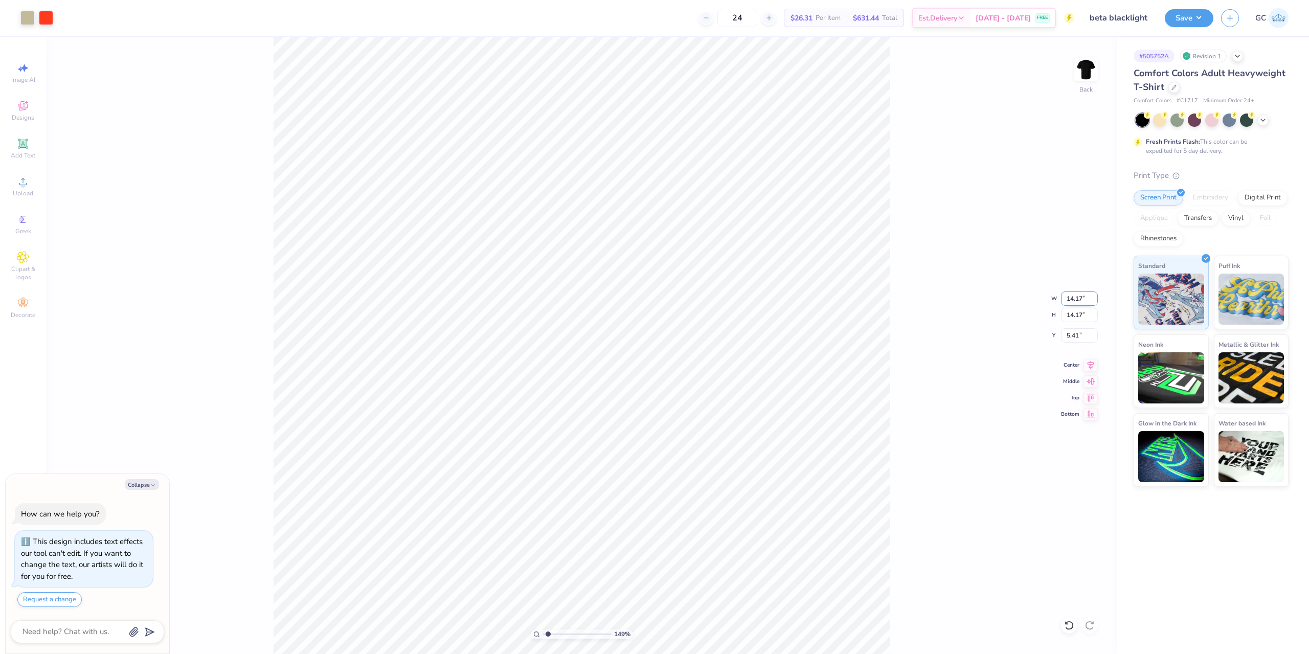
click at [1066, 297] on input "14.17" at bounding box center [1079, 299] width 37 height 14
type input "9"
type textarea "x"
type input "1.49212329151837"
type input "9.00"
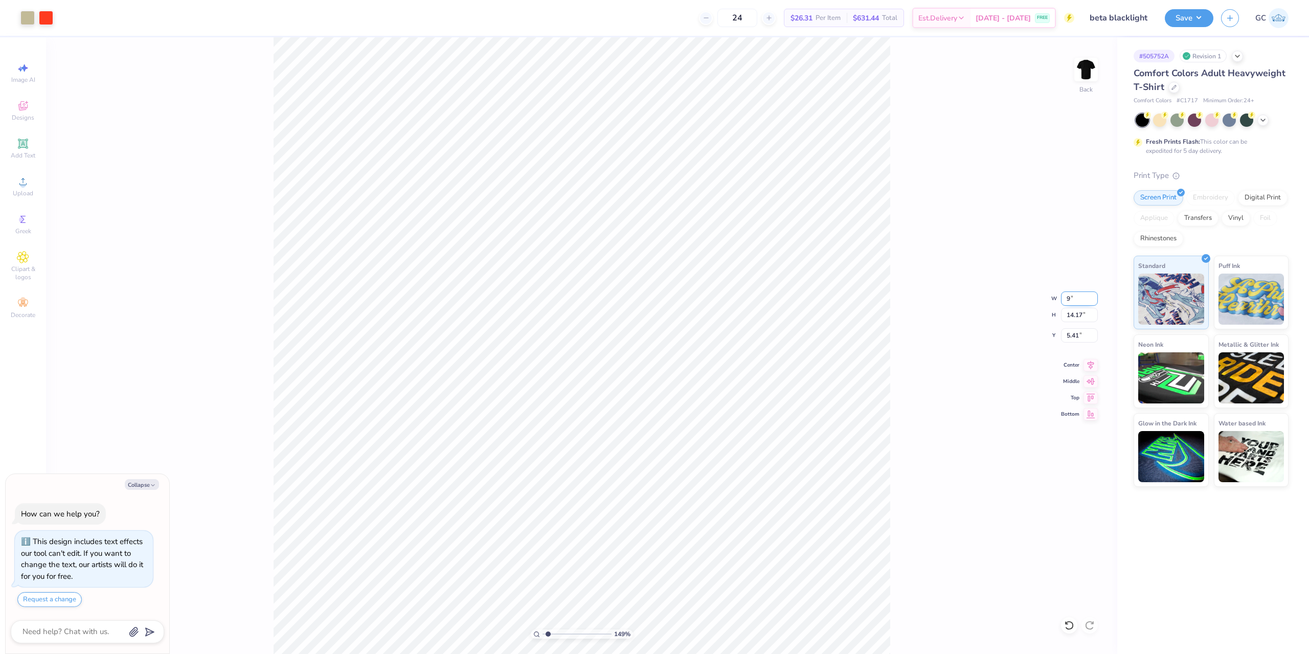
type input "9.00"
drag, startPoint x: 1081, startPoint y: 333, endPoint x: 1066, endPoint y: 333, distance: 14.8
click at [1066, 333] on input "8.00" at bounding box center [1079, 335] width 37 height 14
type input "3"
type textarea "x"
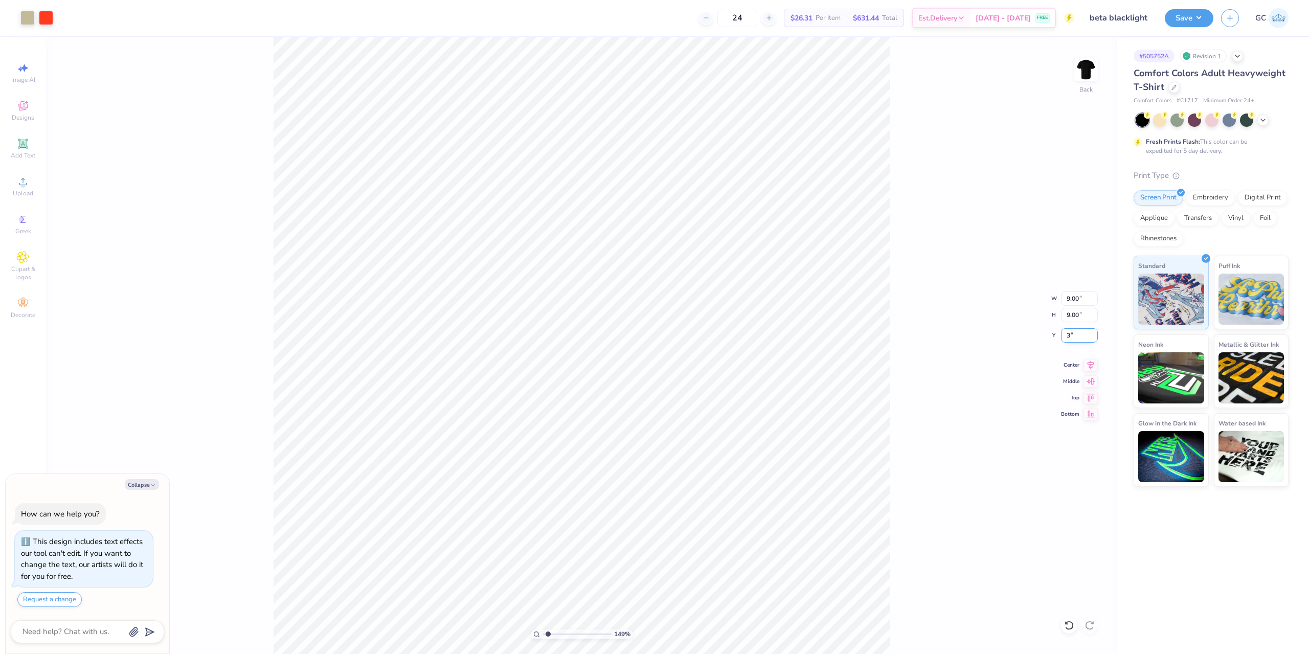
type input "1.49212329151837"
type textarea "x"
type input "1.49212329151837"
type input "3.00"
click at [1085, 361] on icon at bounding box center [1091, 364] width 14 height 12
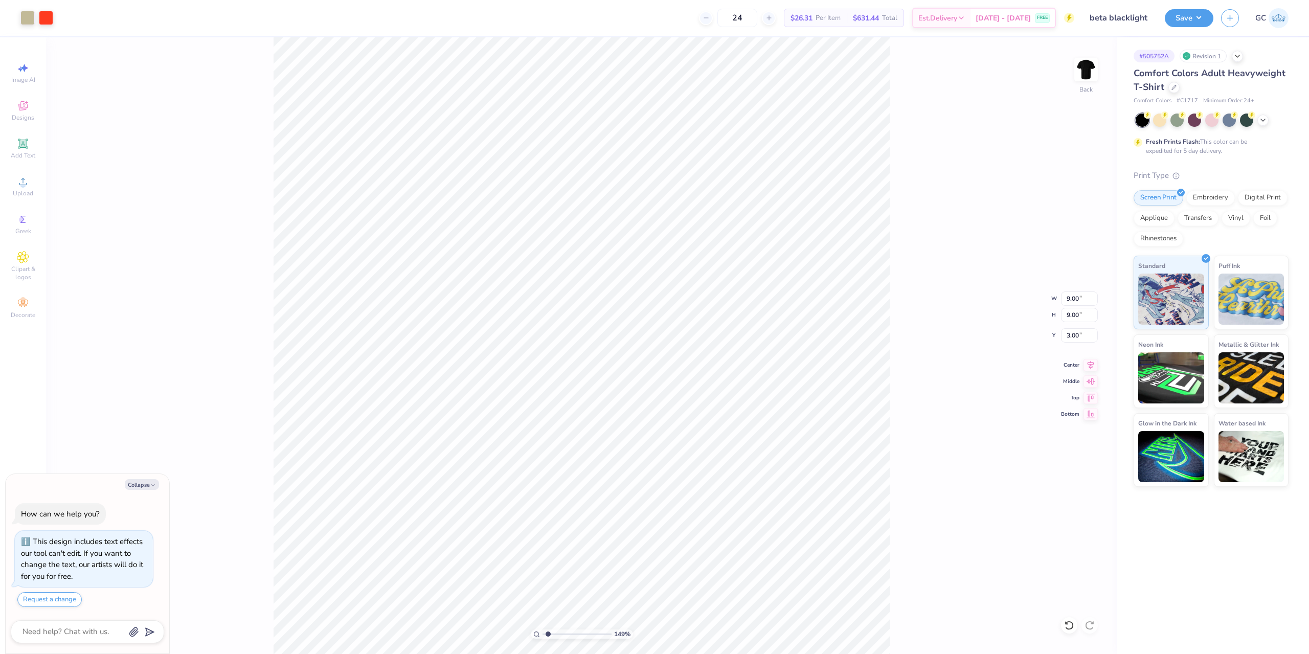
click at [921, 389] on div "149 % Back W 9.00 9.00 " H 9.00 9.00 " Y 3.00 3.00 " Center Middle Top Bottom" at bounding box center [582, 345] width 1072 height 617
type textarea "x"
type input "1.49212329151837"
type textarea "x"
type input "1"
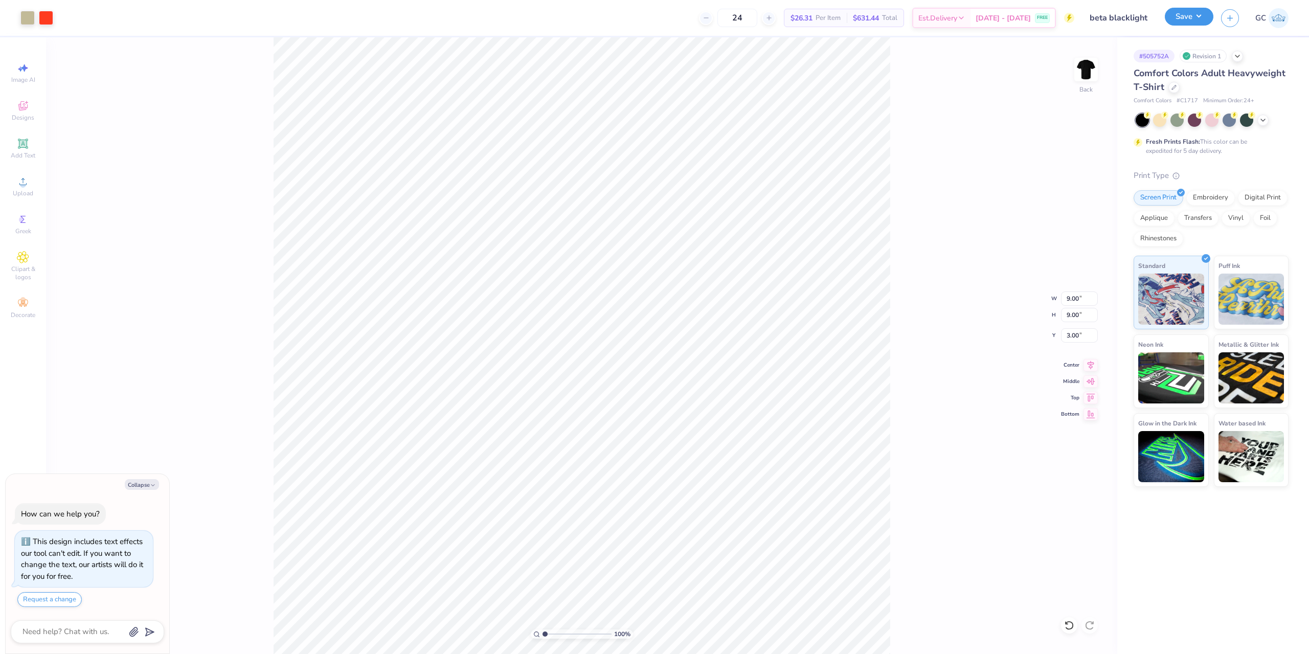
click at [1196, 17] on button "Save" at bounding box center [1189, 17] width 49 height 18
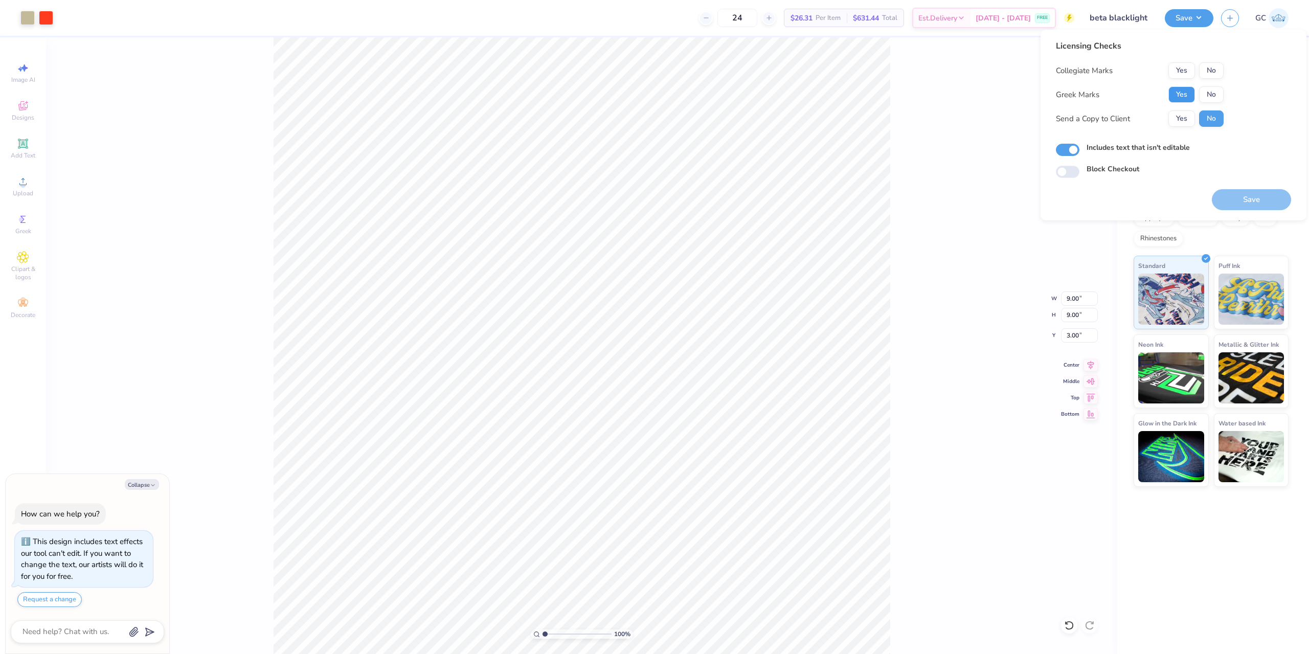
click at [1170, 100] on button "Yes" at bounding box center [1182, 94] width 27 height 16
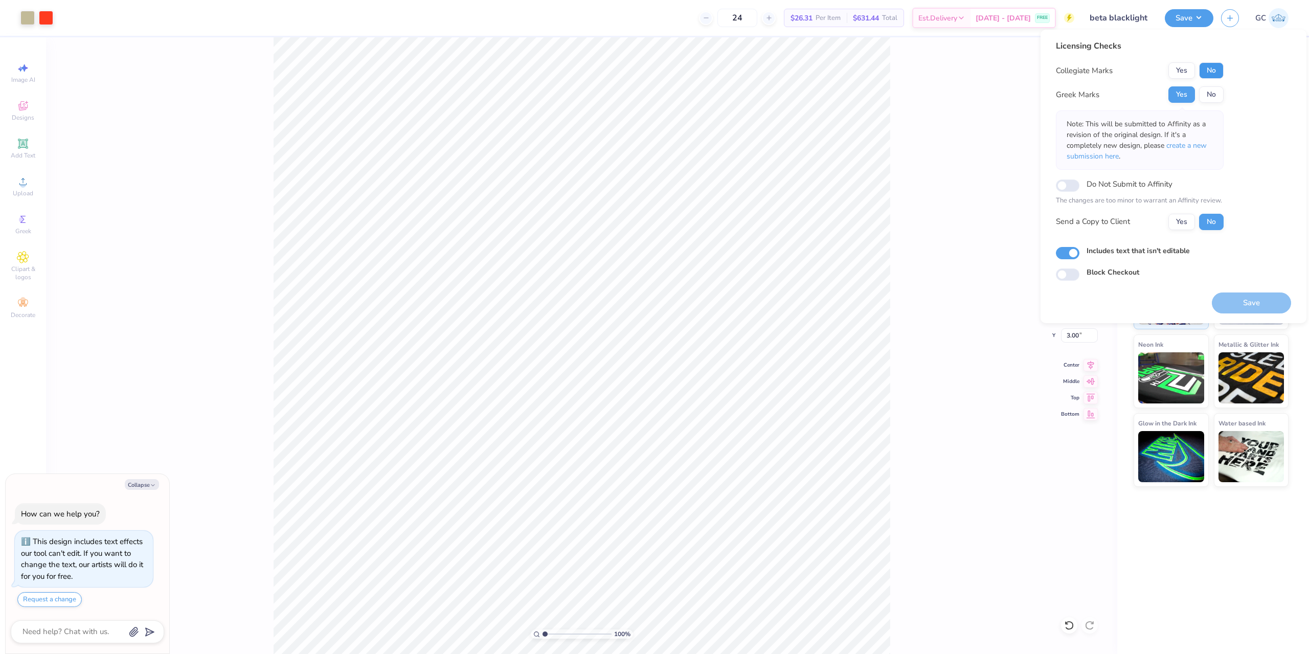
click at [1207, 68] on button "No" at bounding box center [1211, 70] width 25 height 16
drag, startPoint x: 1251, startPoint y: 307, endPoint x: 1243, endPoint y: 301, distance: 9.8
click at [1250, 307] on button "Save" at bounding box center [1251, 303] width 79 height 21
type textarea "x"
